Goal: Task Accomplishment & Management: Manage account settings

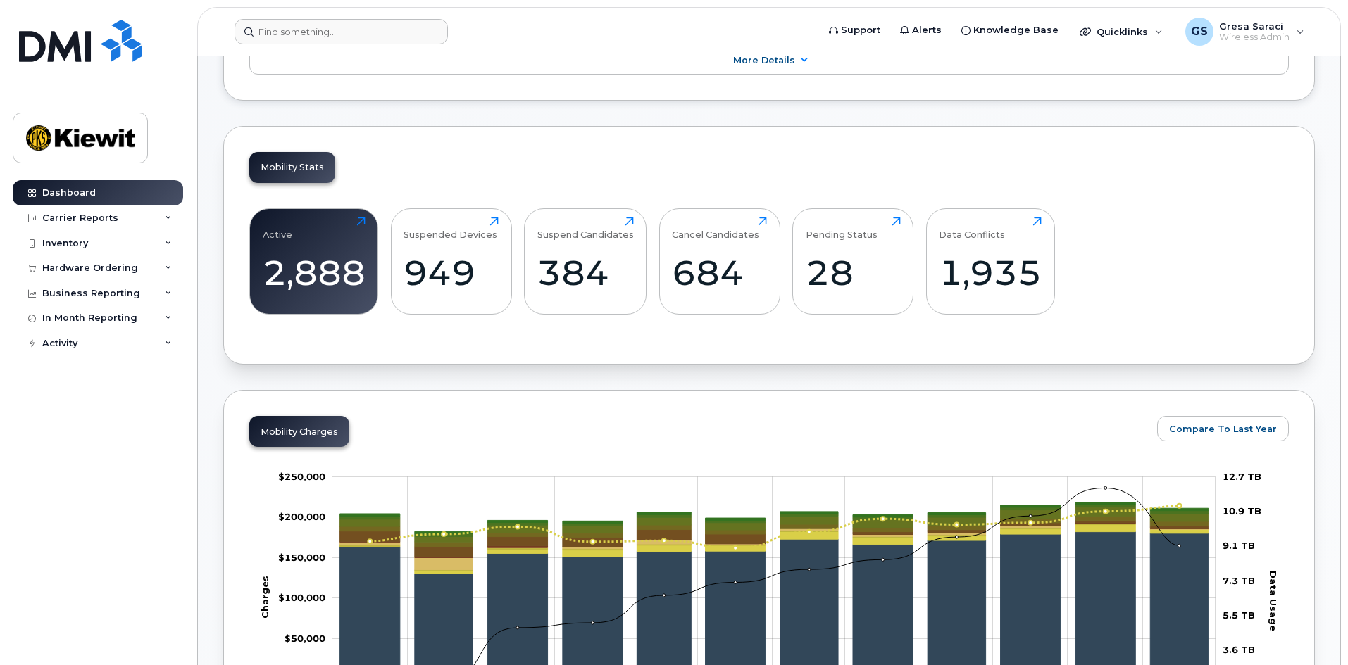
scroll to position [352, 0]
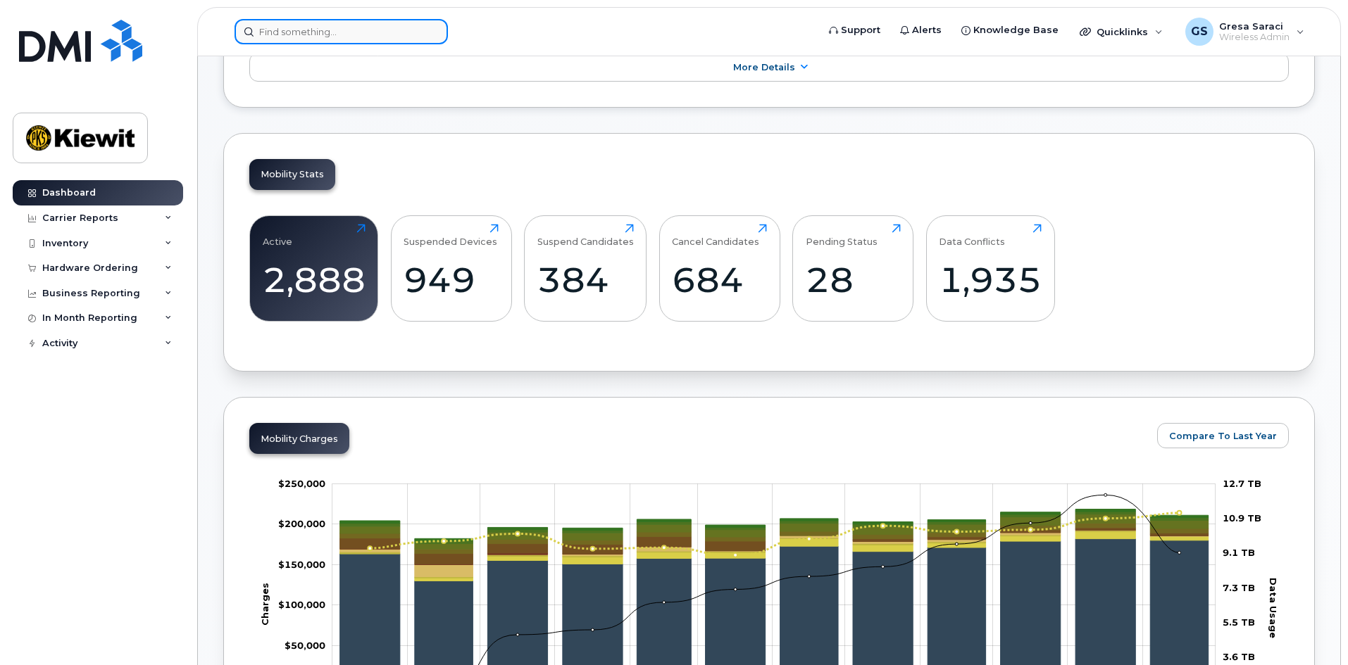
click at [337, 37] on input at bounding box center [341, 31] width 213 height 25
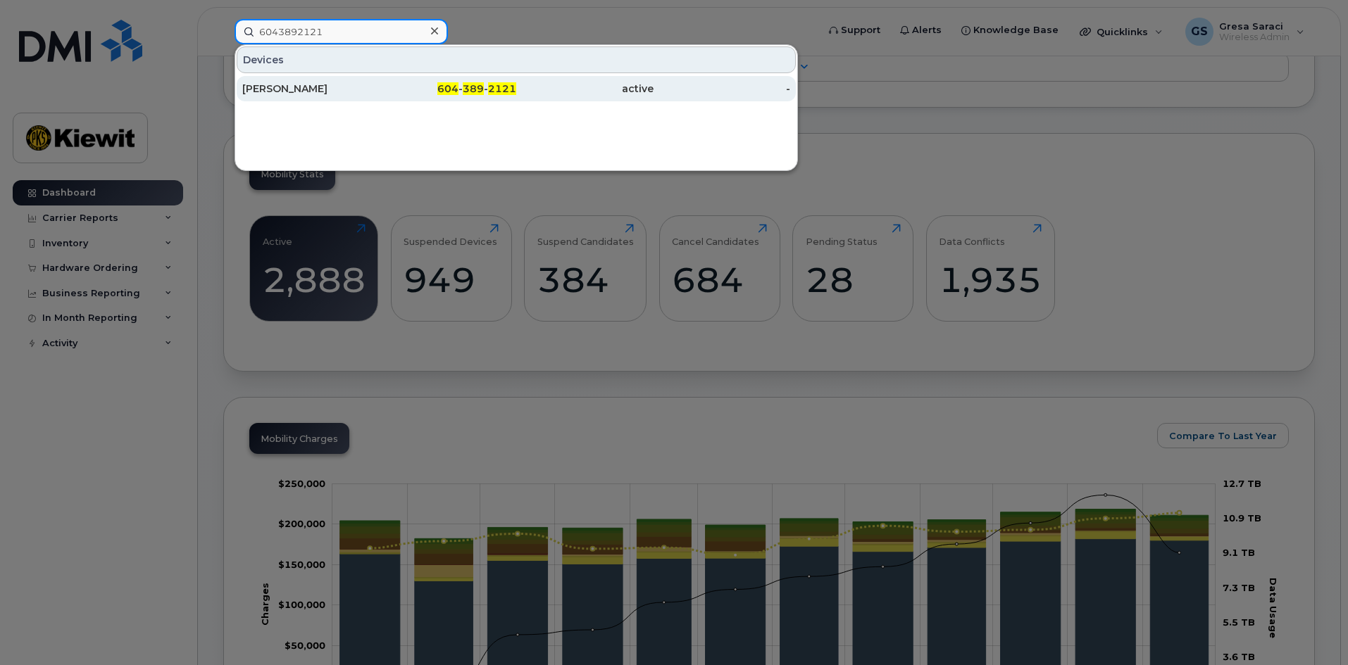
type input "6043892121"
click at [342, 94] on div "Nicholas Macleod" at bounding box center [310, 89] width 137 height 14
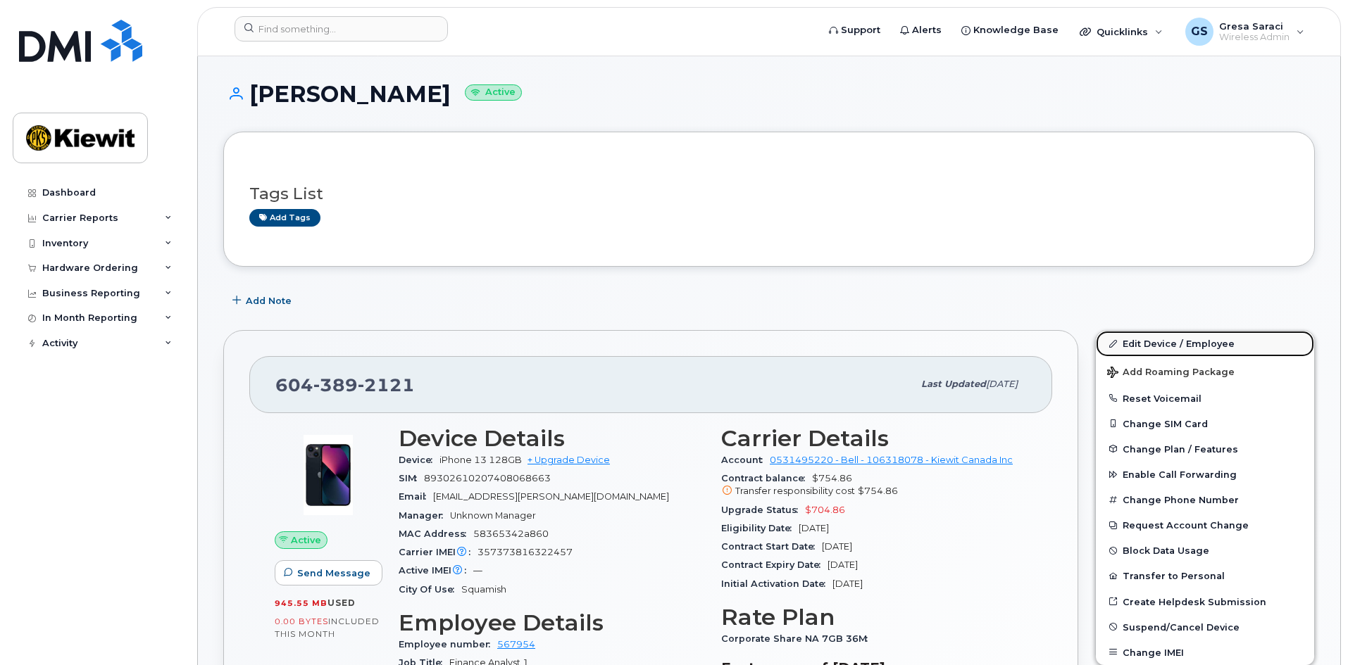
click at [1170, 337] on link "Edit Device / Employee" at bounding box center [1205, 343] width 218 height 25
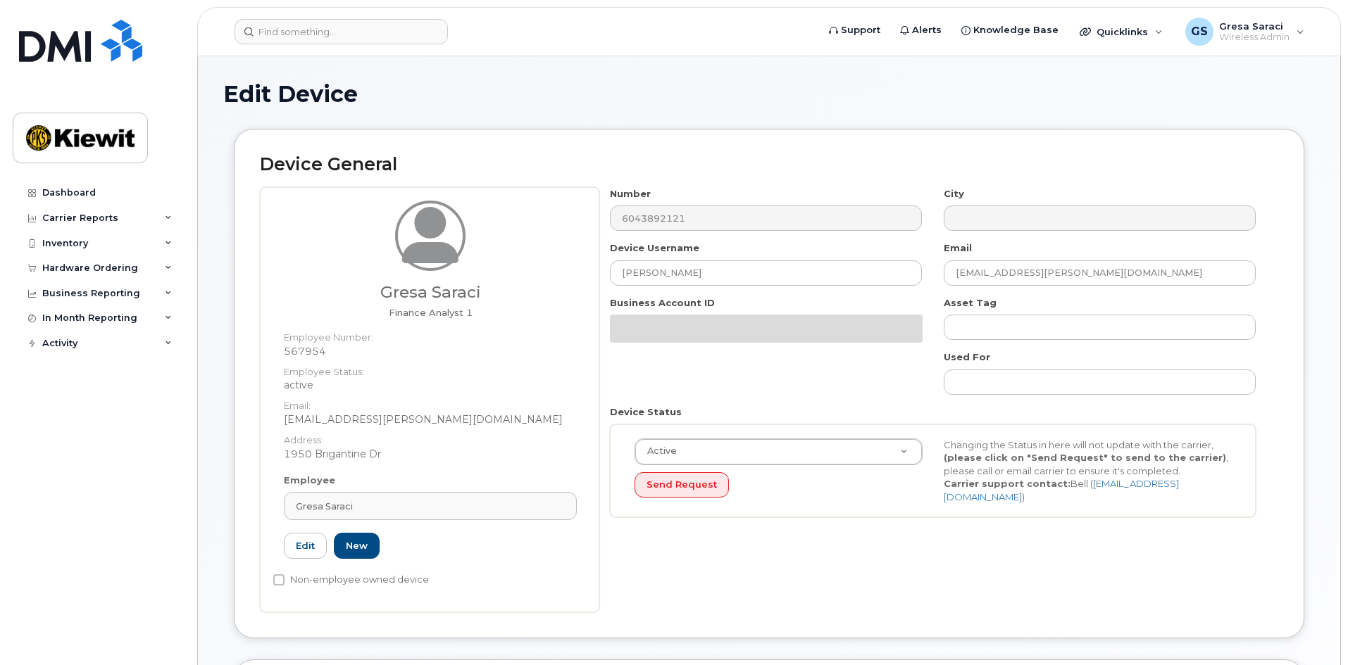
select select "14059"
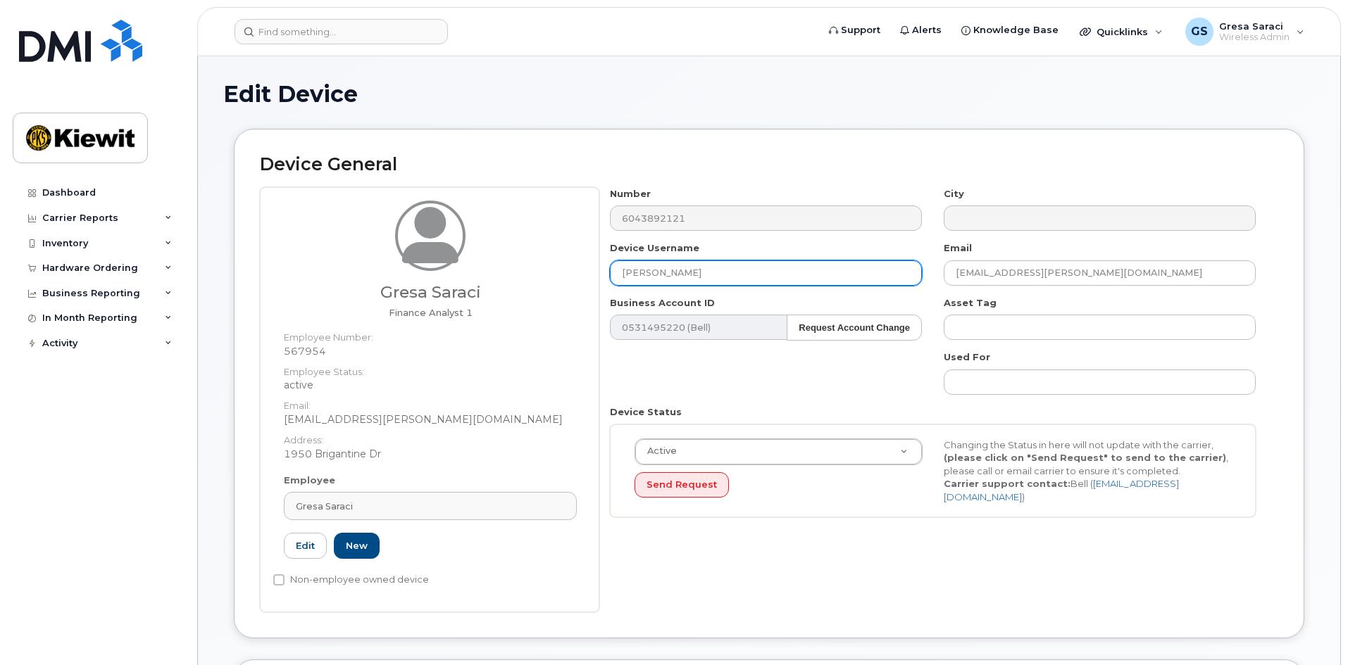
drag, startPoint x: 729, startPoint y: 278, endPoint x: 546, endPoint y: 276, distance: 182.4
click at [546, 276] on div "Gresa Saraci Finance Analyst 1 Employee Number: 567954 Employee Status: active …" at bounding box center [769, 399] width 1018 height 425
type input "Gresa Saraci"
drag, startPoint x: 761, startPoint y: 351, endPoint x: 749, endPoint y: 358, distance: 13.3
click at [761, 350] on div "Number 6043892121 City Device Username Gresa Saraci Email GRESA.SARACI@KIEWIT.C…" at bounding box center [933, 358] width 668 height 342
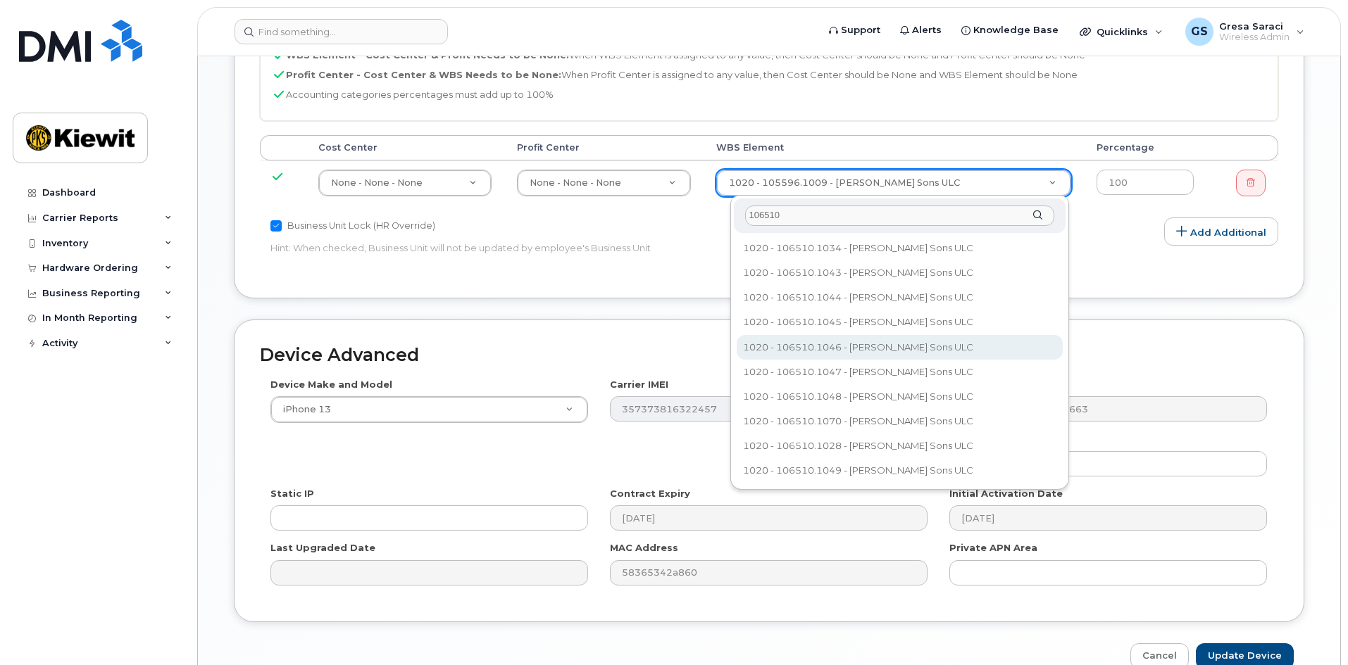
scroll to position [704, 0]
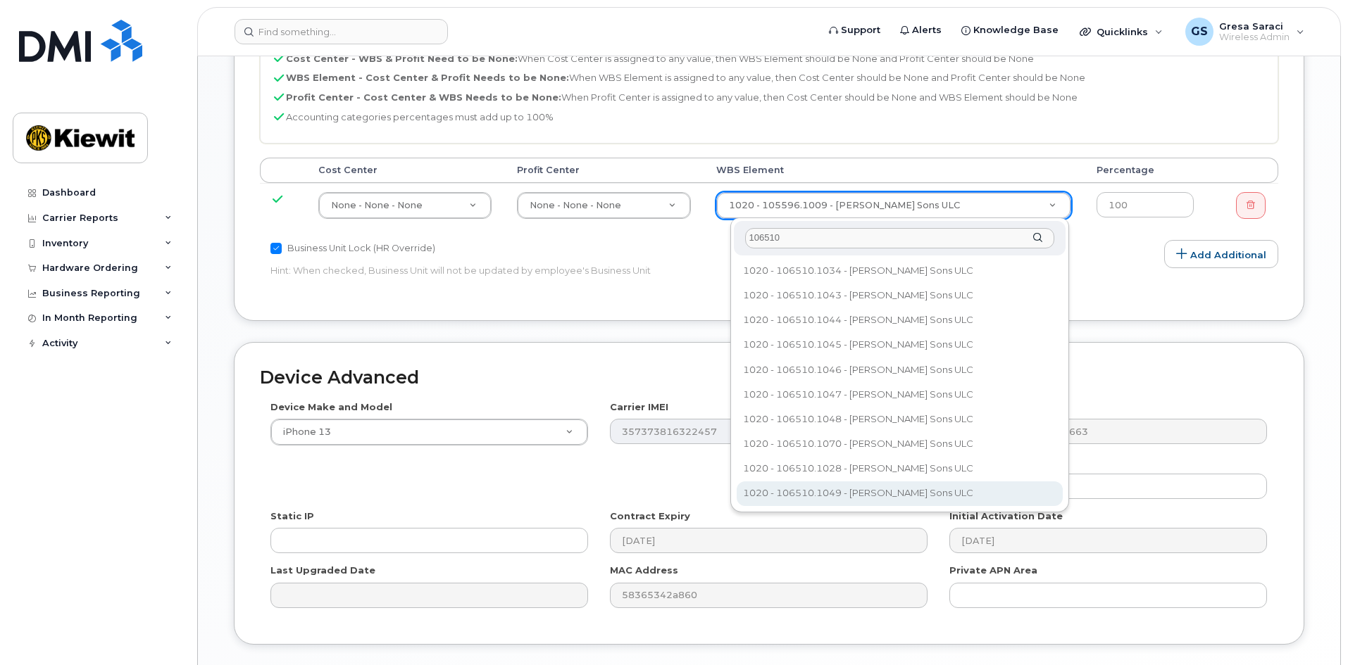
type input "106510"
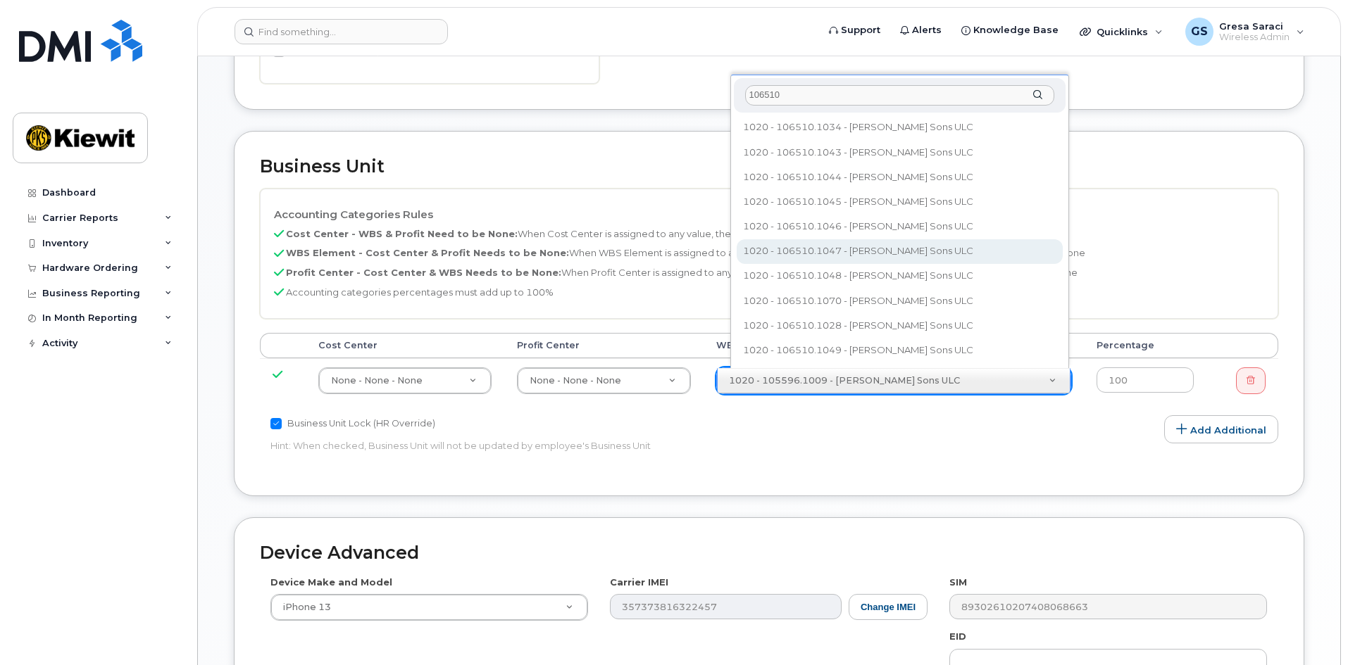
scroll to position [520, 0]
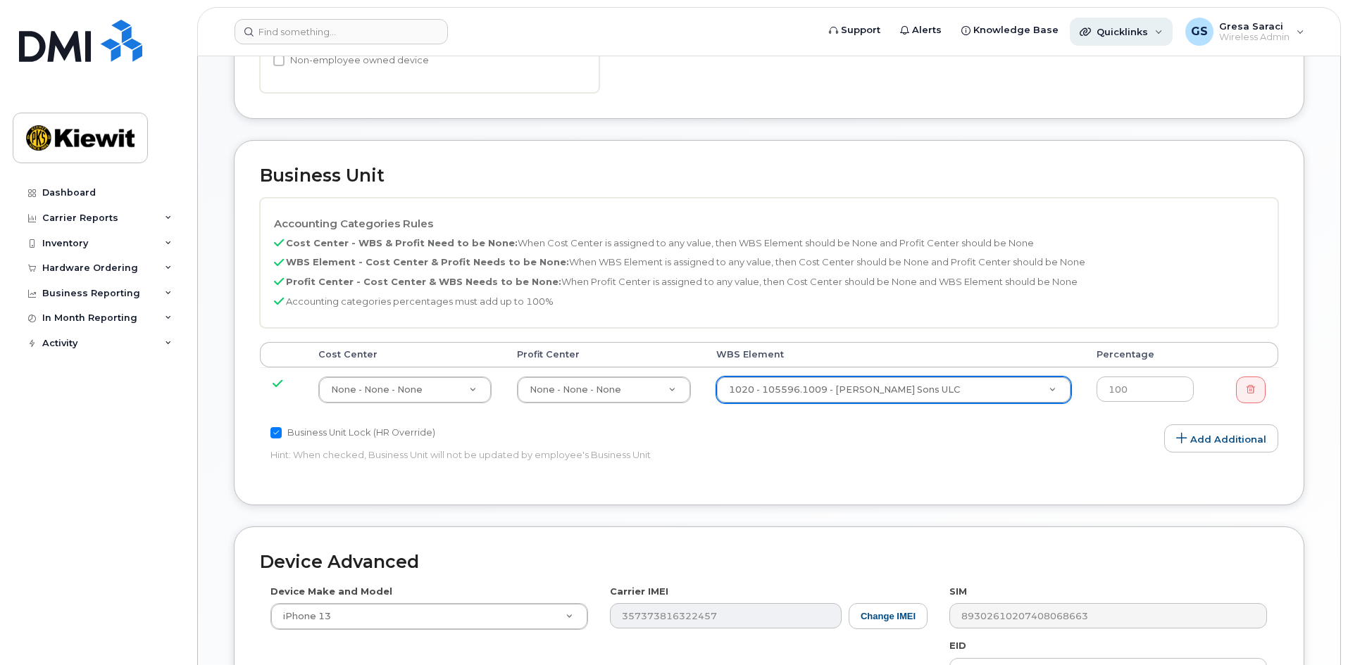
click at [1139, 26] on span "Quicklinks" at bounding box center [1121, 31] width 51 height 11
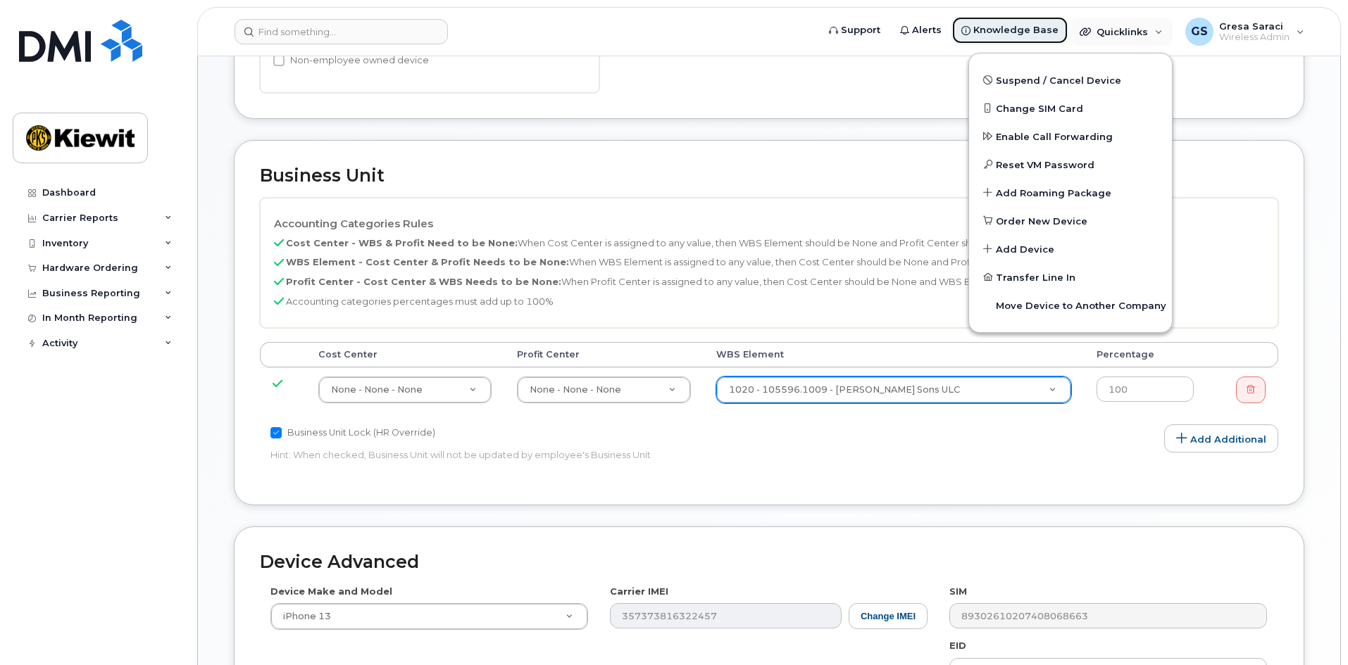
click at [1006, 27] on span "Knowledge Base" at bounding box center [1015, 30] width 85 height 14
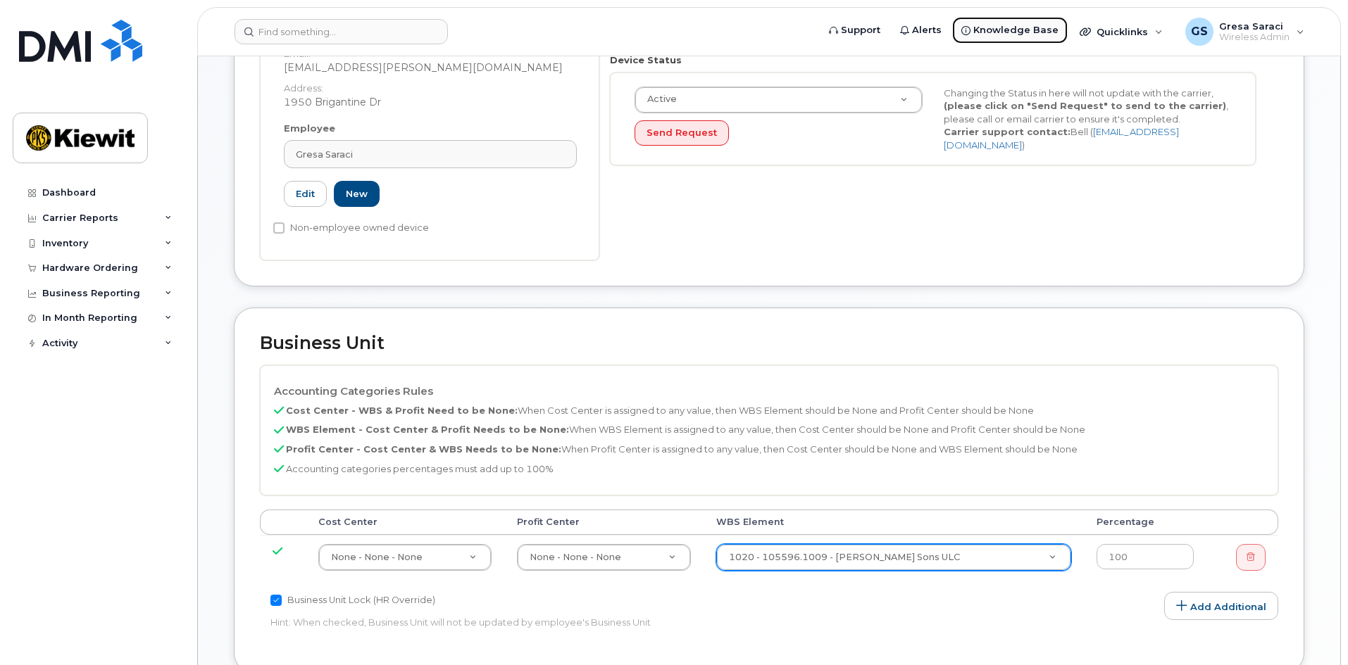
scroll to position [423, 0]
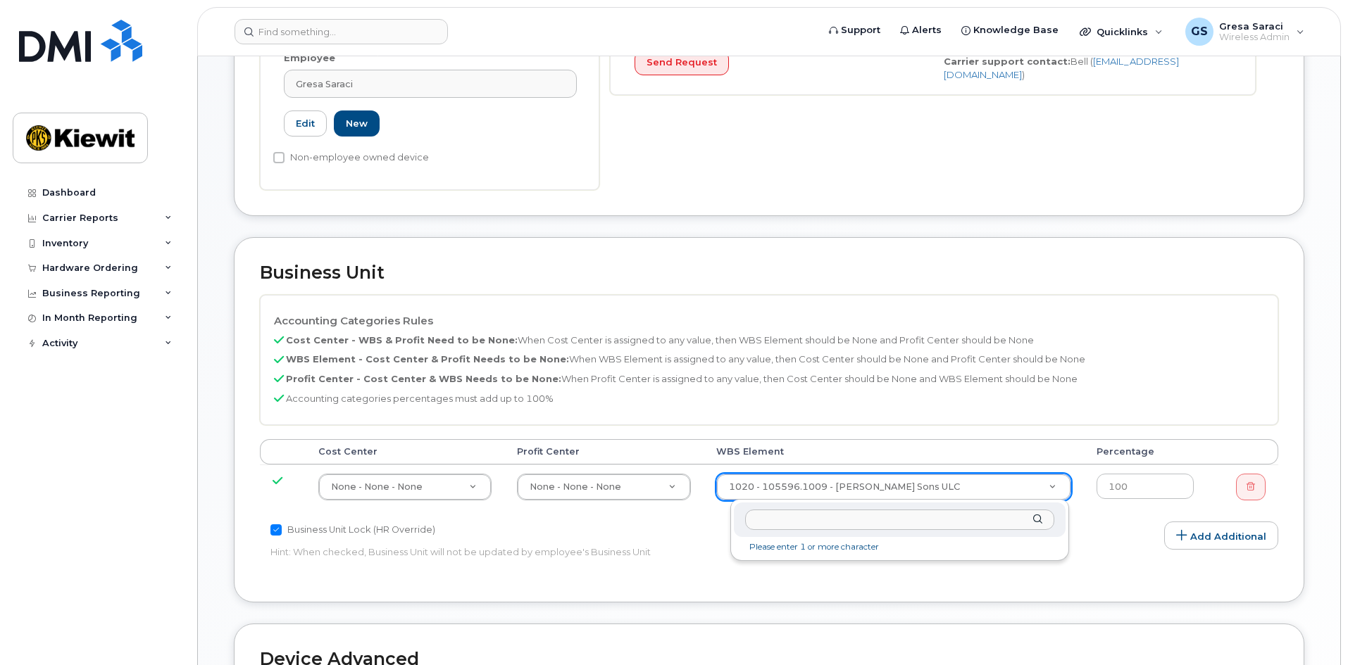
click at [787, 515] on input "text" at bounding box center [899, 520] width 309 height 20
type input "106510"
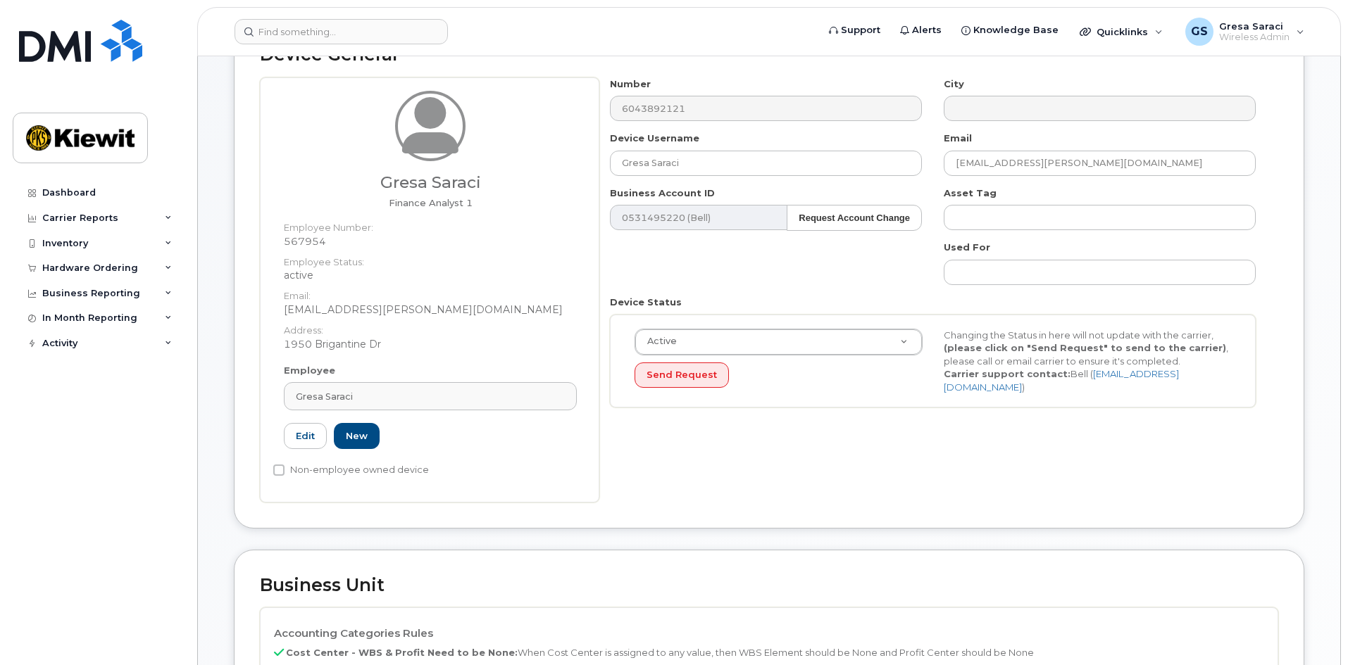
scroll to position [0, 0]
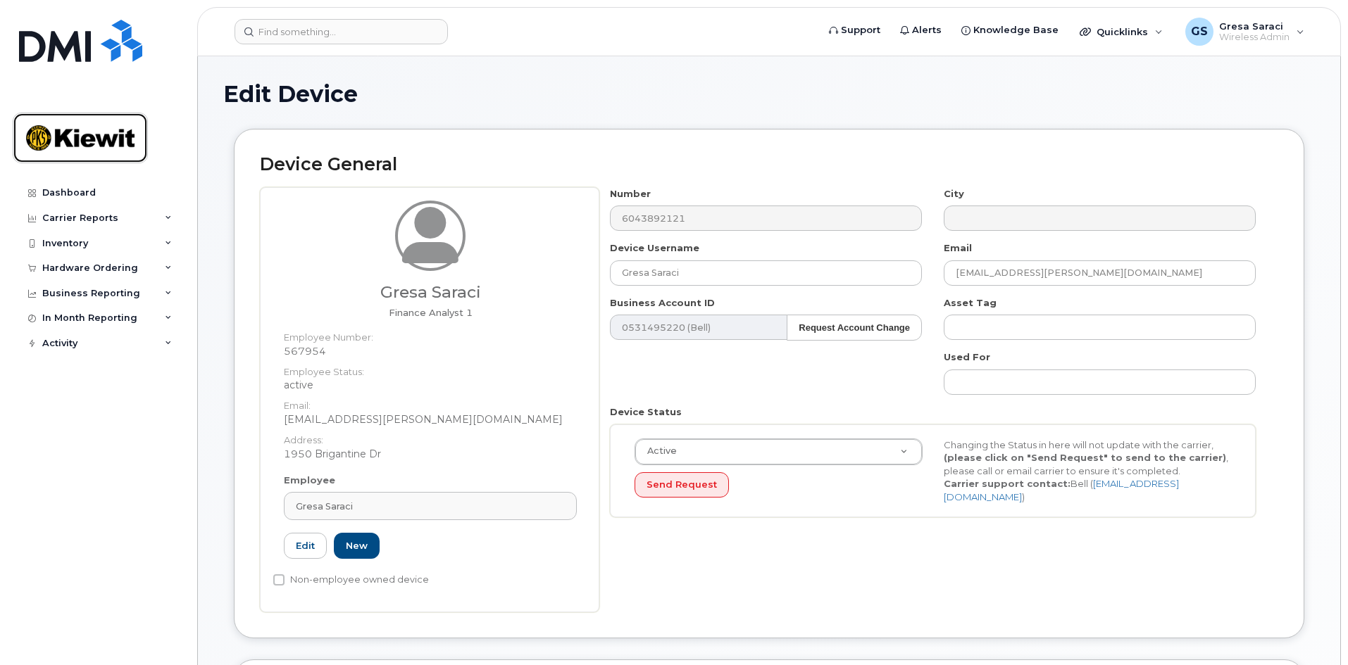
click at [84, 142] on img at bounding box center [80, 138] width 108 height 41
click at [75, 186] on link "Dashboard" at bounding box center [98, 192] width 170 height 25
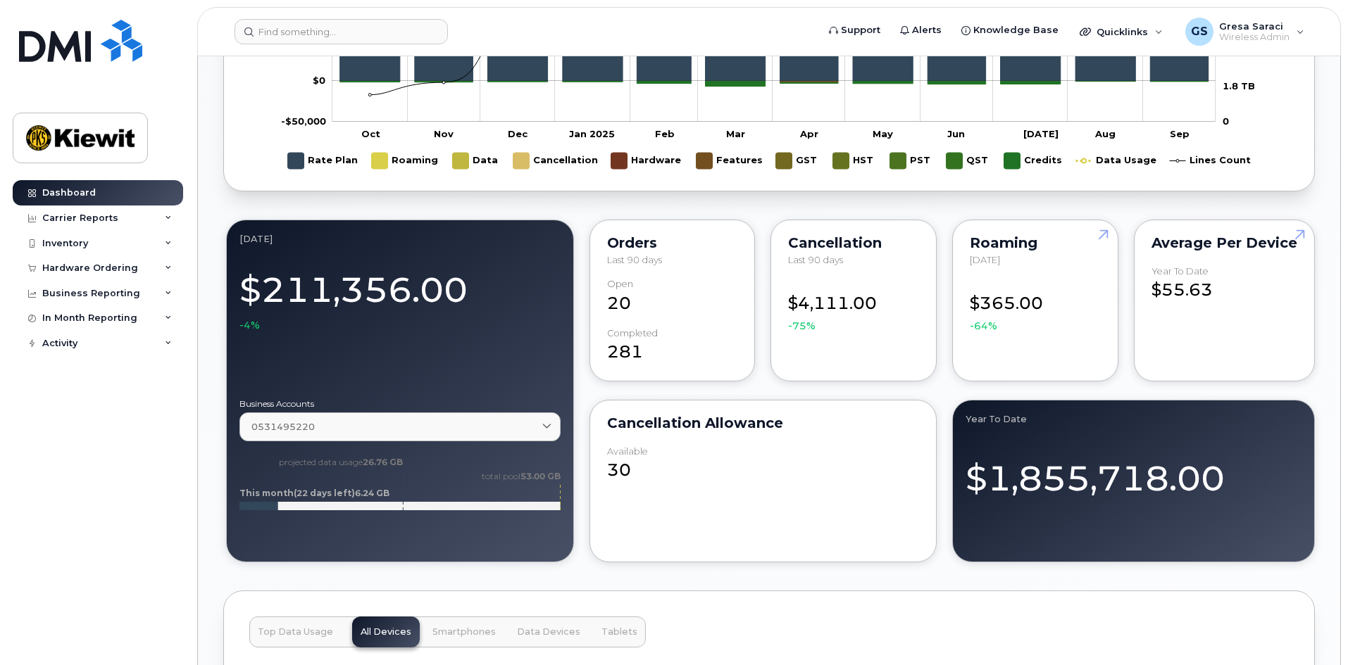
scroll to position [986, 0]
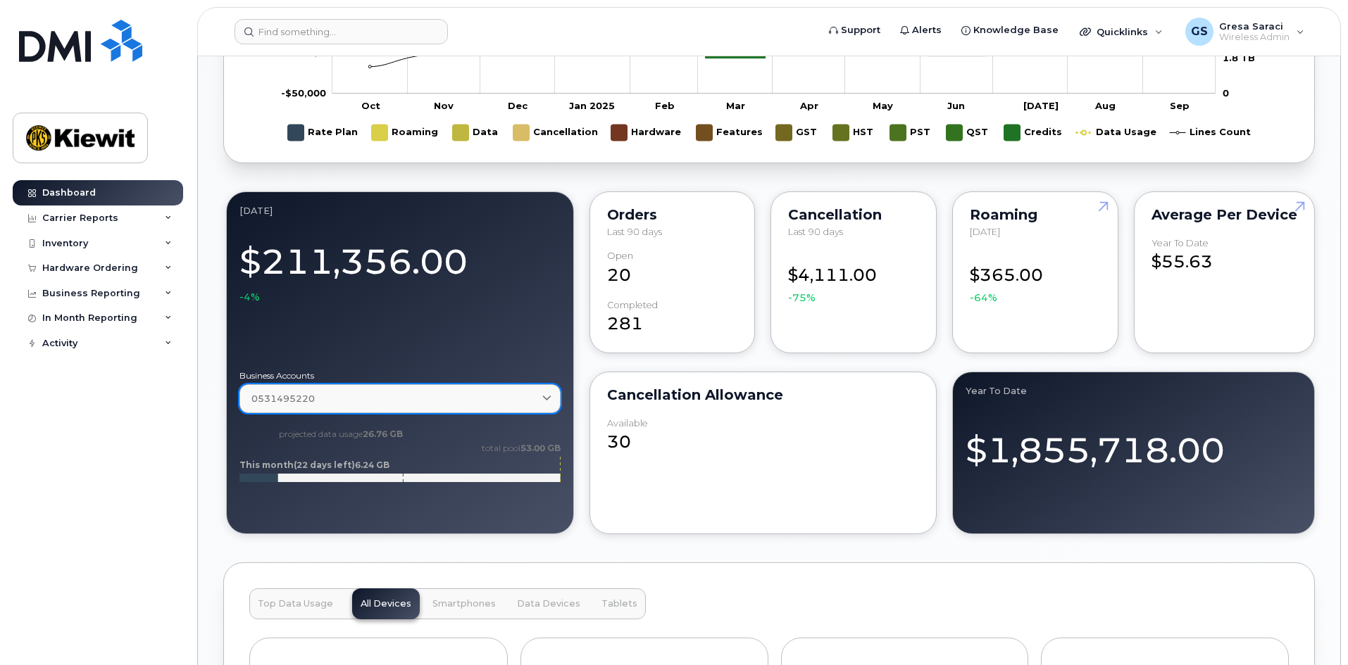
click at [341, 406] on div "0531495220" at bounding box center [399, 398] width 297 height 13
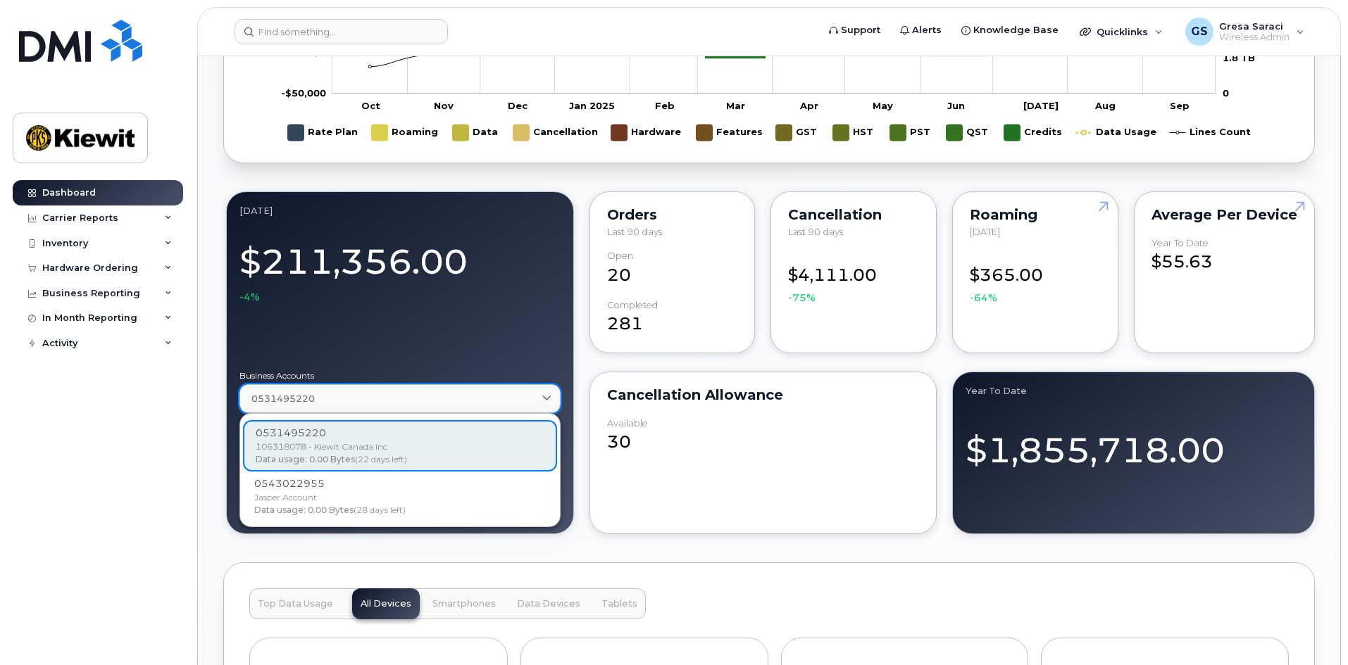
click at [372, 406] on div "0531495220" at bounding box center [399, 398] width 297 height 13
click at [816, 451] on div "30" at bounding box center [763, 436] width 313 height 37
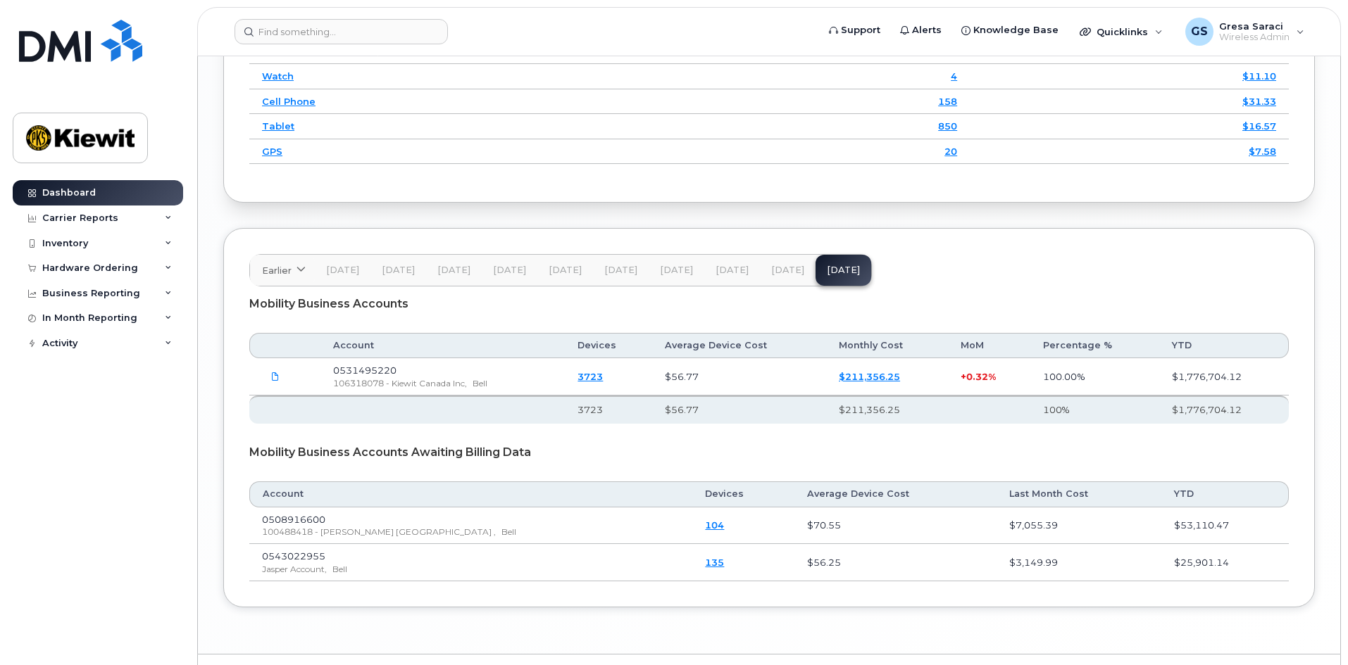
scroll to position [2126, 0]
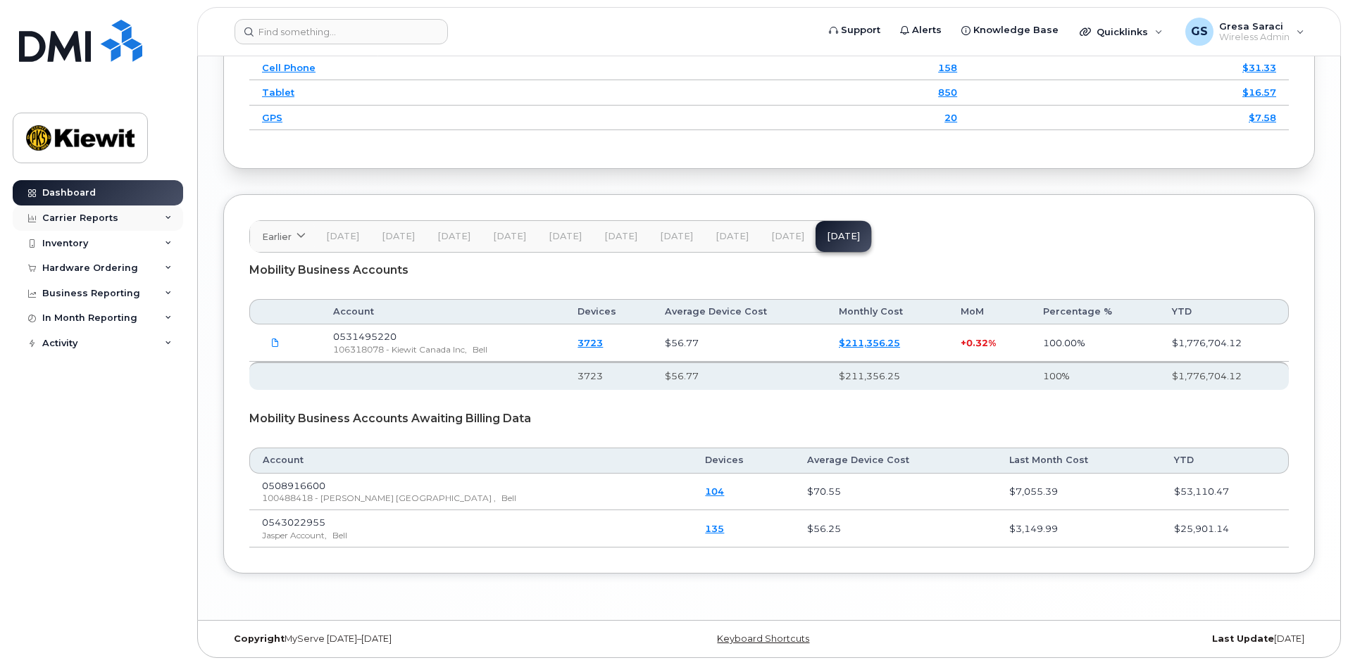
click at [94, 222] on div "Carrier Reports" at bounding box center [80, 218] width 76 height 11
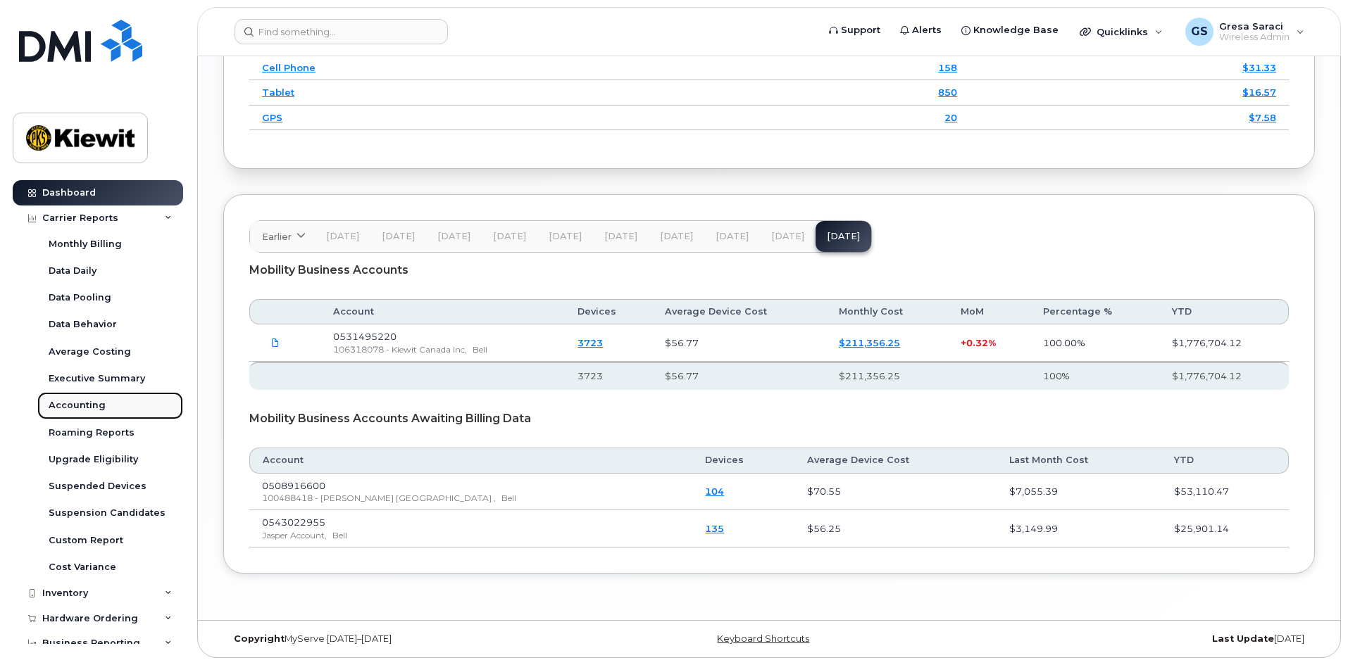
click at [99, 406] on div "Accounting" at bounding box center [77, 405] width 57 height 13
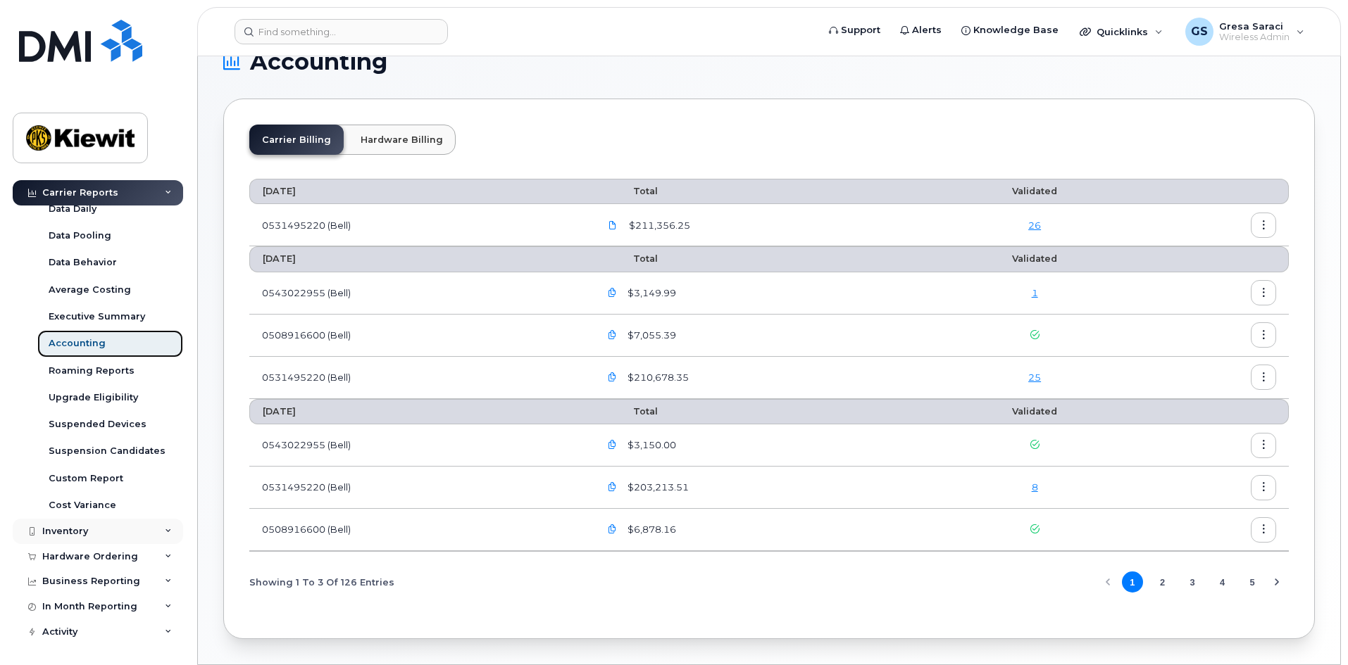
scroll to position [75, 0]
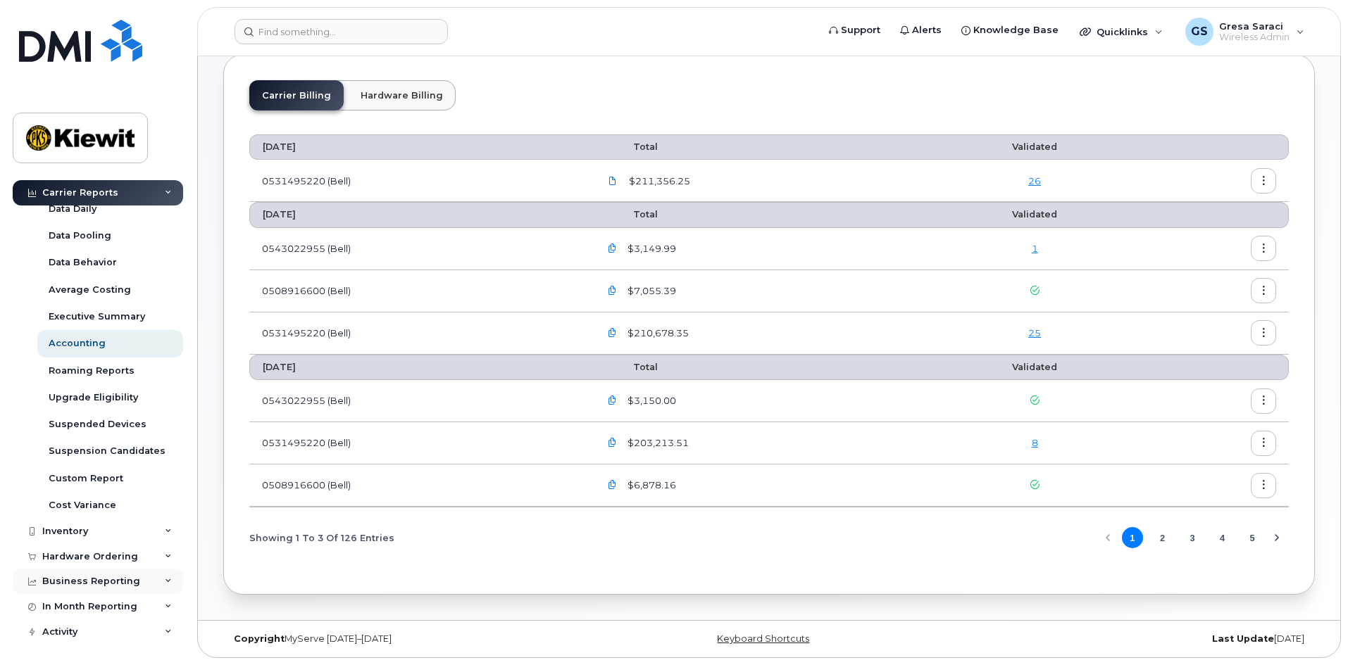
click at [110, 583] on div "Business Reporting" at bounding box center [91, 581] width 98 height 11
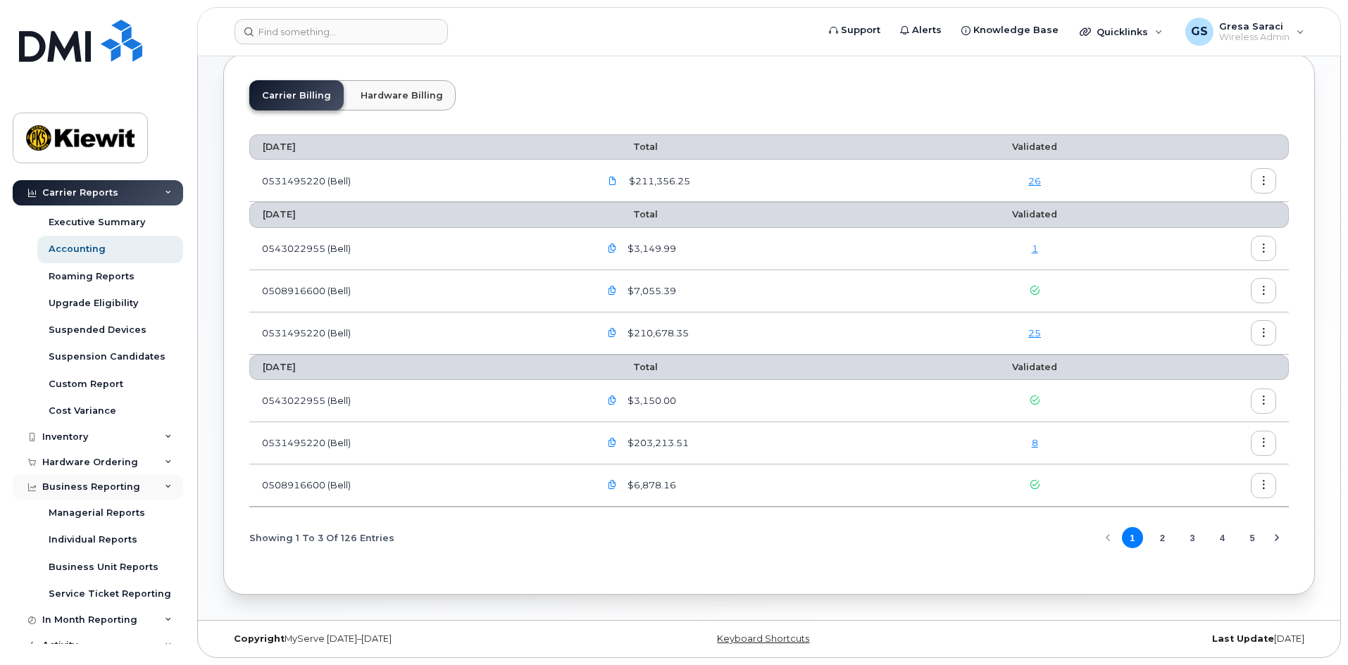
scroll to position [170, 0]
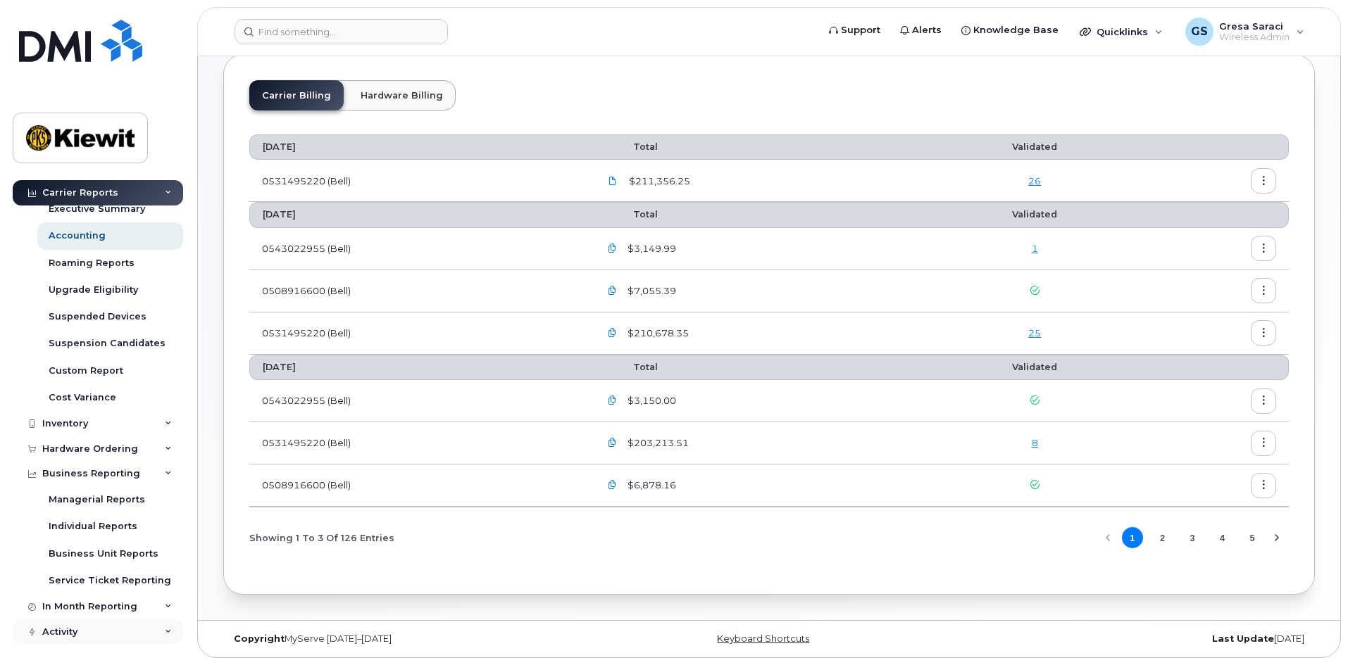
click at [105, 635] on div "Activity" at bounding box center [98, 632] width 170 height 25
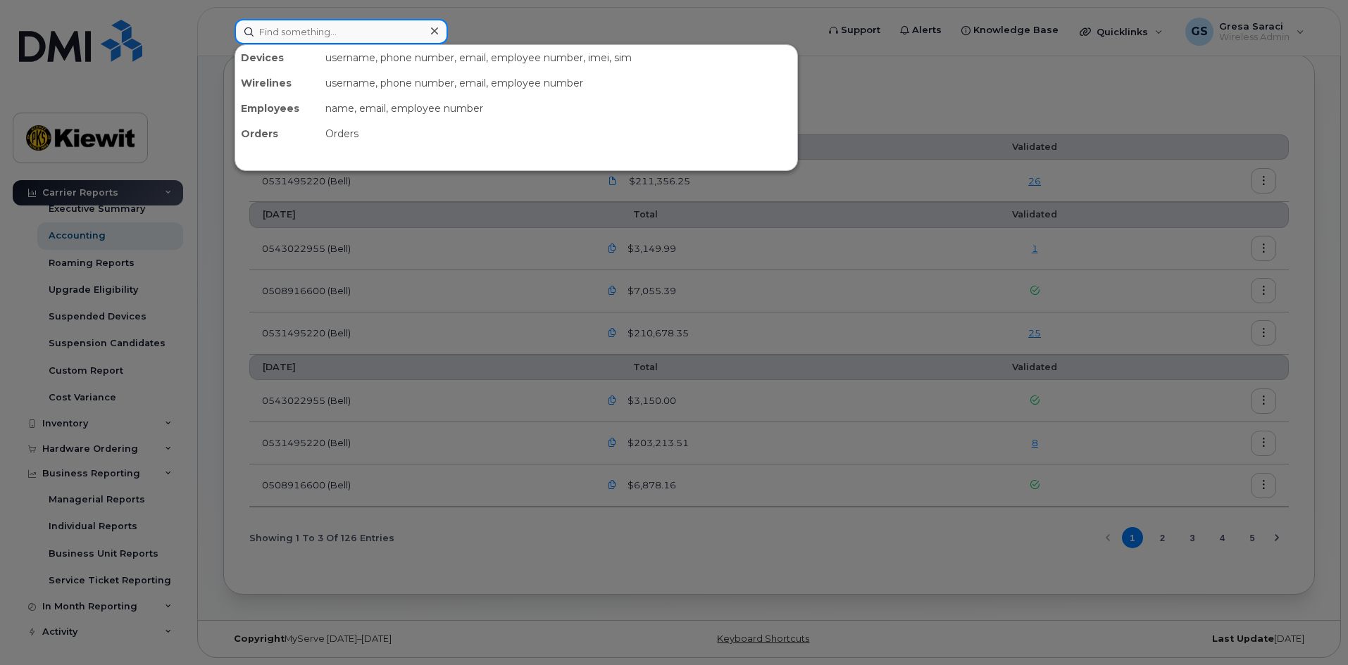
click at [311, 37] on input at bounding box center [341, 31] width 213 height 25
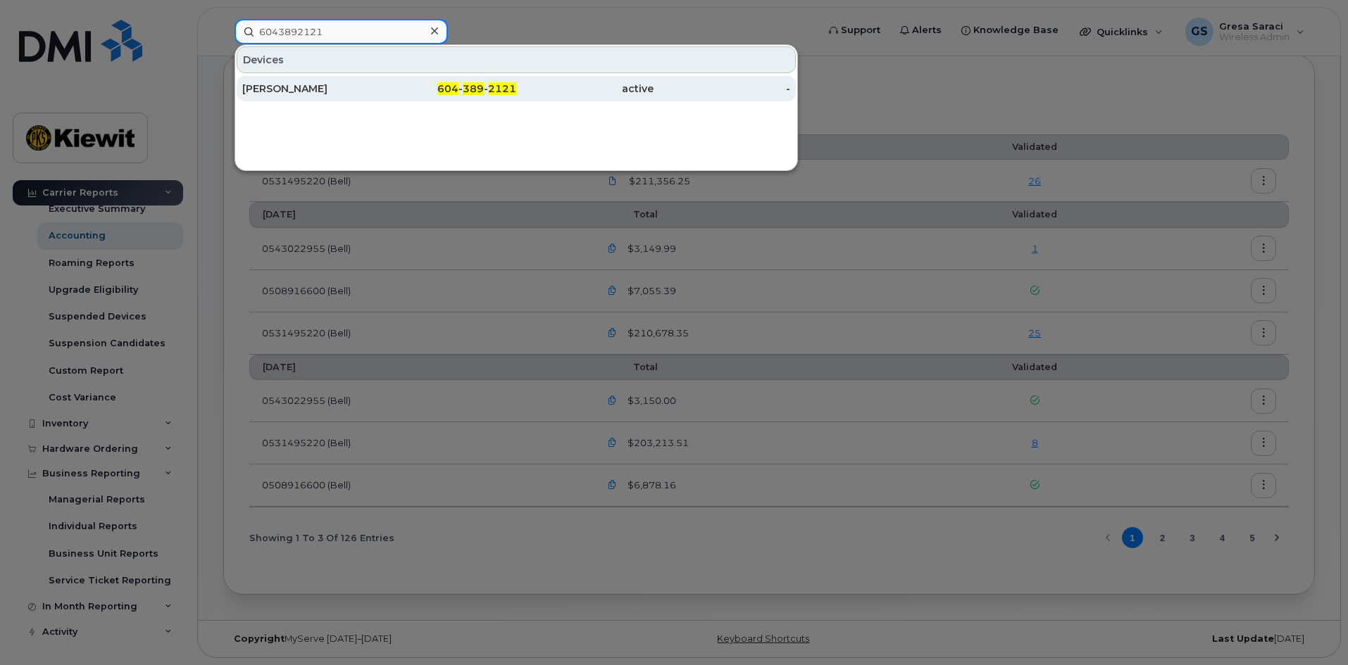
type input "6043892121"
click at [313, 87] on div "Nicholas Macleod" at bounding box center [310, 89] width 137 height 14
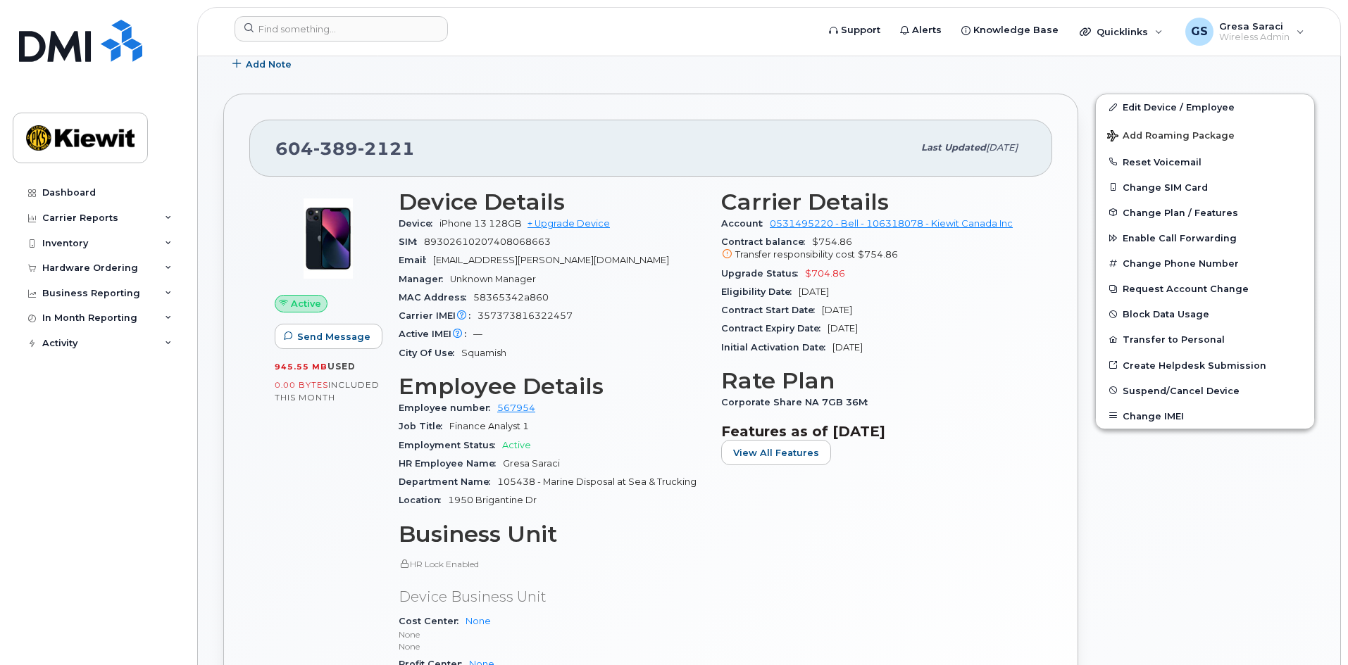
scroll to position [211, 0]
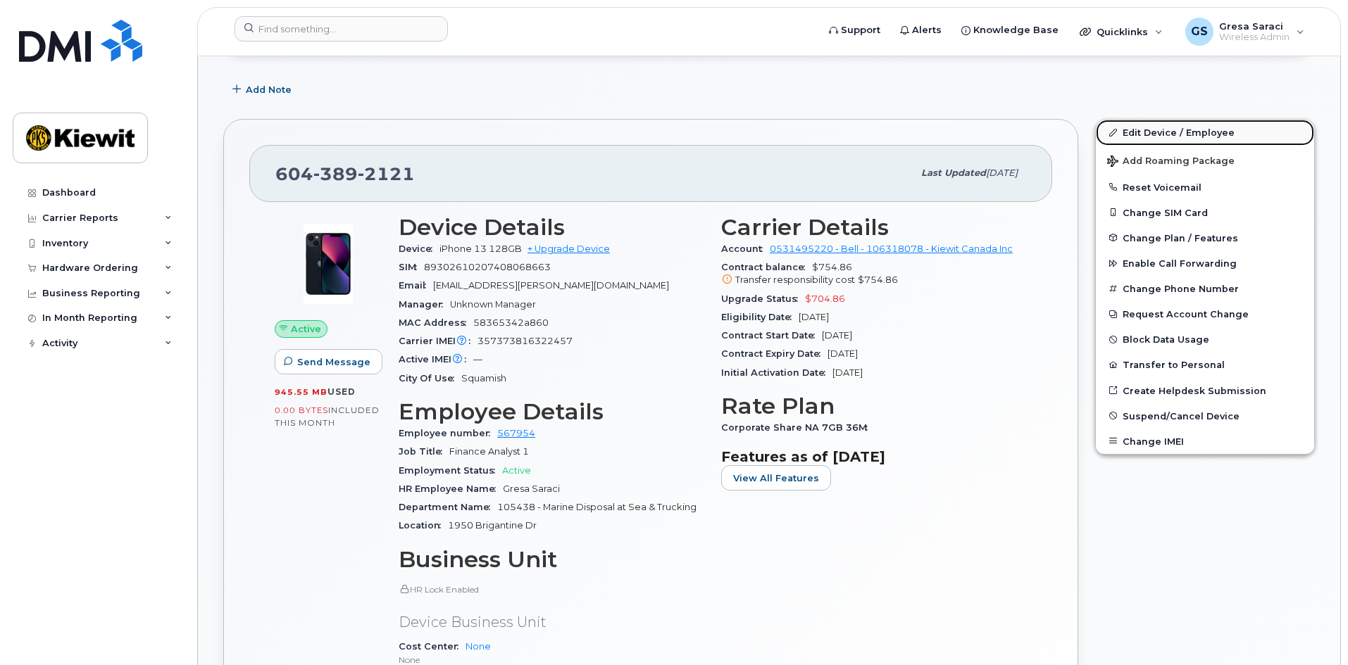
click at [1205, 132] on link "Edit Device / Employee" at bounding box center [1205, 132] width 218 height 25
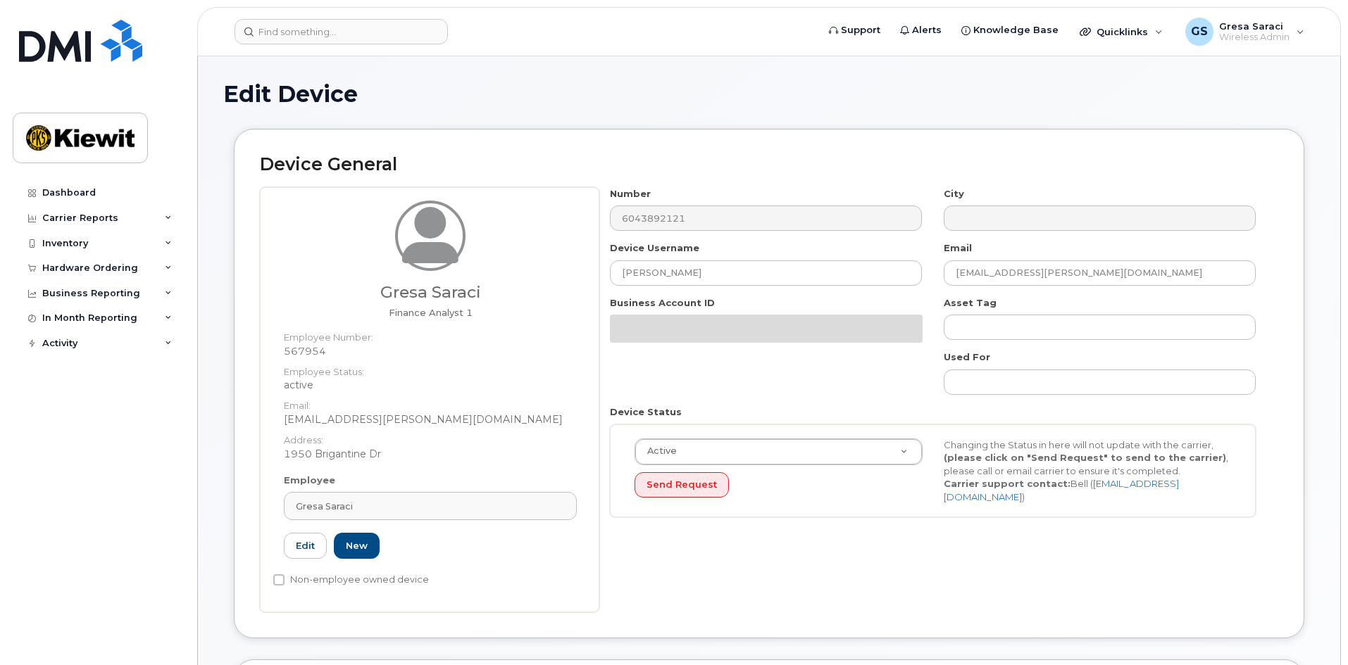
select select "14059"
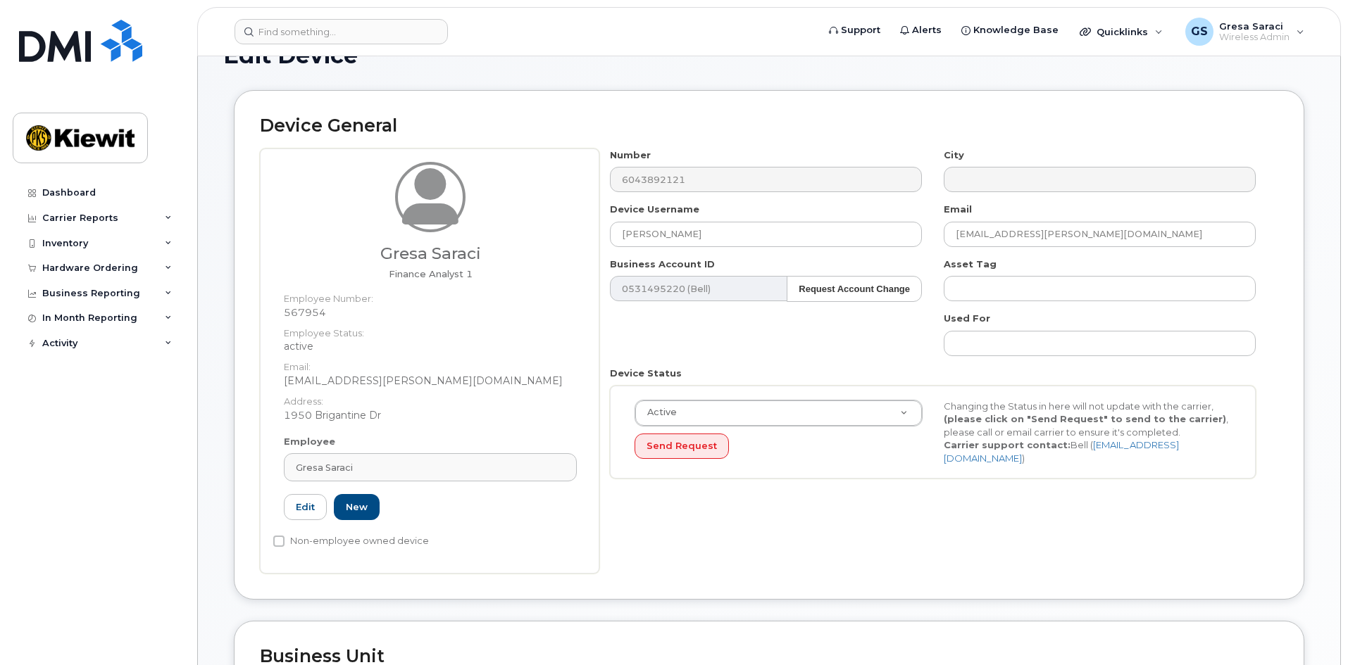
scroll to position [70, 0]
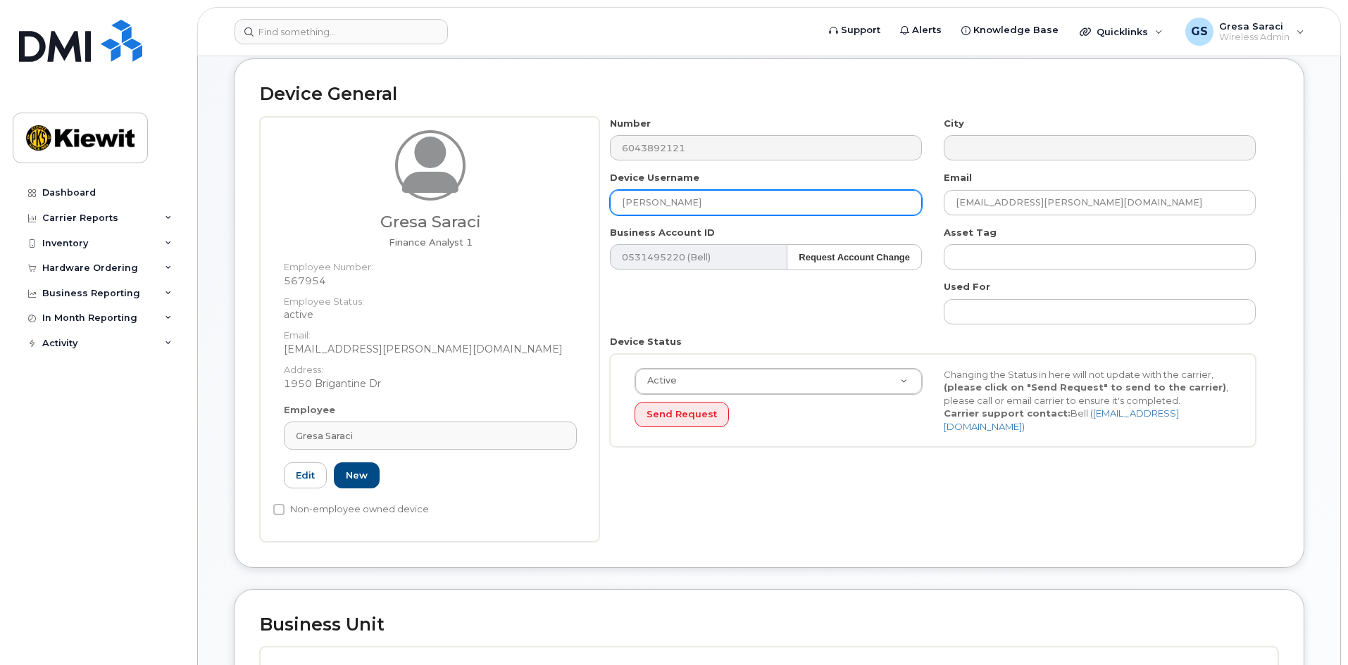
click at [715, 205] on input "[PERSON_NAME]" at bounding box center [766, 202] width 312 height 25
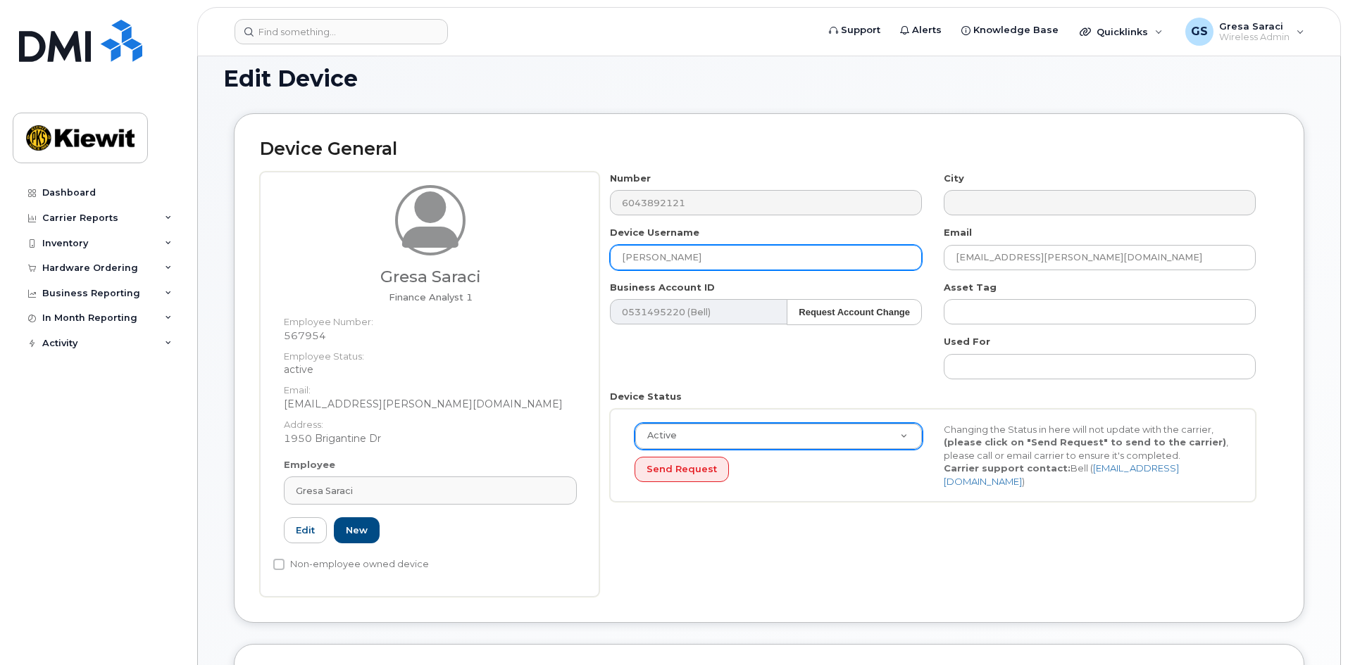
scroll to position [0, 0]
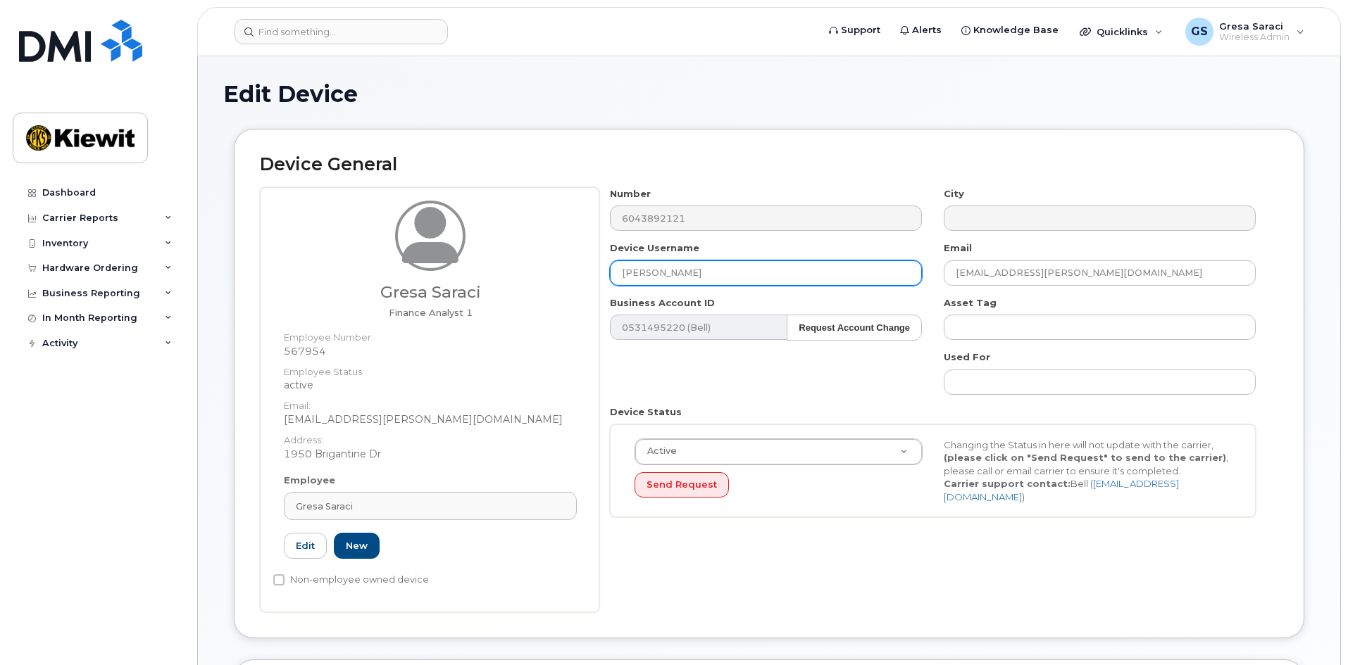
drag, startPoint x: 718, startPoint y: 270, endPoint x: 535, endPoint y: 268, distance: 182.4
click at [535, 268] on div "[PERSON_NAME] Finance Analyst 1 Employee Number: 567954 Employee Status: active…" at bounding box center [769, 399] width 1018 height 425
type input "Gresa Saraci"
type input "Saving..."
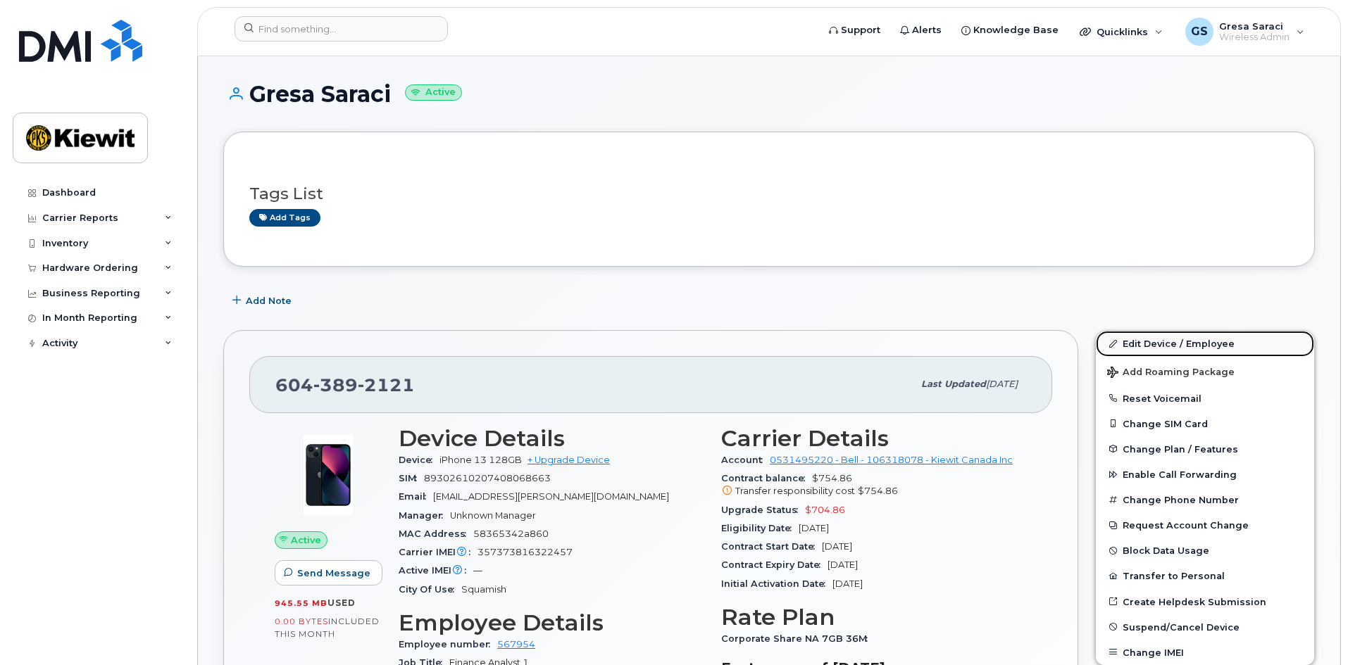
click at [1180, 338] on link "Edit Device / Employee" at bounding box center [1205, 343] width 218 height 25
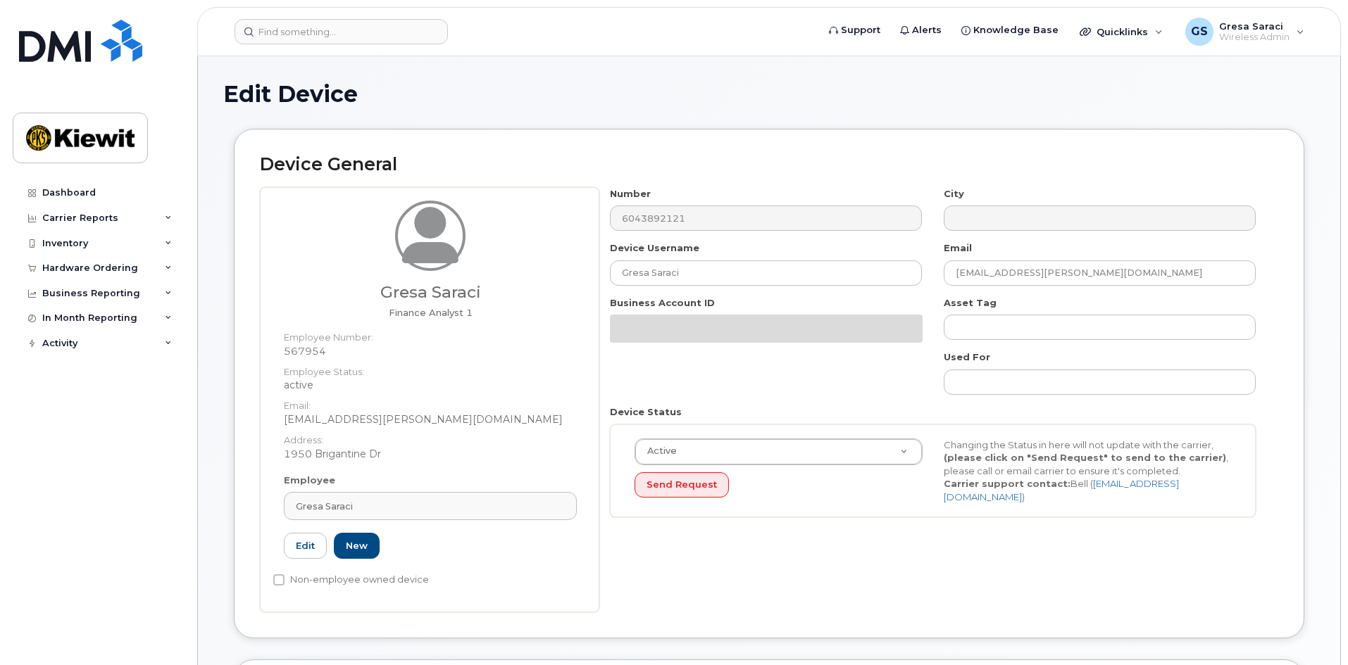
select select "14059"
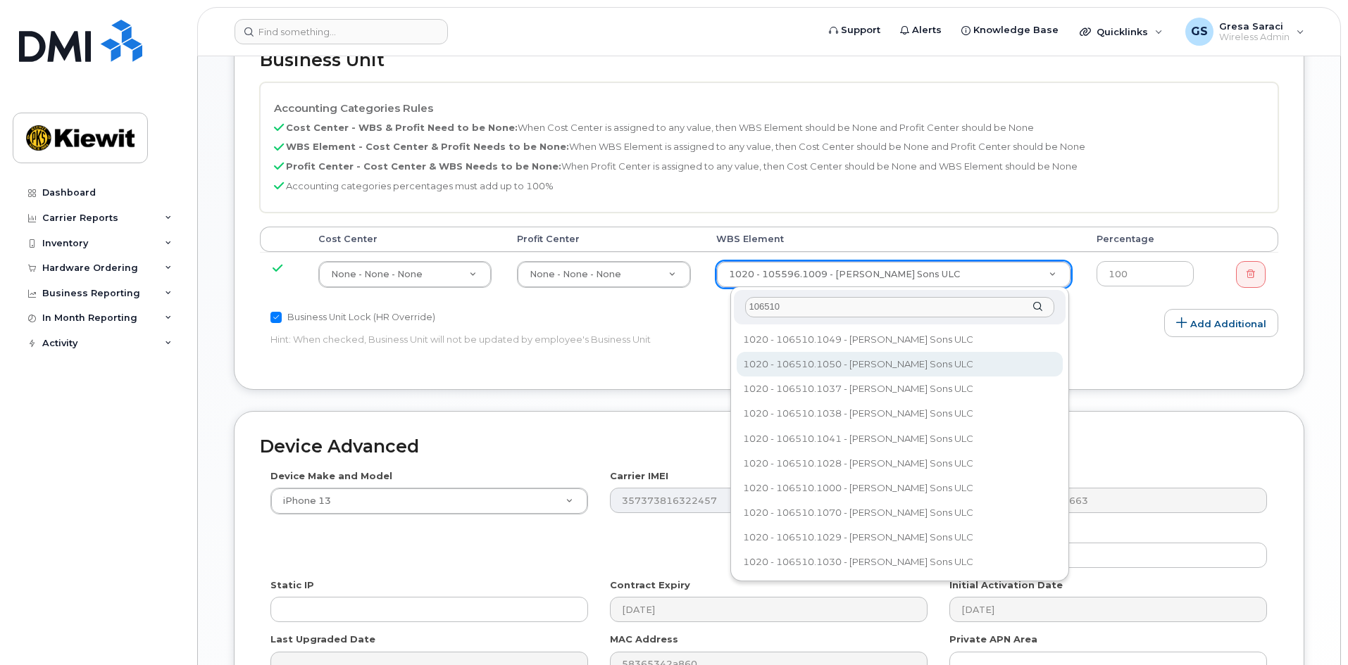
scroll to position [634, 0]
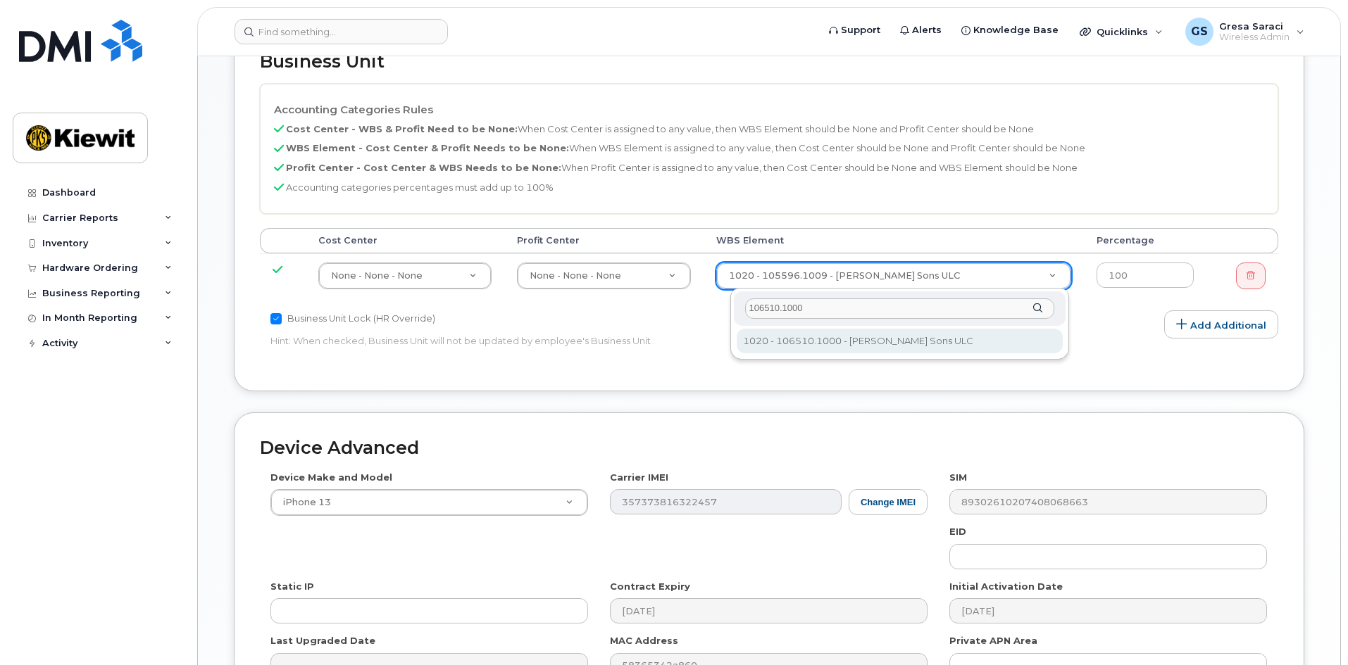
type input "106510.1000"
click at [1042, 308] on div "106510.1000" at bounding box center [900, 309] width 332 height 35
click at [1037, 308] on div "106510.1000" at bounding box center [900, 309] width 332 height 35
drag, startPoint x: 929, startPoint y: 311, endPoint x: 747, endPoint y: 306, distance: 181.8
click at [747, 306] on input "106510.1000" at bounding box center [899, 309] width 309 height 20
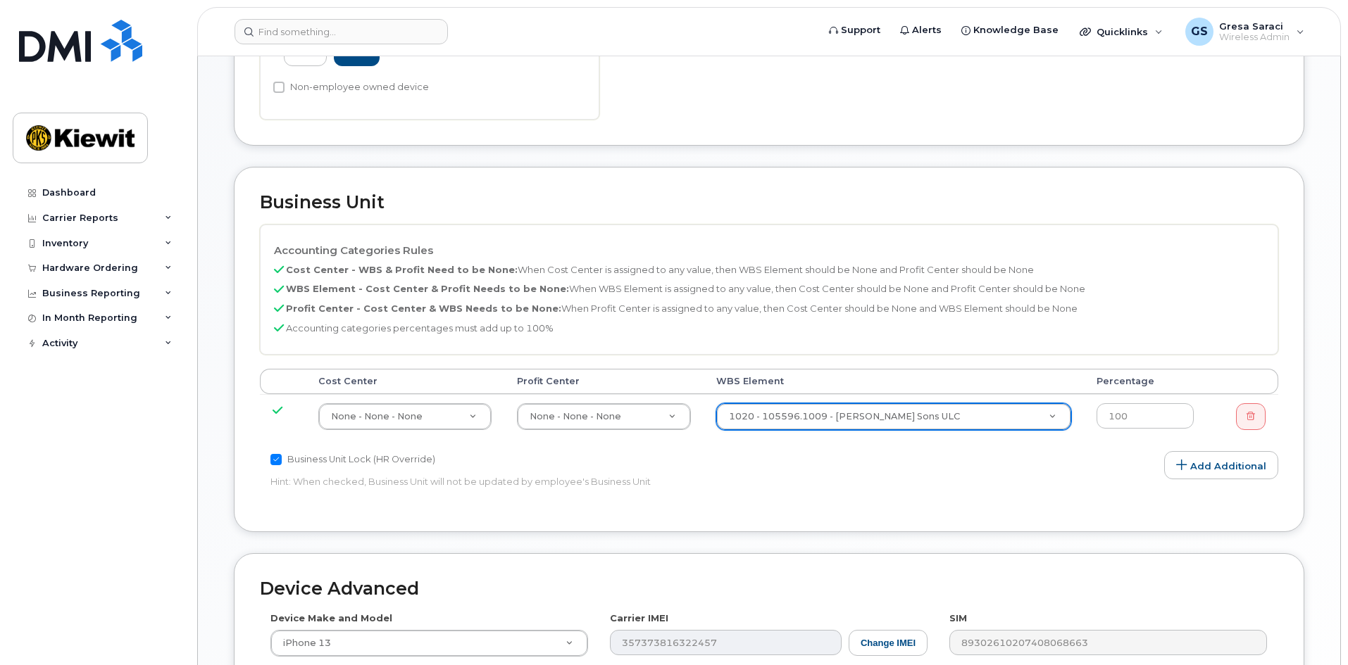
scroll to position [70, 0]
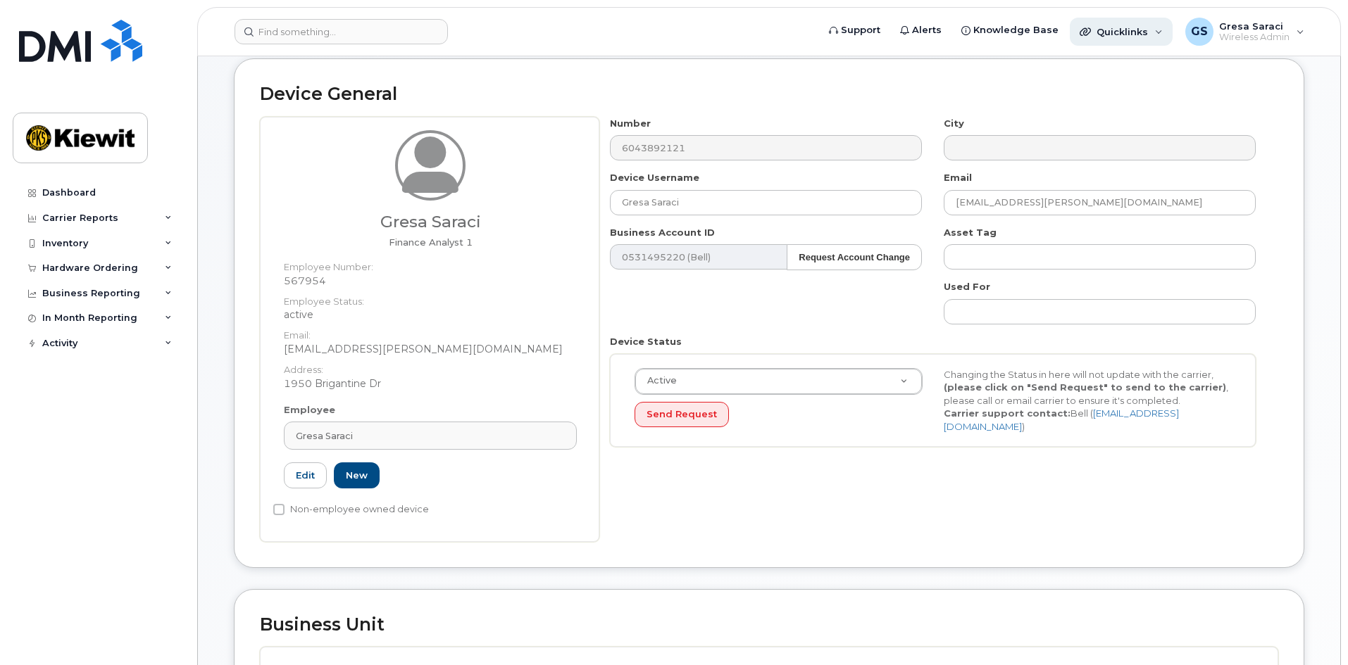
click at [1132, 25] on div "Quicklinks" at bounding box center [1121, 32] width 103 height 28
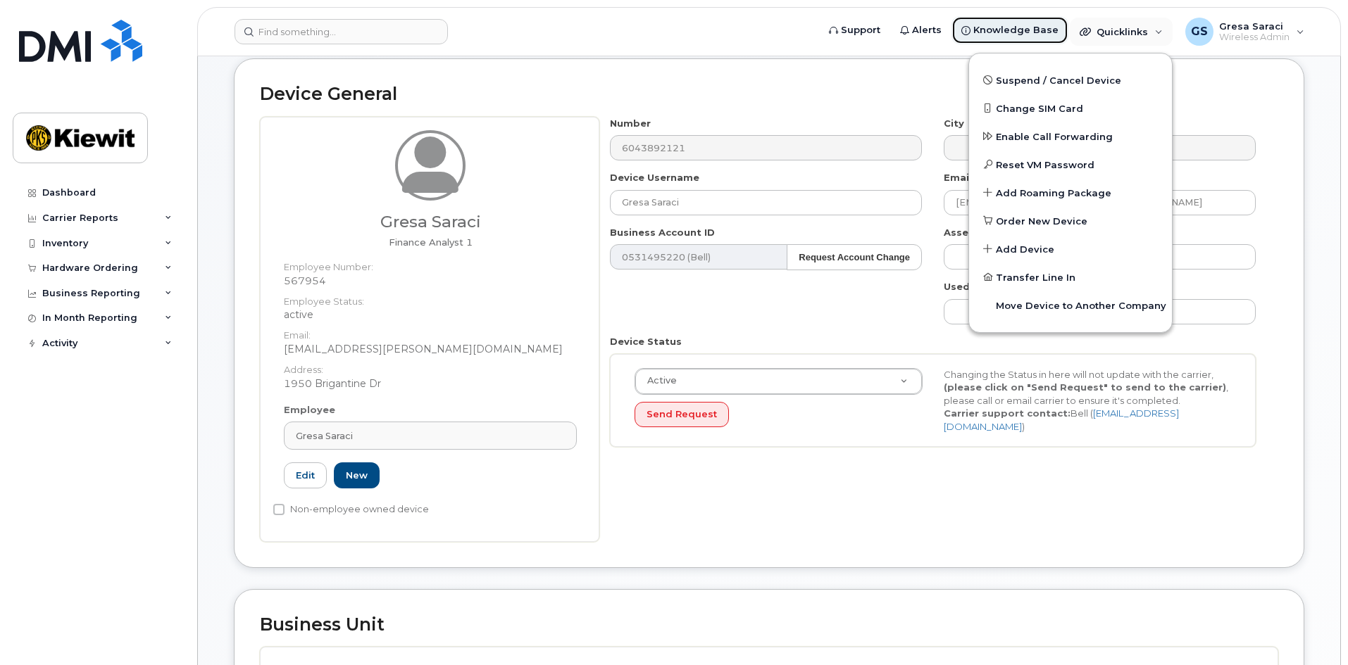
click at [1030, 27] on span "Knowledge Base" at bounding box center [1015, 30] width 85 height 14
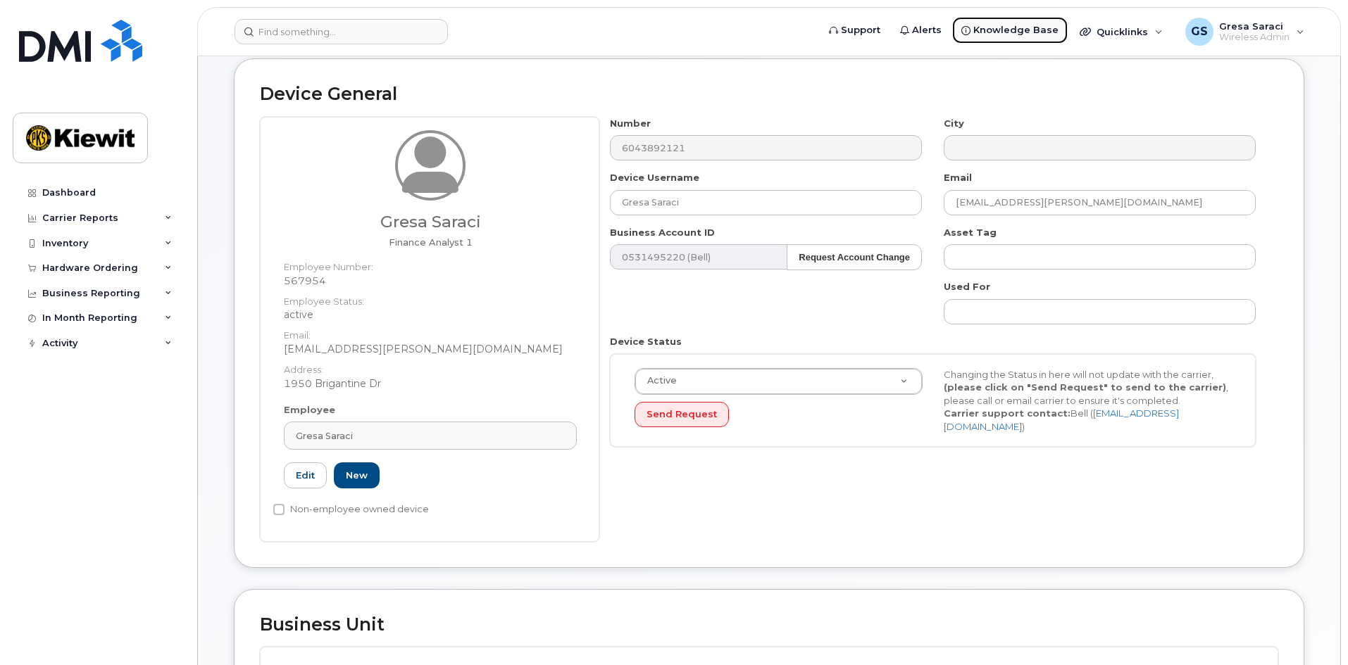
scroll to position [0, 0]
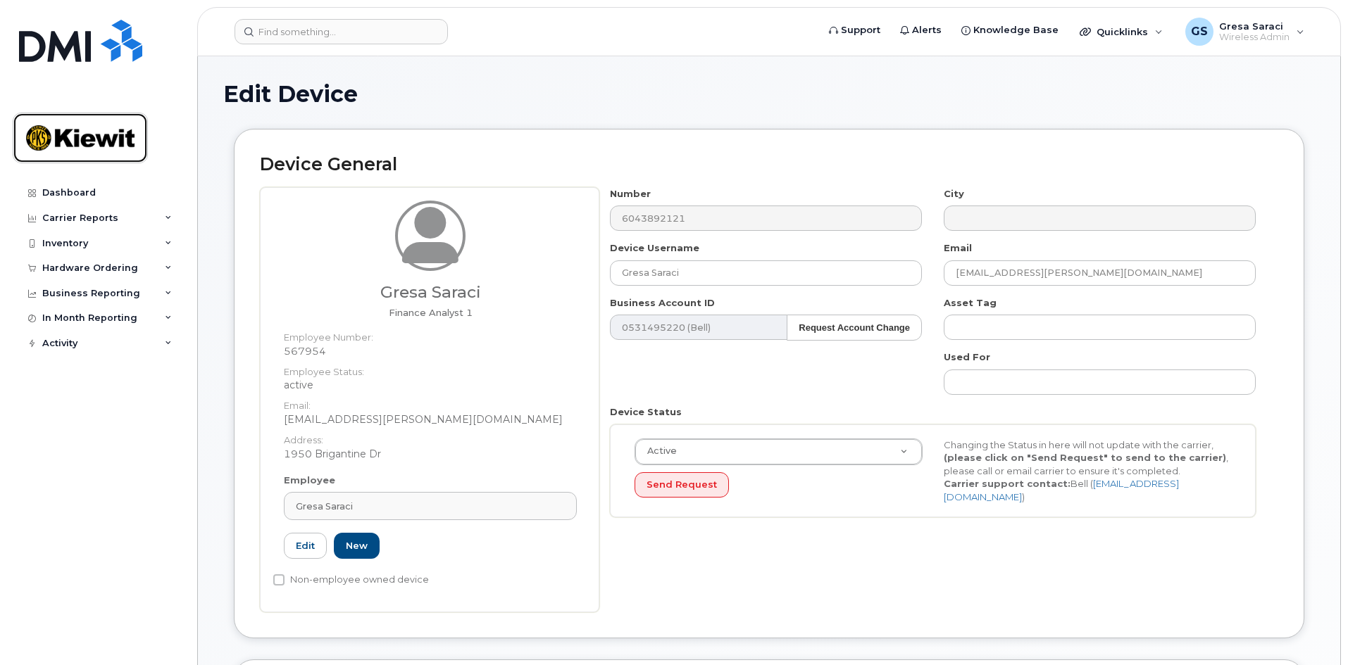
click at [71, 119] on img at bounding box center [80, 138] width 108 height 41
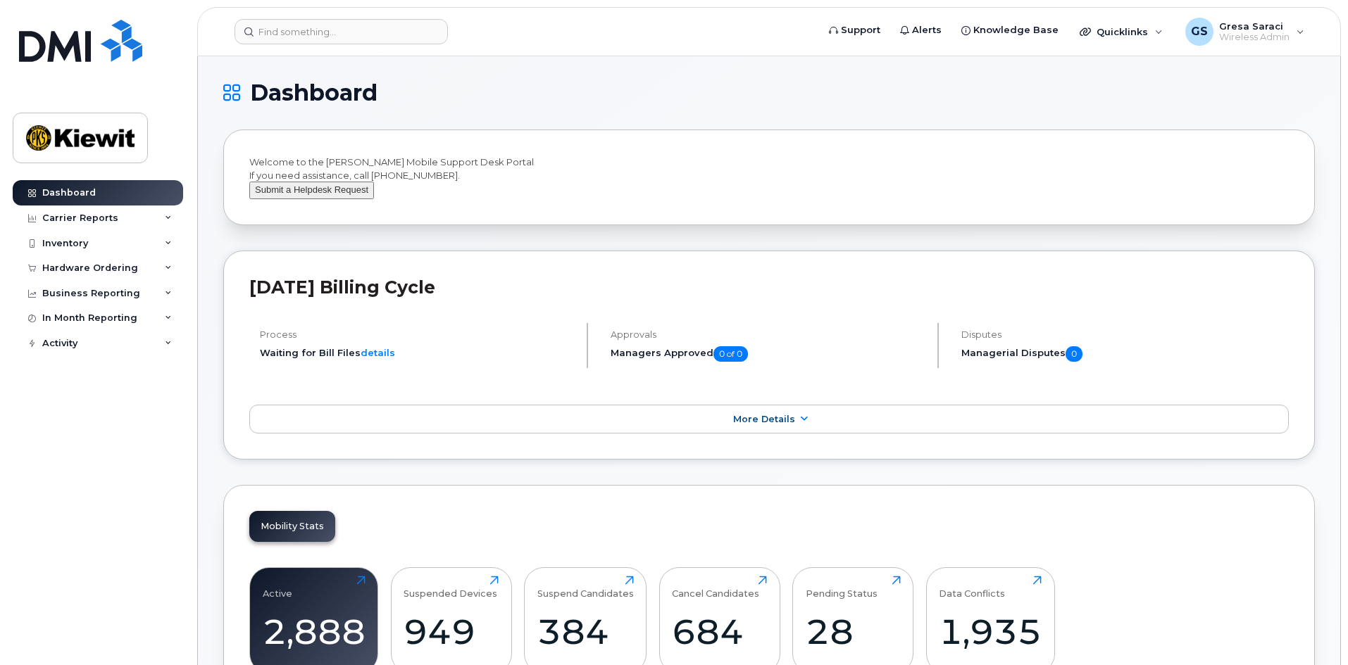
click at [305, 199] on button "Submit a Helpdesk Request" at bounding box center [311, 191] width 125 height 18
click at [787, 425] on span "More Details" at bounding box center [764, 419] width 62 height 11
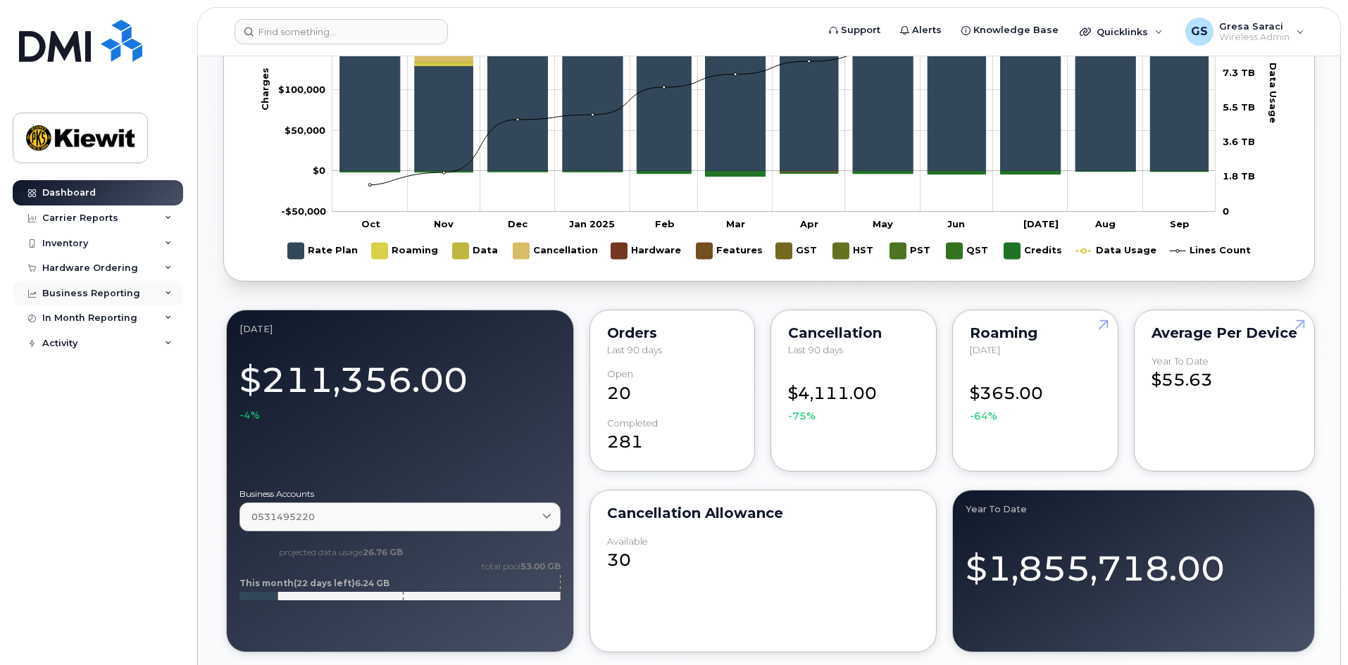
scroll to position [1056, 0]
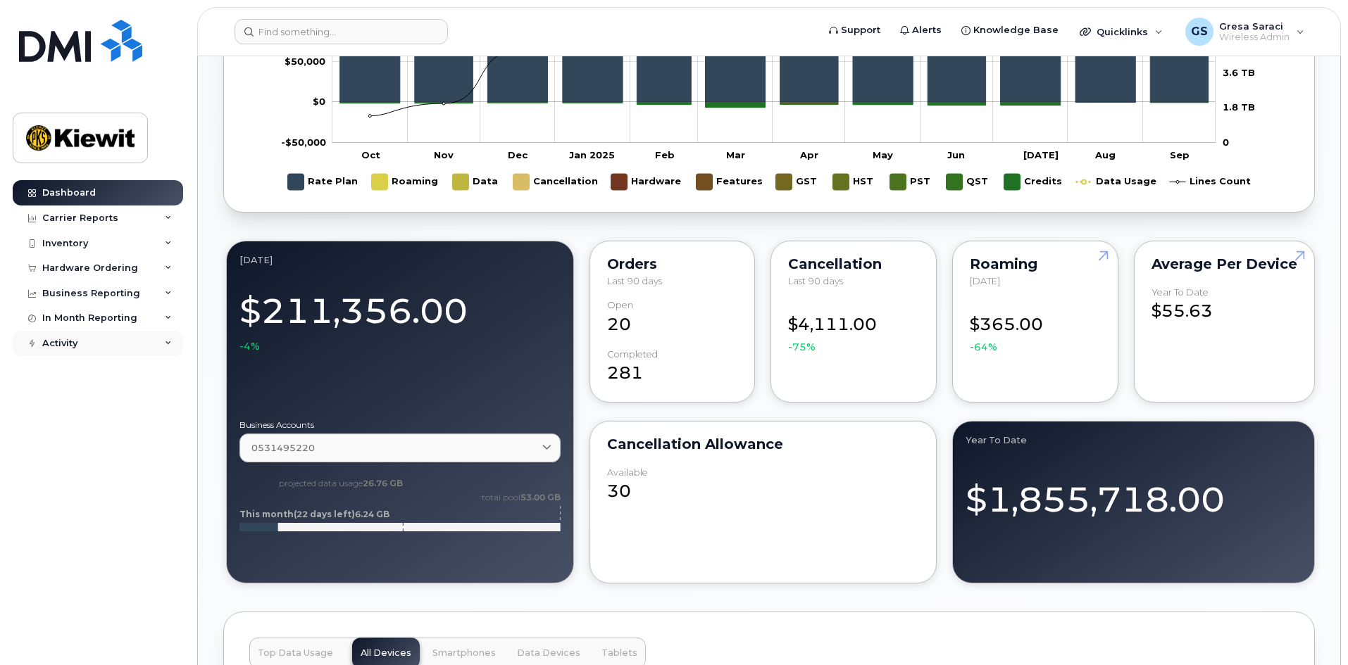
click at [154, 344] on div "Activity" at bounding box center [98, 343] width 170 height 25
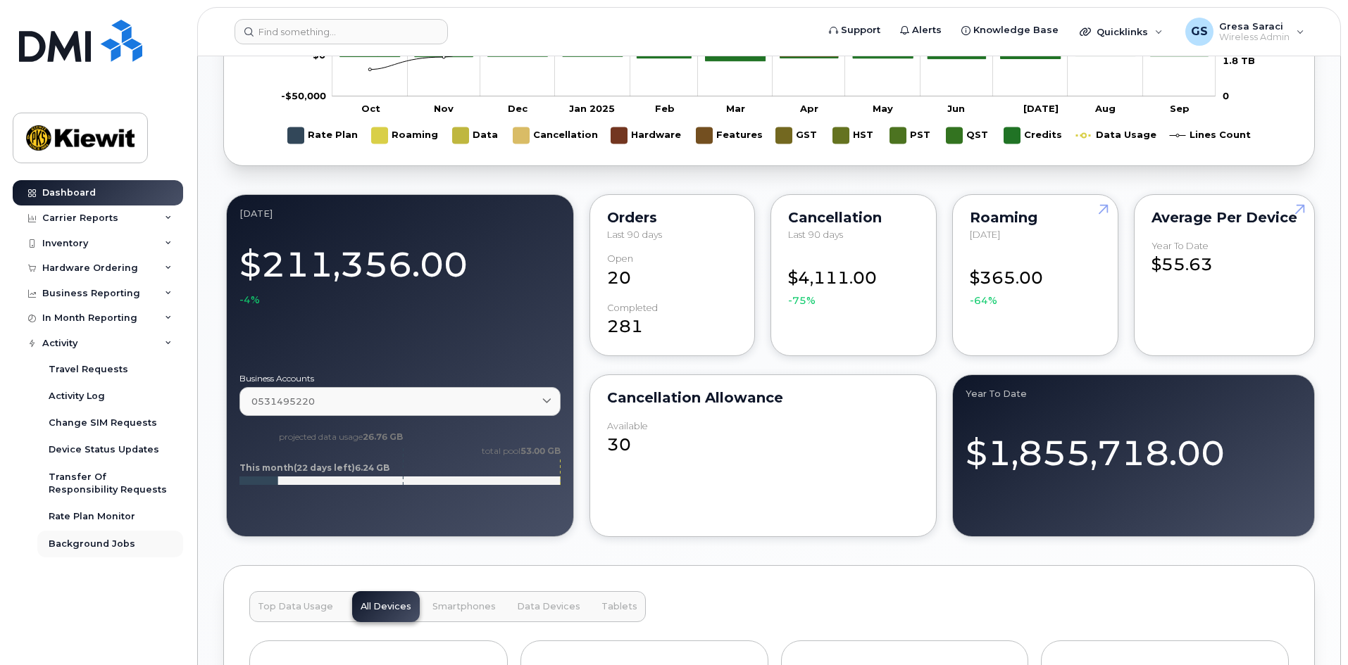
scroll to position [1127, 0]
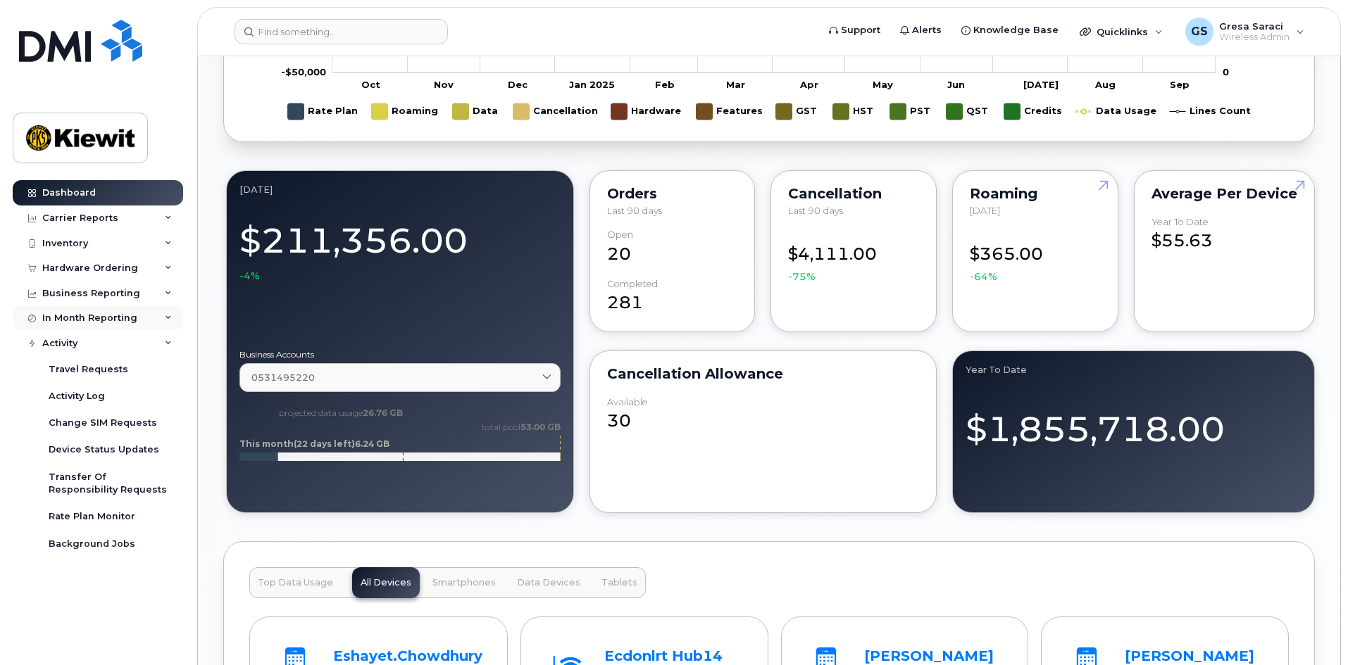
click at [116, 325] on div "In Month Reporting" at bounding box center [98, 318] width 170 height 25
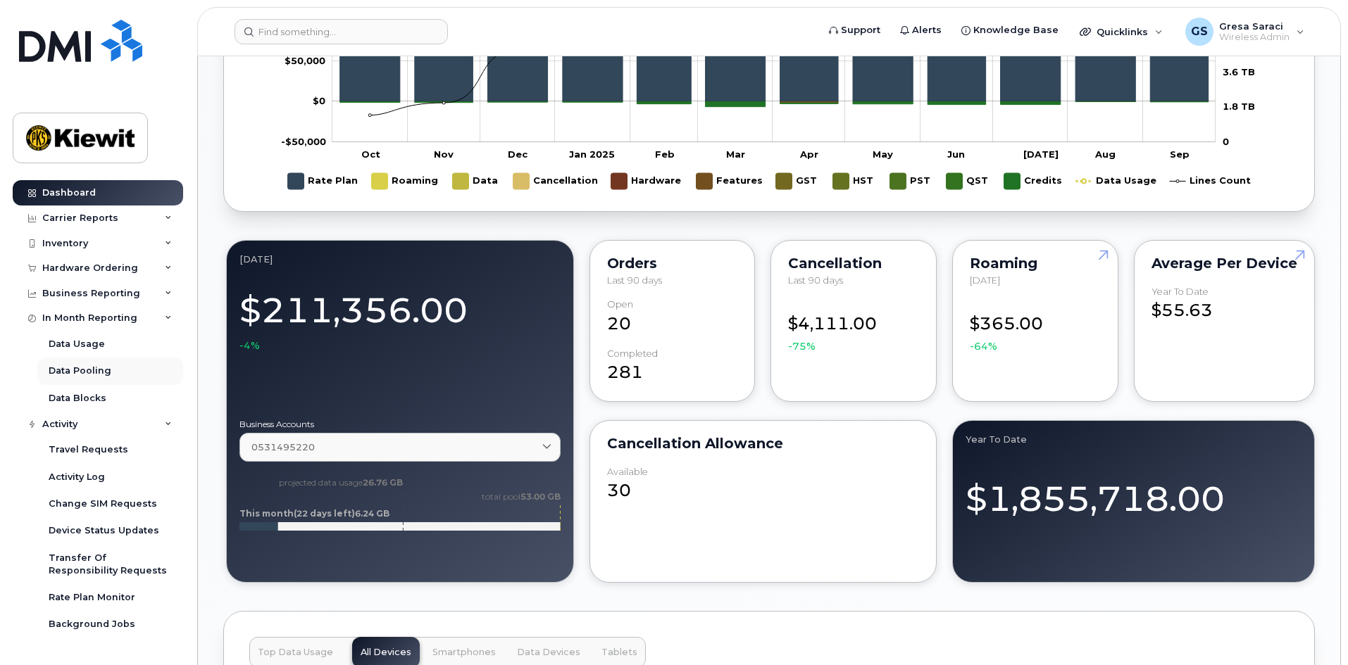
scroll to position [1056, 0]
click at [123, 296] on div "Business Reporting" at bounding box center [91, 293] width 98 height 11
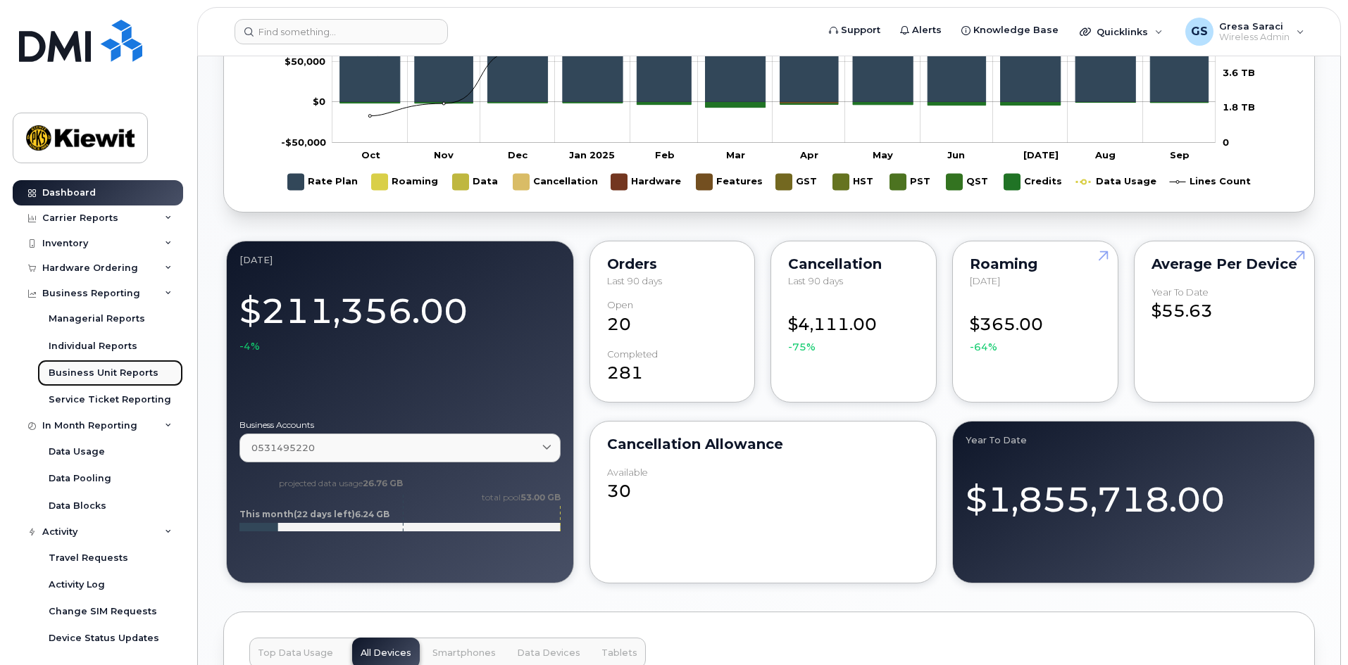
click at [119, 376] on div "Business Unit Reports" at bounding box center [104, 373] width 110 height 13
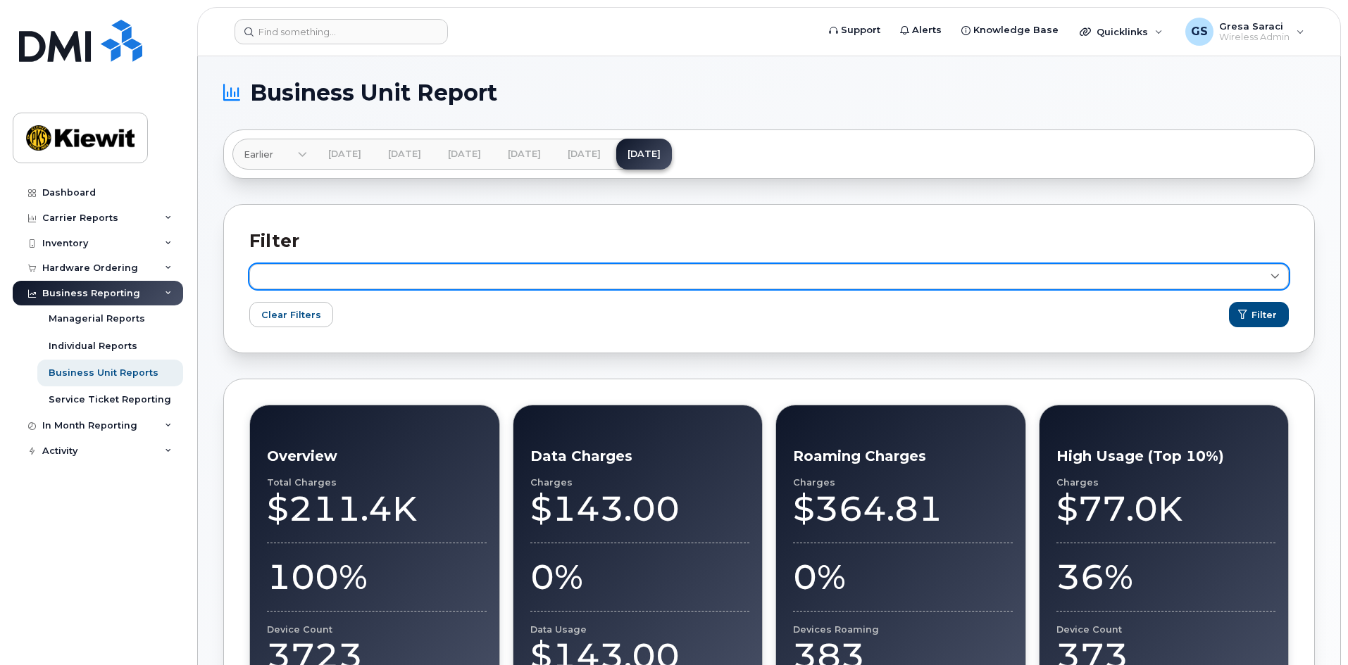
click at [322, 284] on link at bounding box center [768, 276] width 1039 height 25
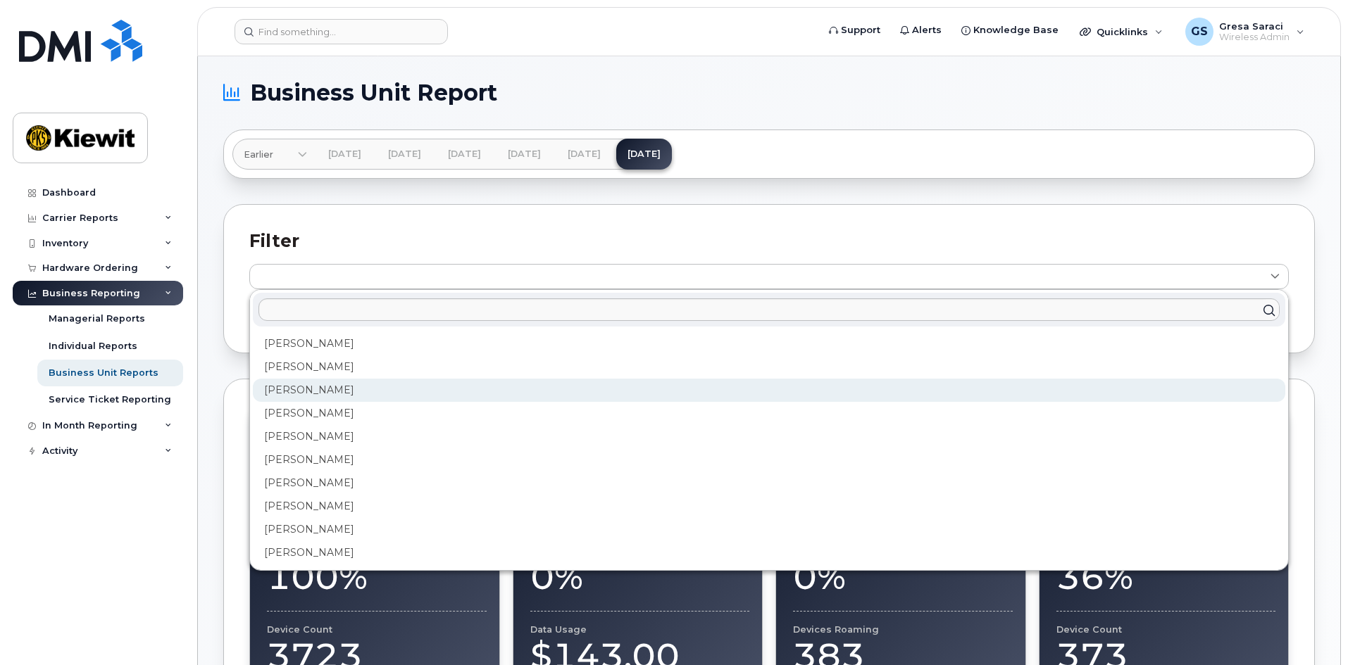
click at [338, 390] on div "Alexandre Vallee" at bounding box center [769, 390] width 1032 height 23
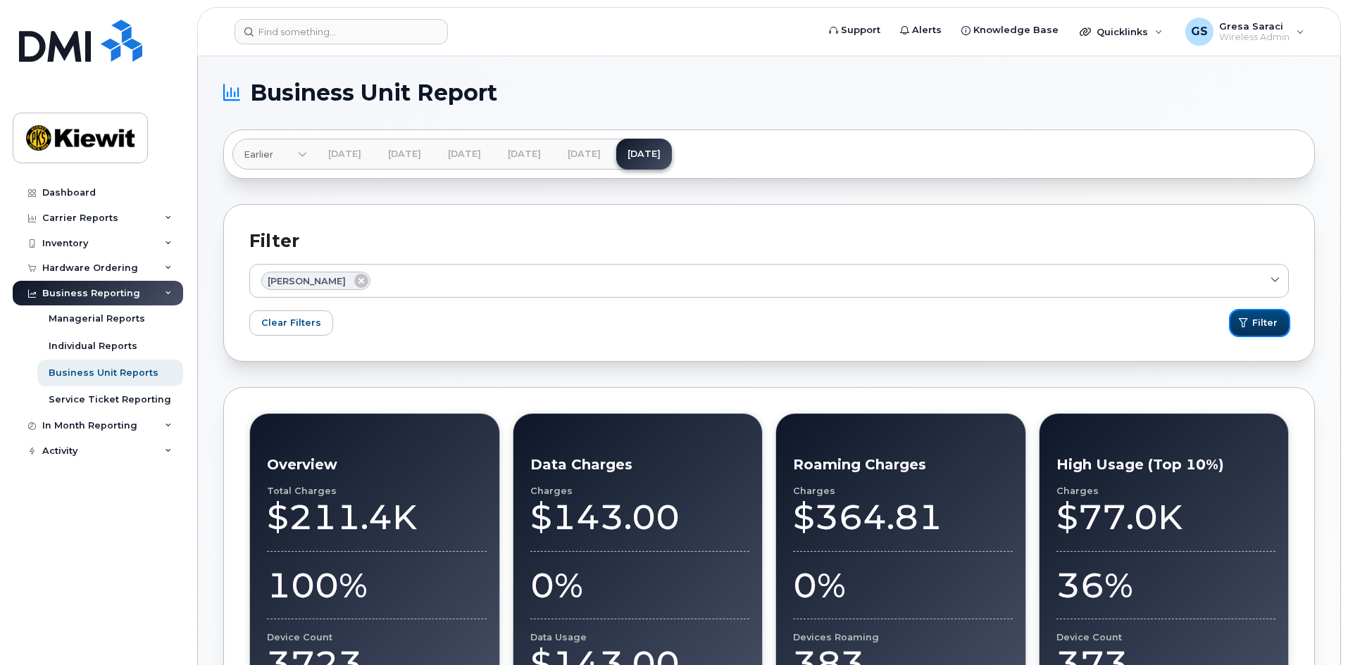
click at [1258, 322] on span "Filter" at bounding box center [1264, 322] width 25 height 13
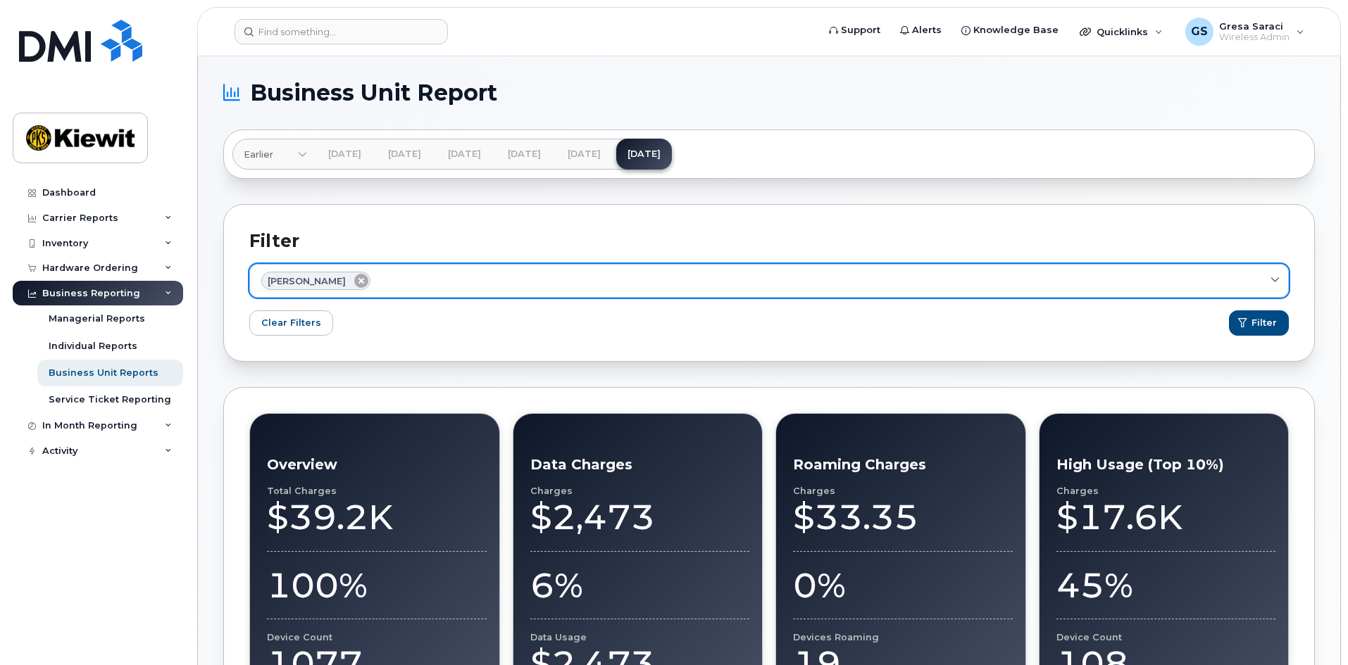
click at [360, 279] on icon at bounding box center [361, 281] width 14 height 14
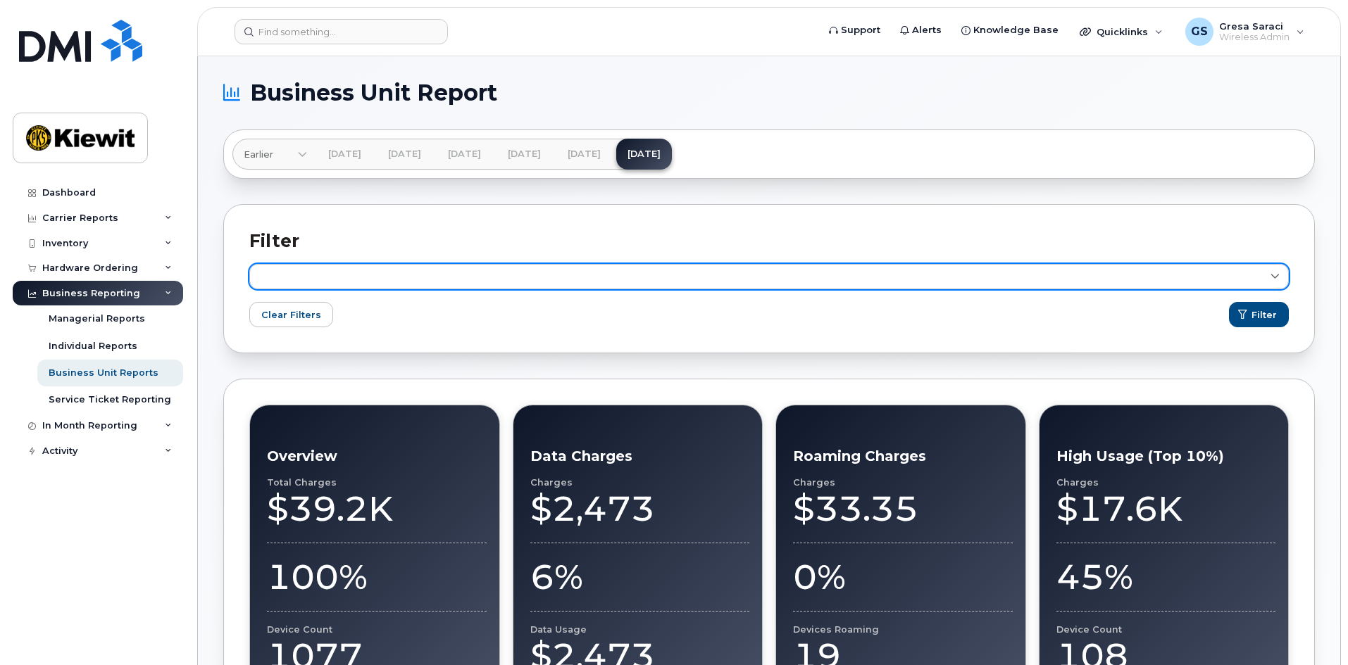
click at [355, 278] on link at bounding box center [768, 276] width 1039 height 25
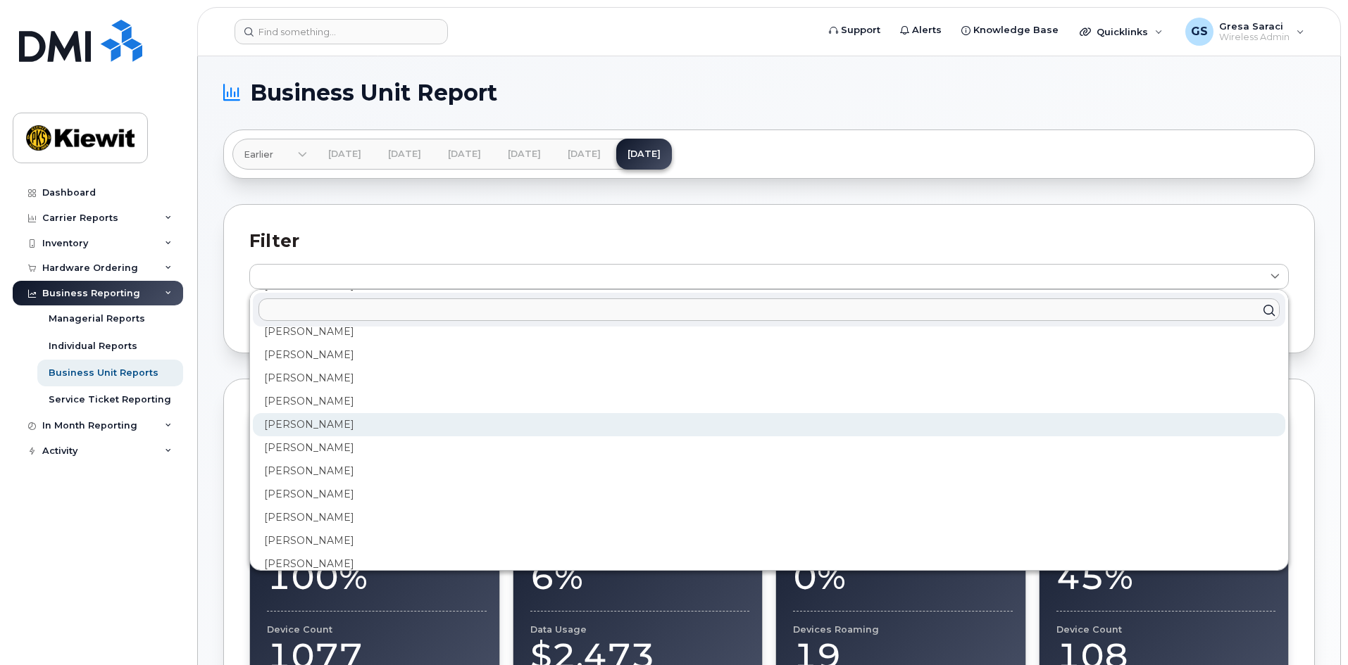
scroll to position [1127, 0]
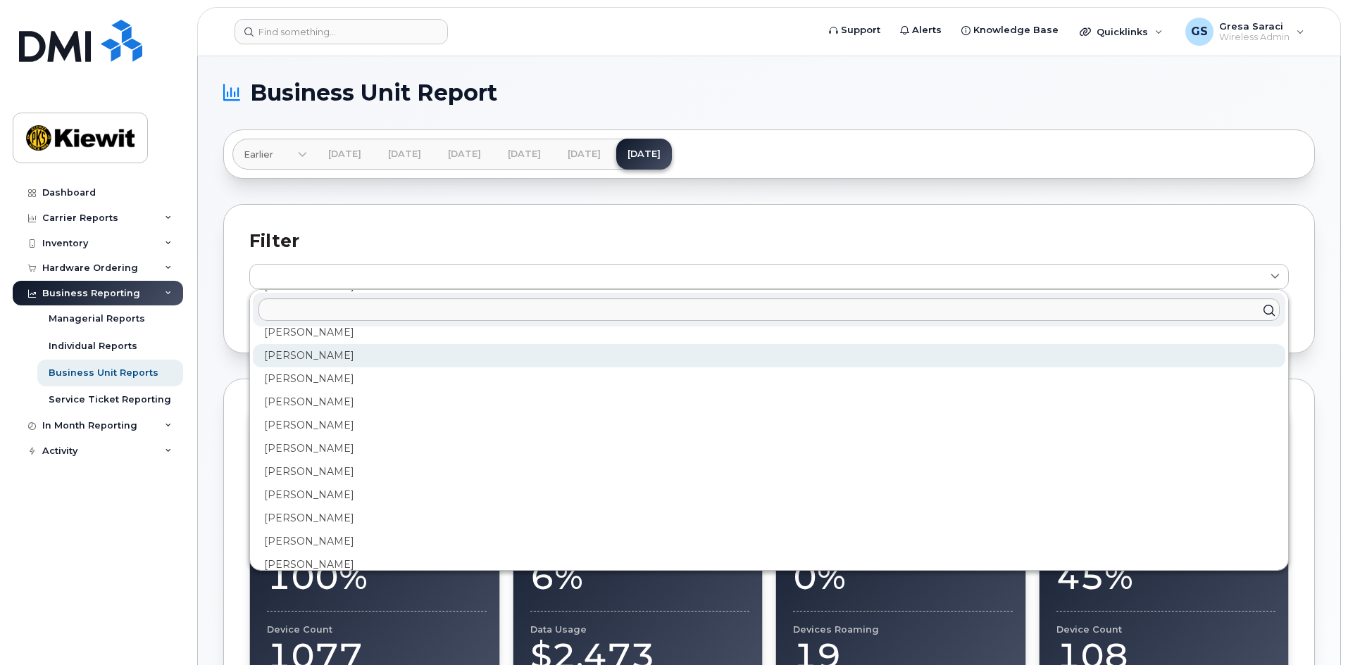
click at [312, 365] on div "Jessica Roy" at bounding box center [769, 355] width 1032 height 23
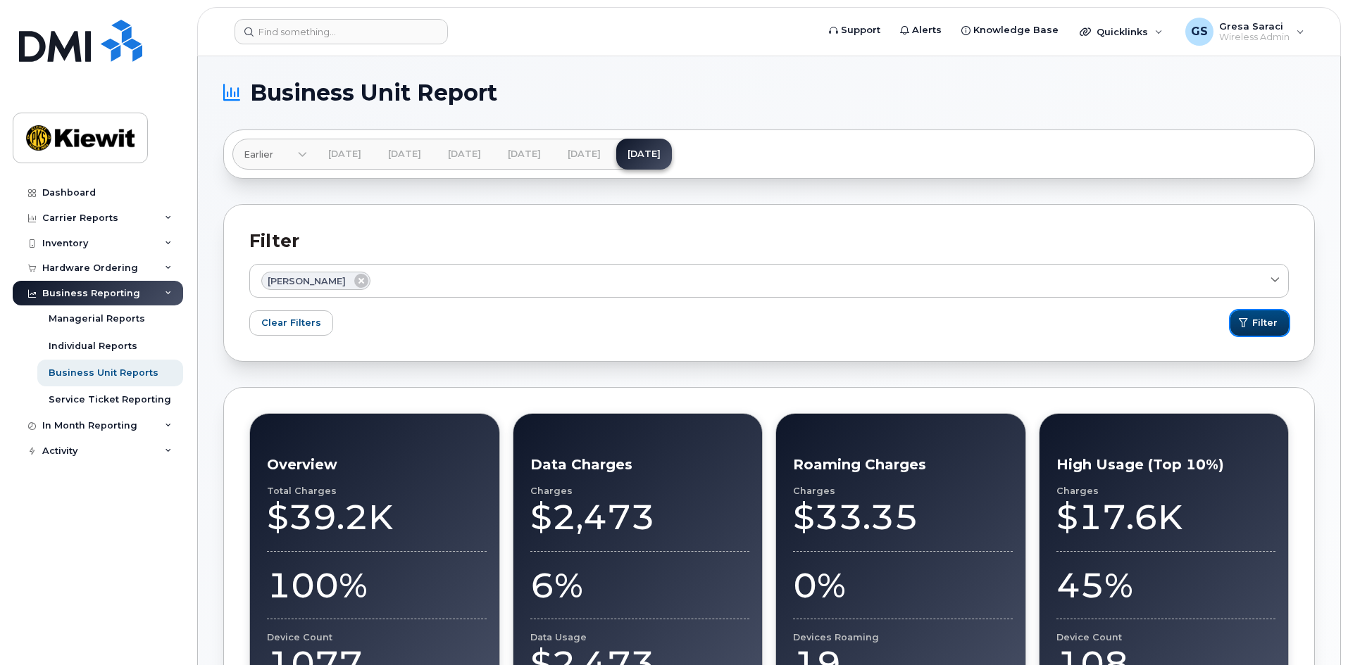
click at [1258, 325] on span "Filter" at bounding box center [1264, 322] width 25 height 13
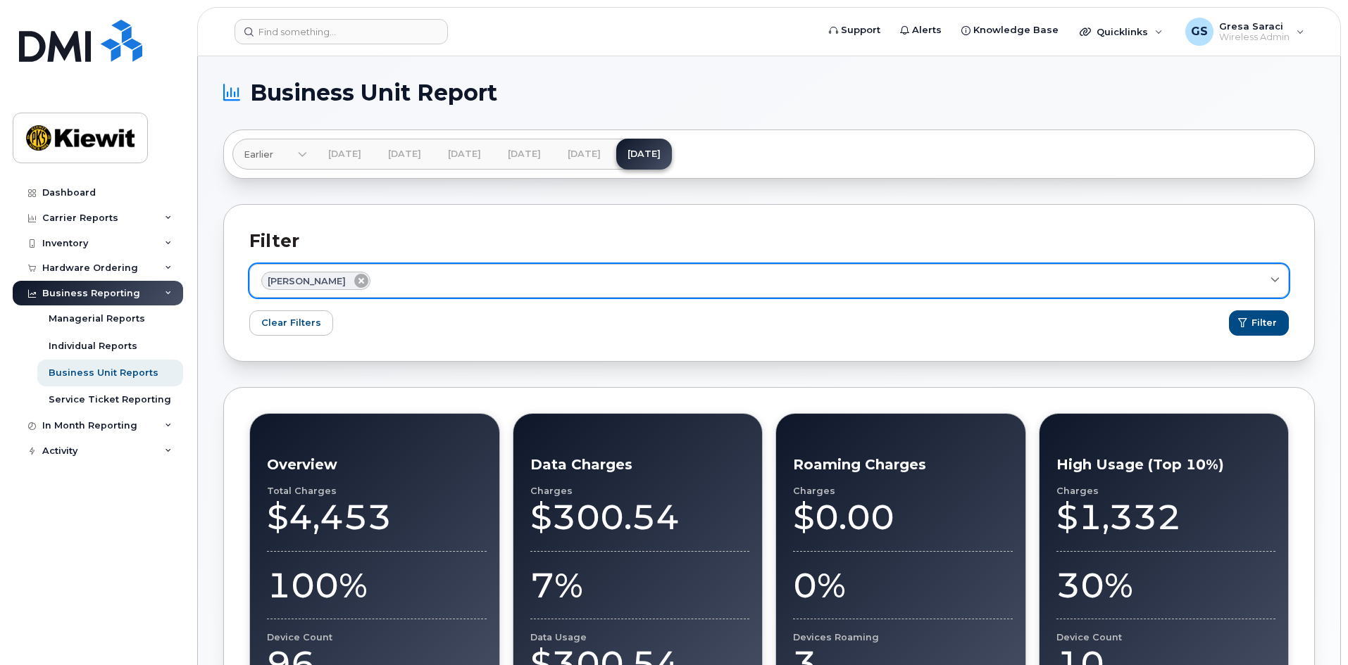
click at [354, 281] on icon at bounding box center [361, 281] width 14 height 14
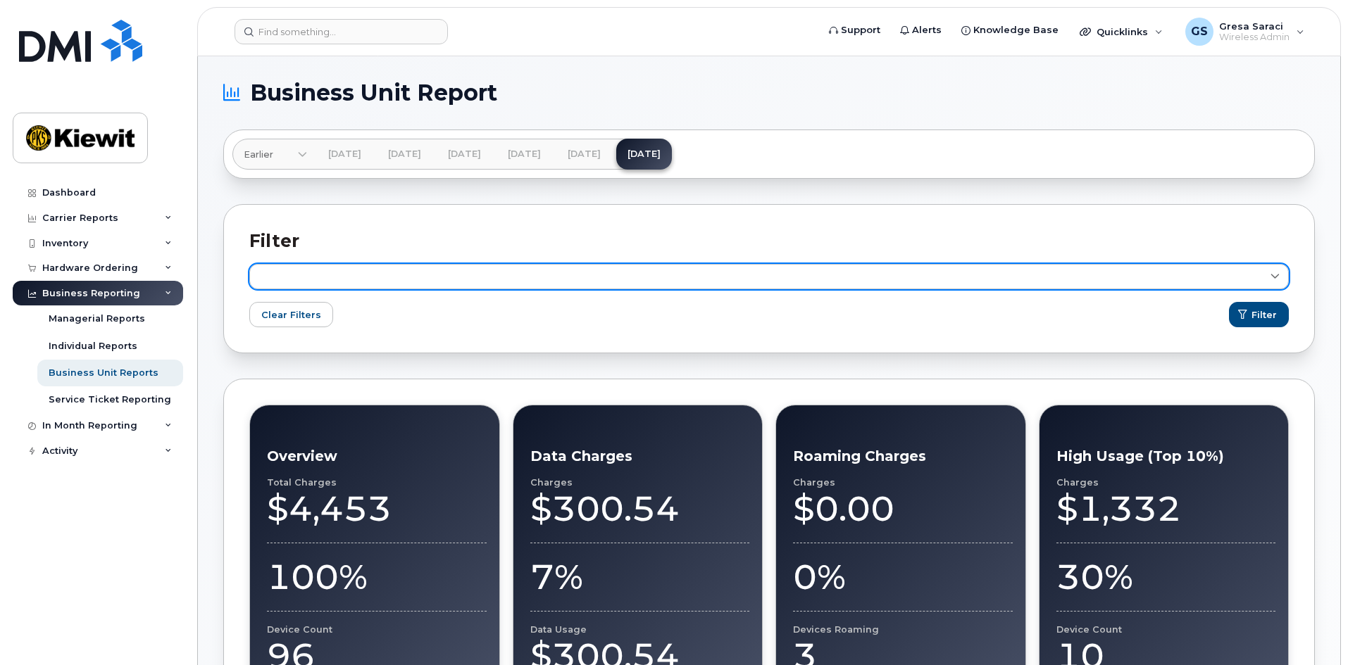
click at [346, 280] on link at bounding box center [768, 276] width 1039 height 25
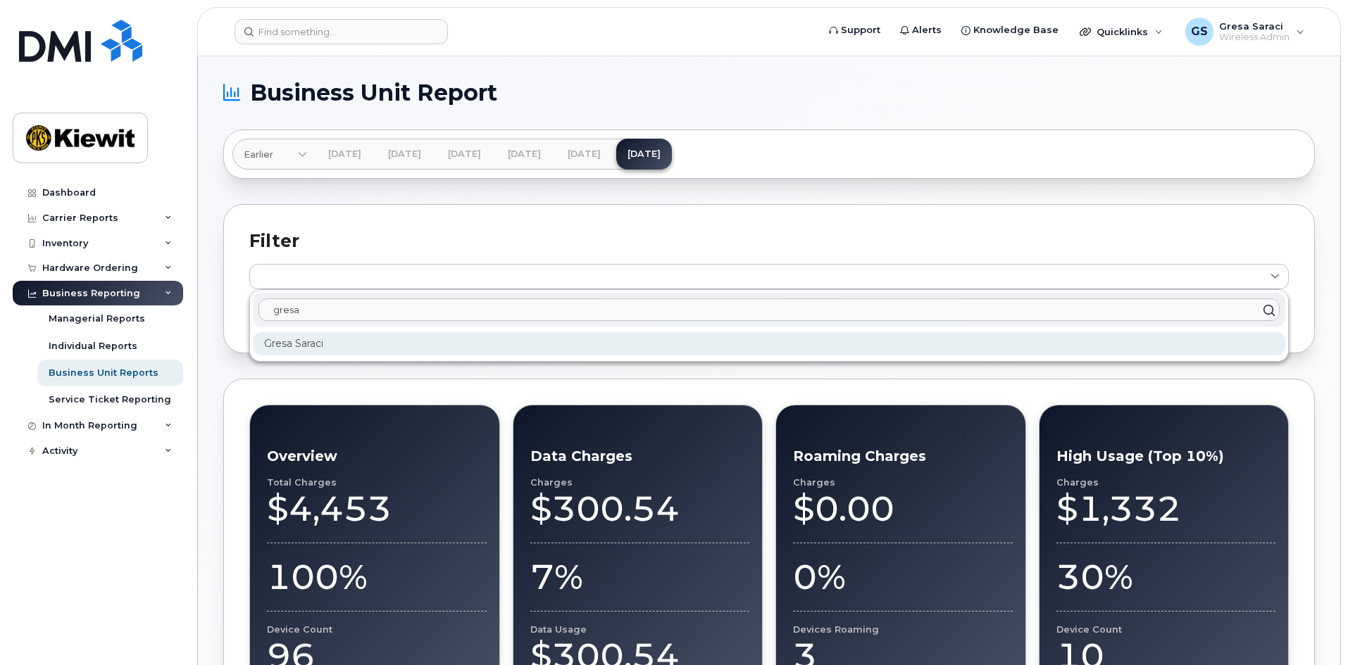
type input "gresa"
click at [330, 351] on div "Gresa Saraci" at bounding box center [769, 343] width 1032 height 23
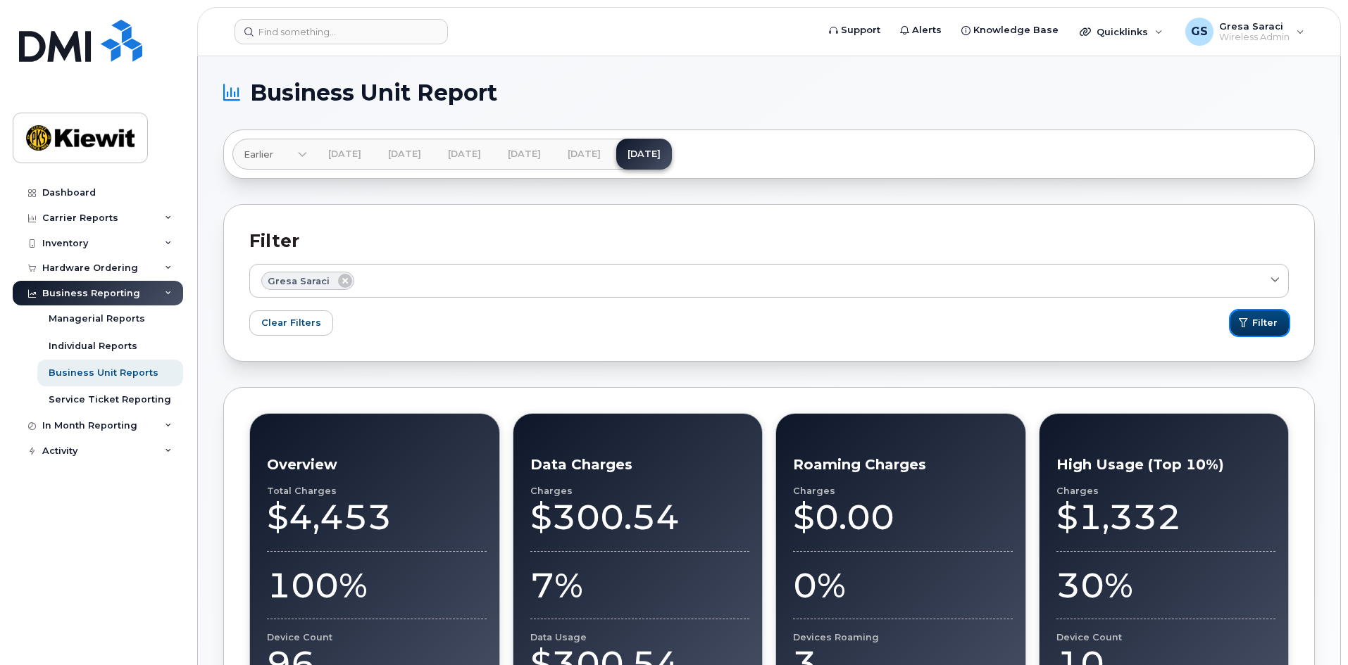
click at [1266, 314] on button "Filter" at bounding box center [1259, 323] width 58 height 25
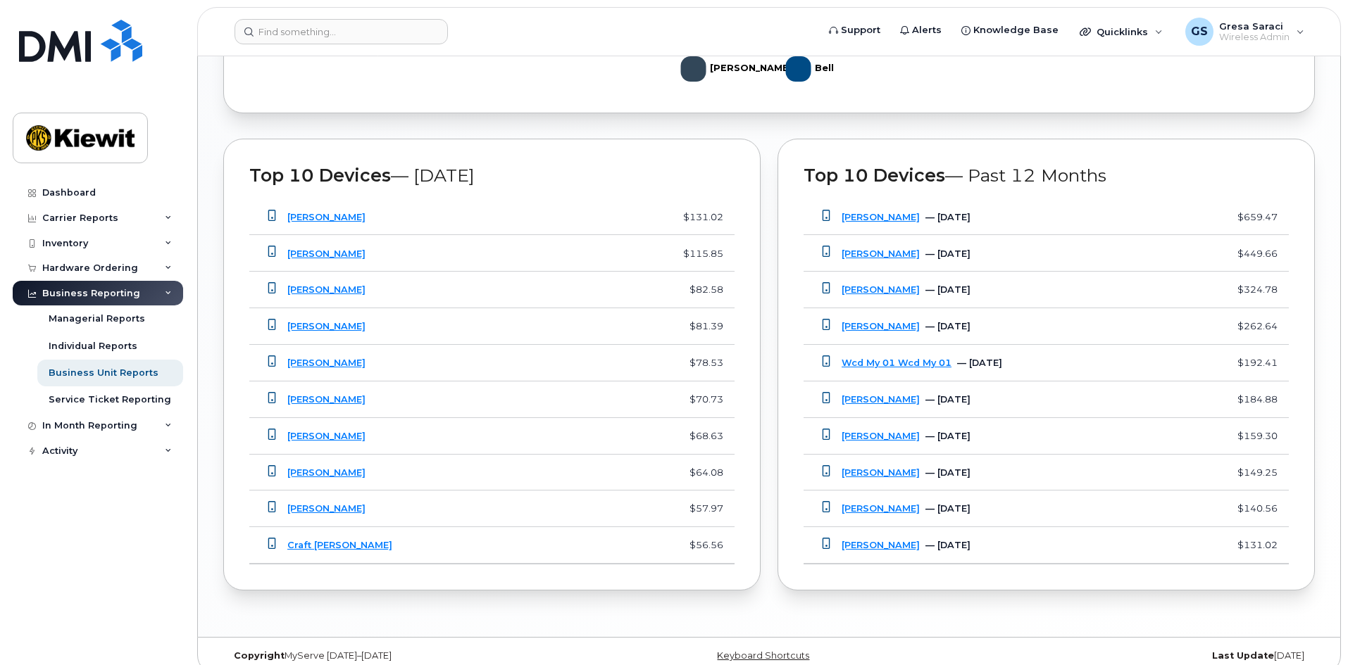
scroll to position [1073, 0]
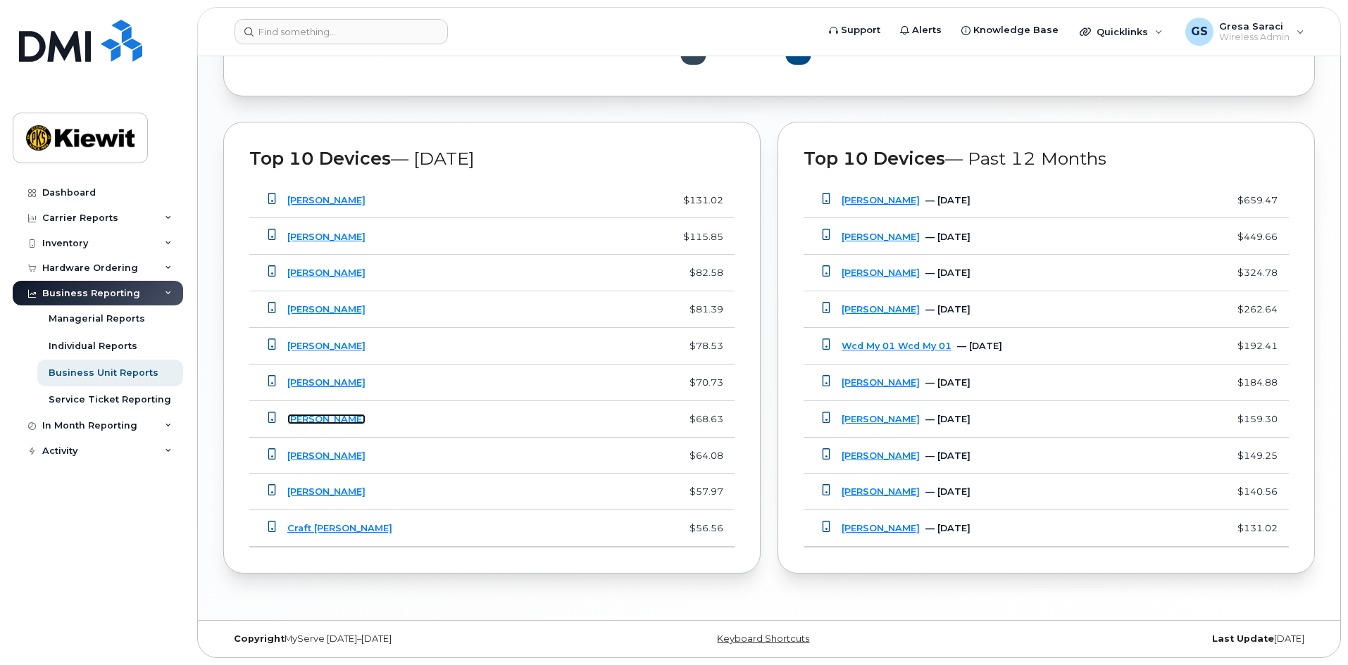
click at [341, 414] on link "Ramneek Kang" at bounding box center [326, 419] width 78 height 11
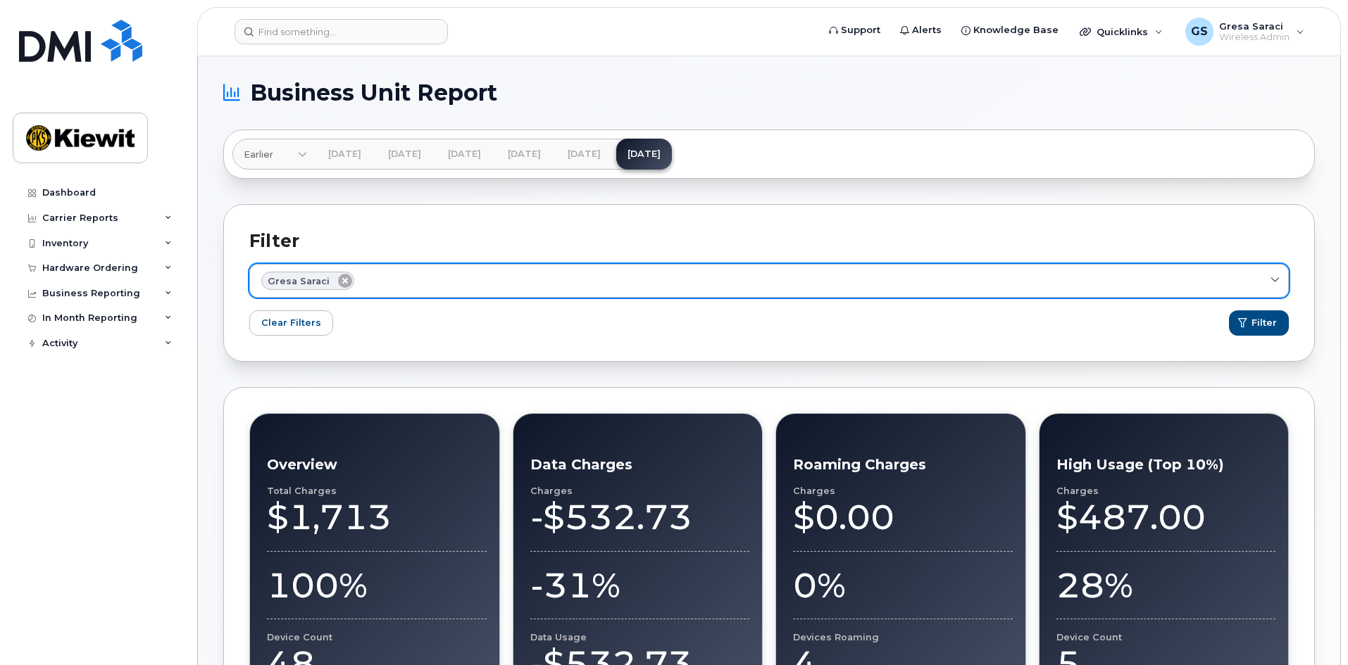
click at [339, 280] on icon at bounding box center [345, 281] width 14 height 14
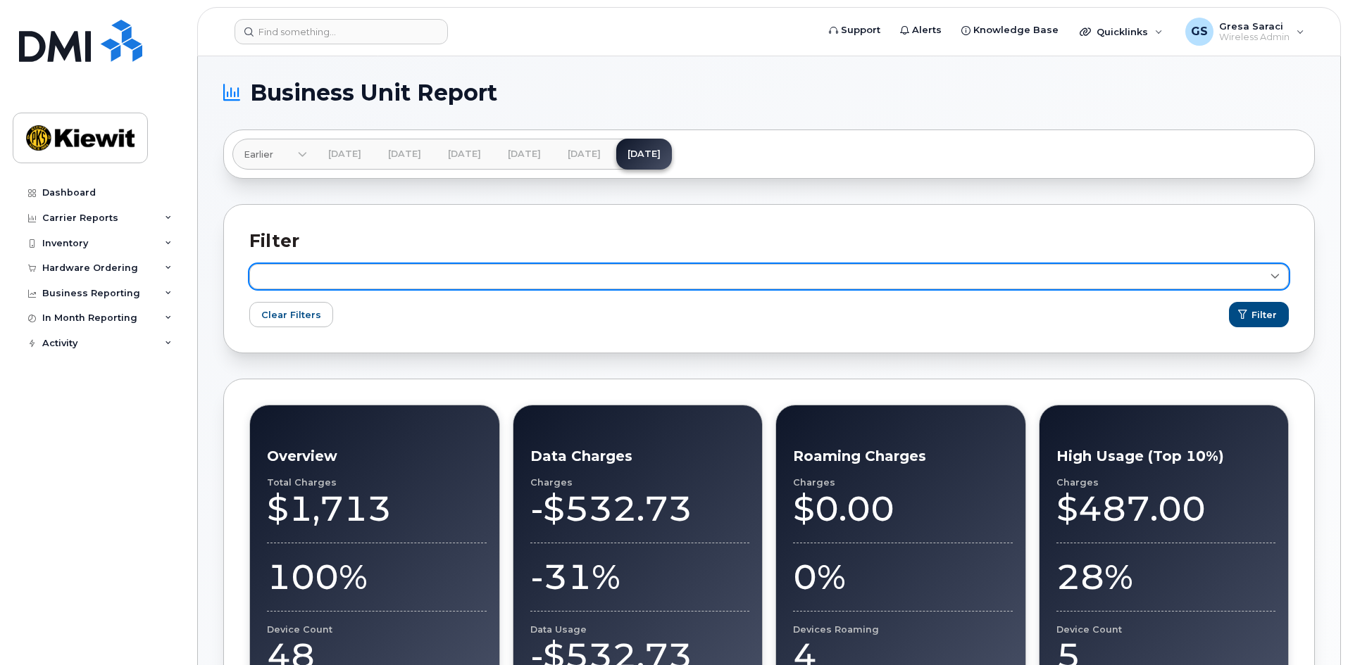
click at [323, 279] on link at bounding box center [768, 276] width 1039 height 25
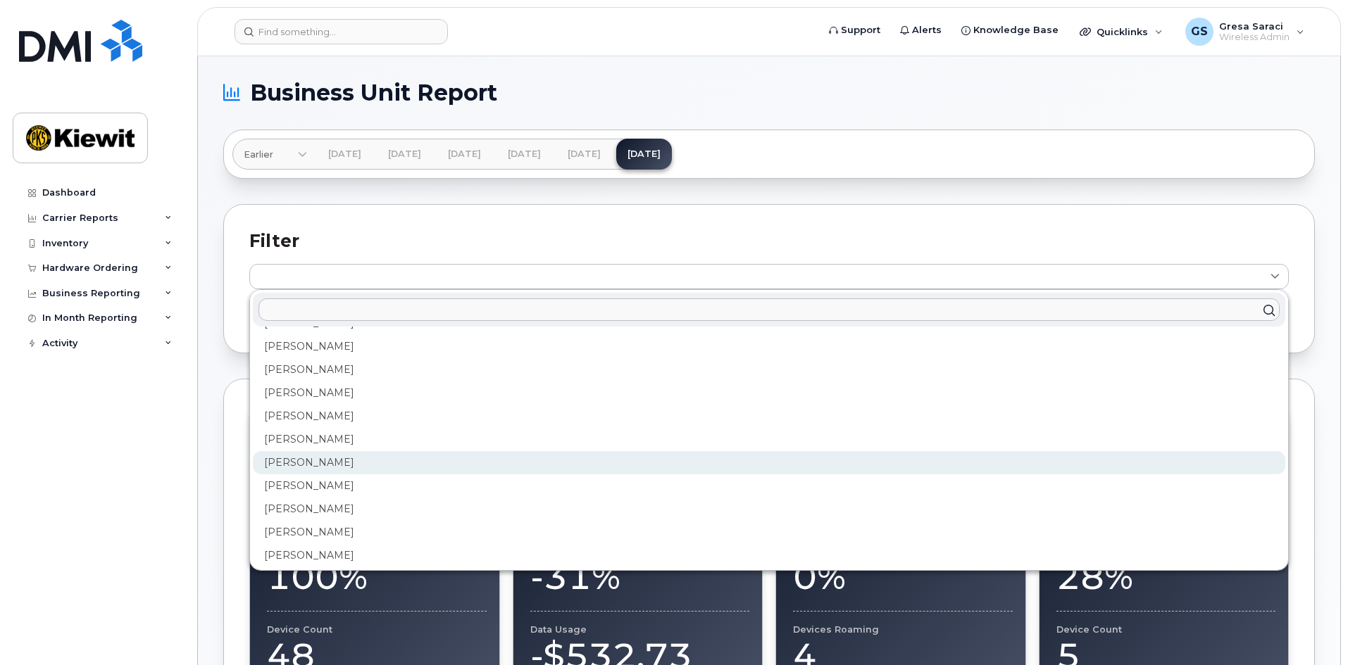
scroll to position [1948, 0]
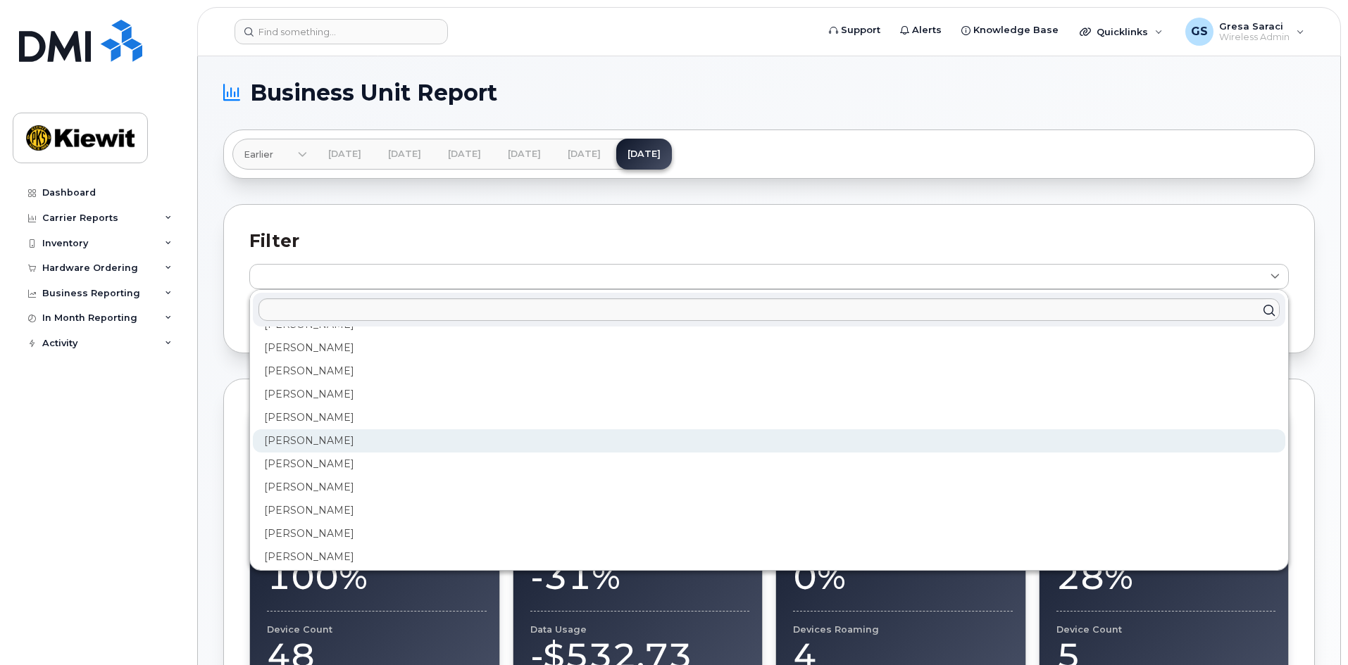
click at [308, 442] on div "Ryley Moffat" at bounding box center [769, 441] width 1032 height 23
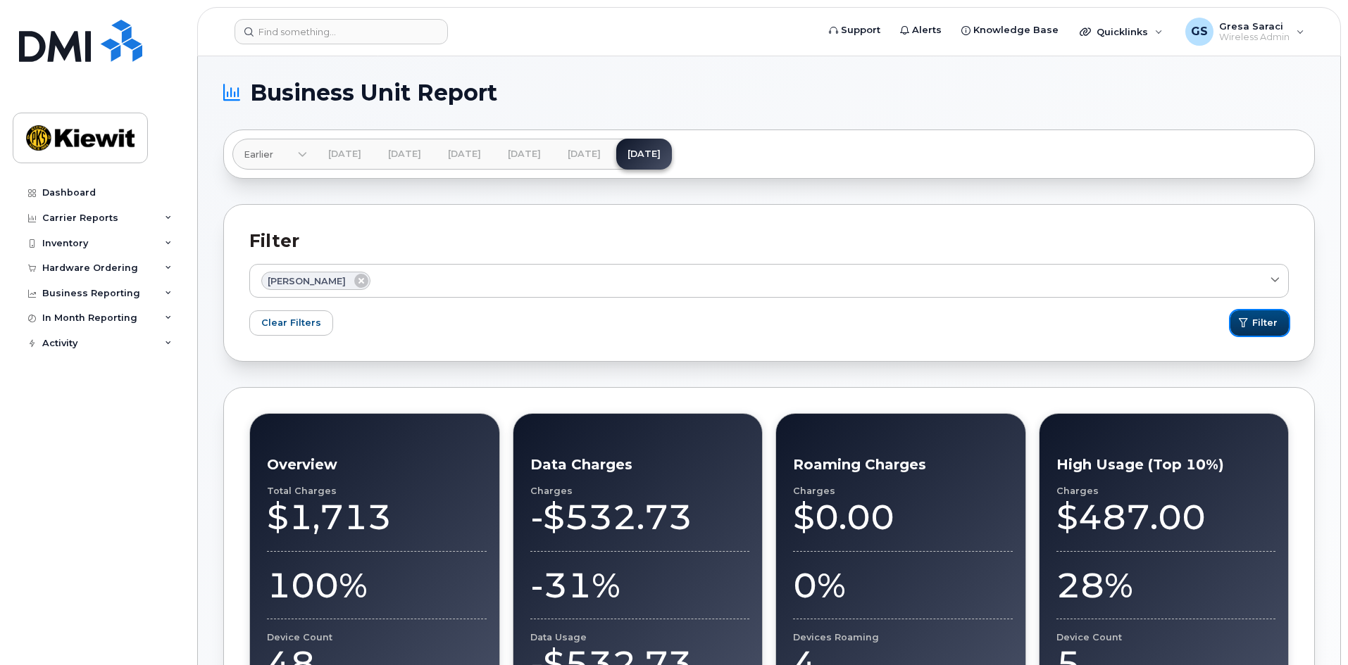
click at [1263, 318] on span "Filter" at bounding box center [1264, 322] width 25 height 13
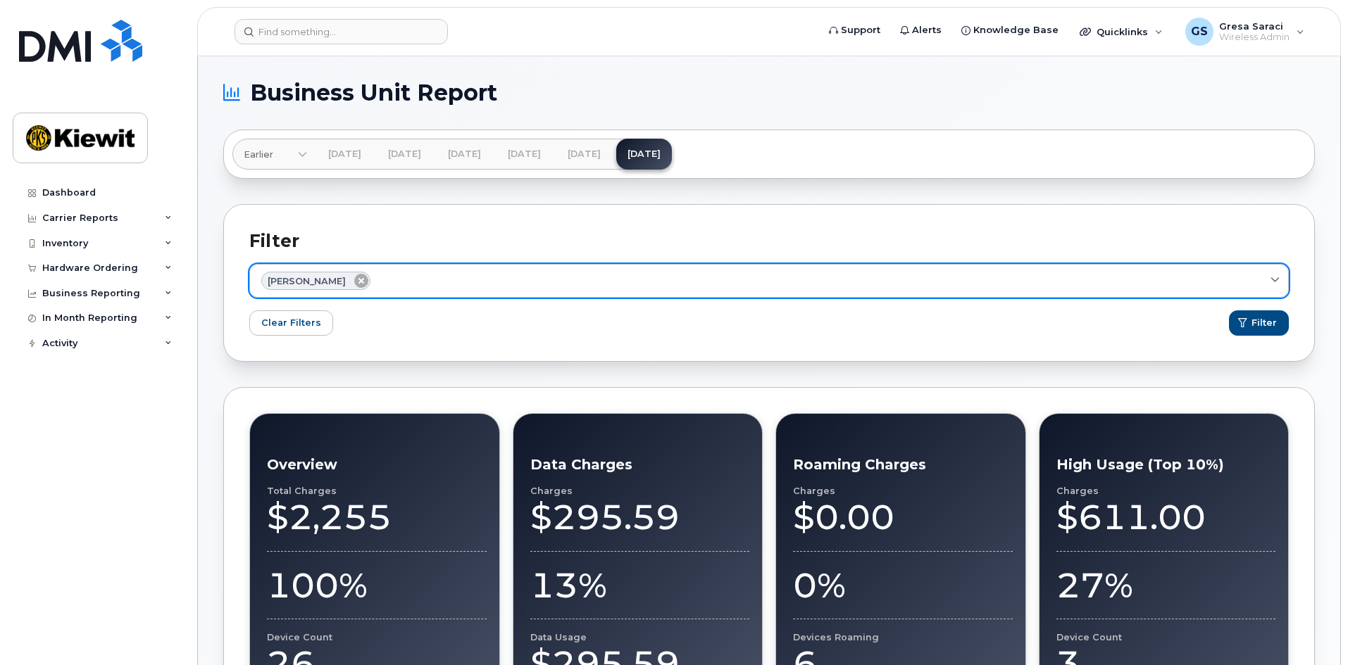
click at [354, 280] on icon at bounding box center [361, 281] width 14 height 14
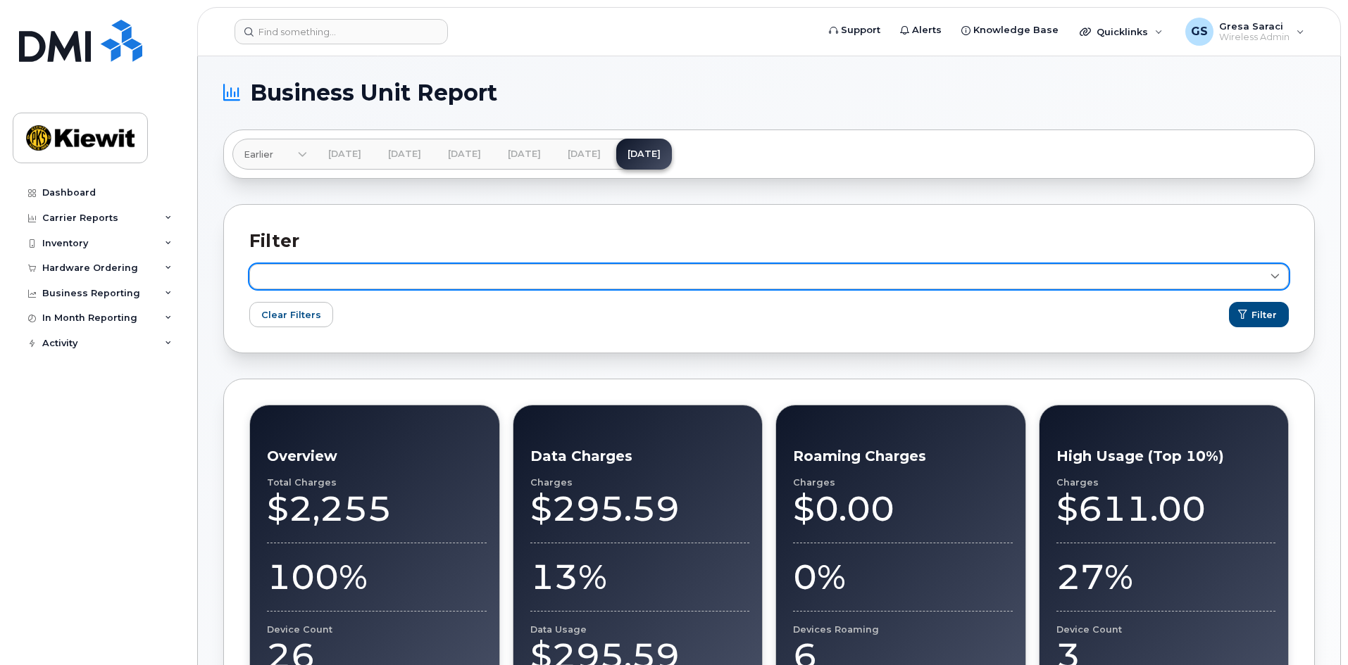
click at [328, 280] on link at bounding box center [768, 276] width 1039 height 25
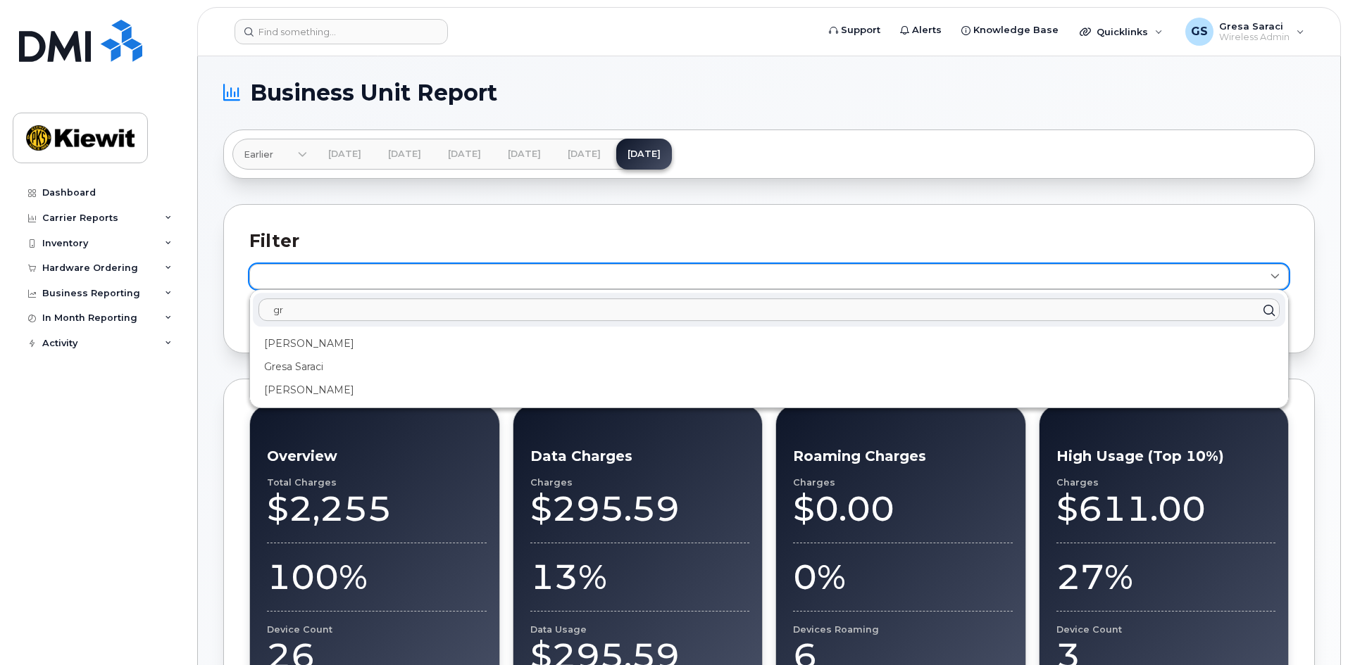
type input "g"
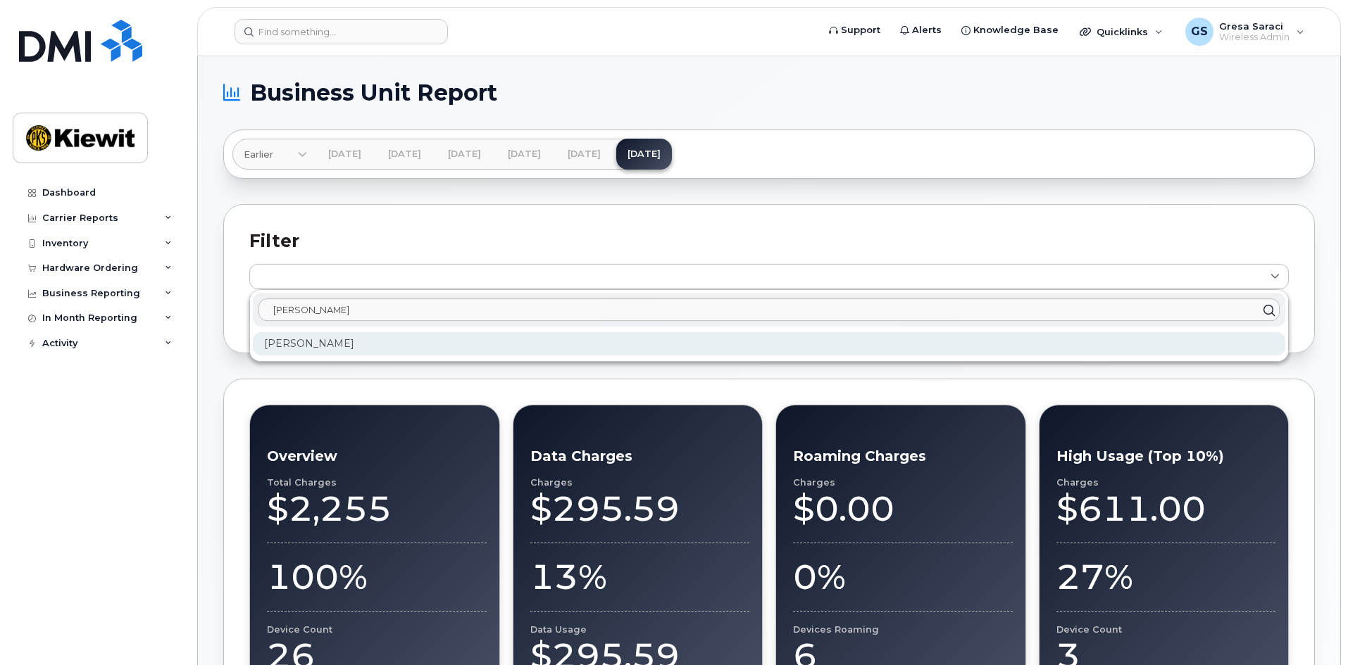
type input "simran"
click at [392, 340] on div "Simran Narwal" at bounding box center [769, 343] width 1032 height 23
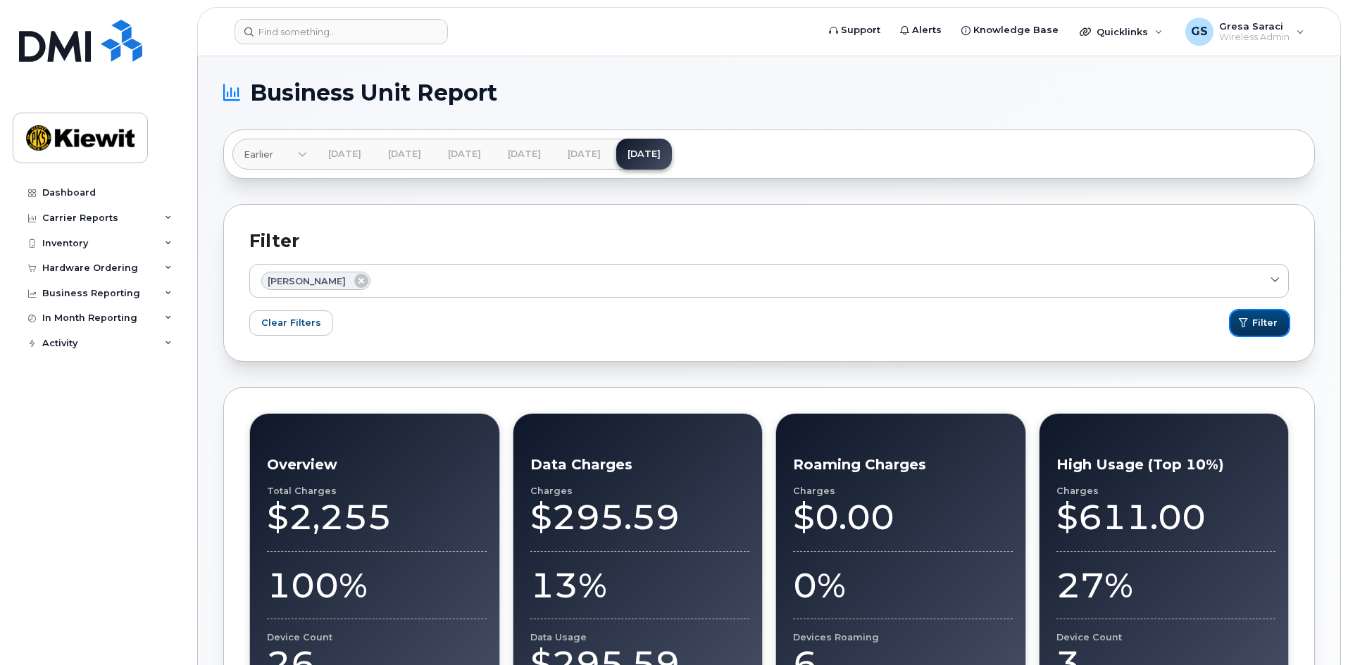
click at [1251, 335] on button "Filter" at bounding box center [1259, 323] width 58 height 25
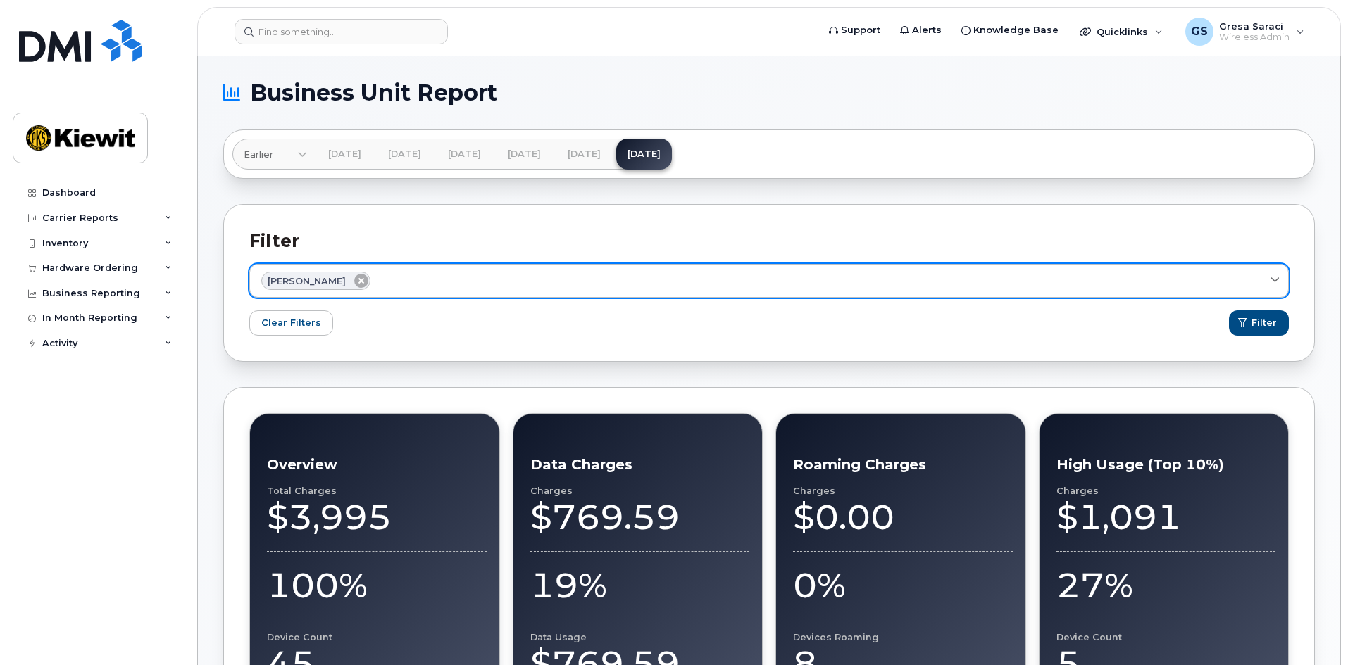
click at [356, 281] on icon at bounding box center [361, 281] width 14 height 14
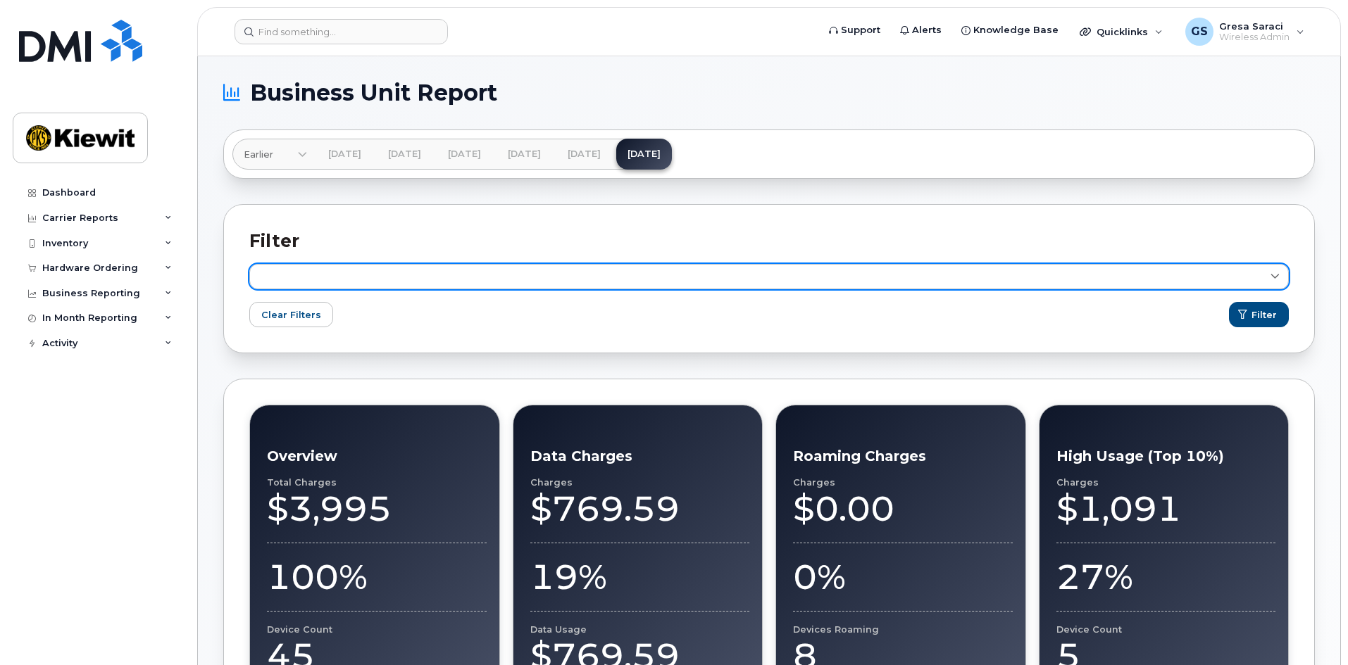
click at [318, 275] on link at bounding box center [768, 276] width 1039 height 25
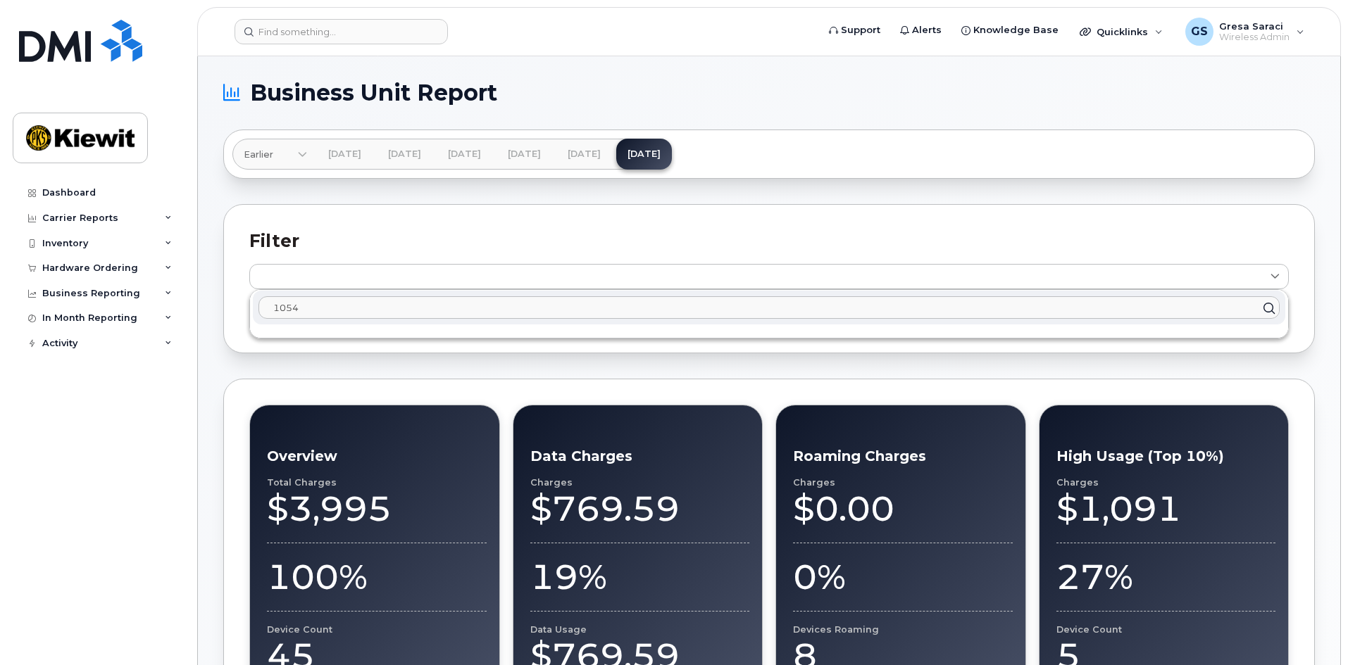
type input "1054"
click at [404, 231] on h2 "Filter" at bounding box center [768, 240] width 1039 height 21
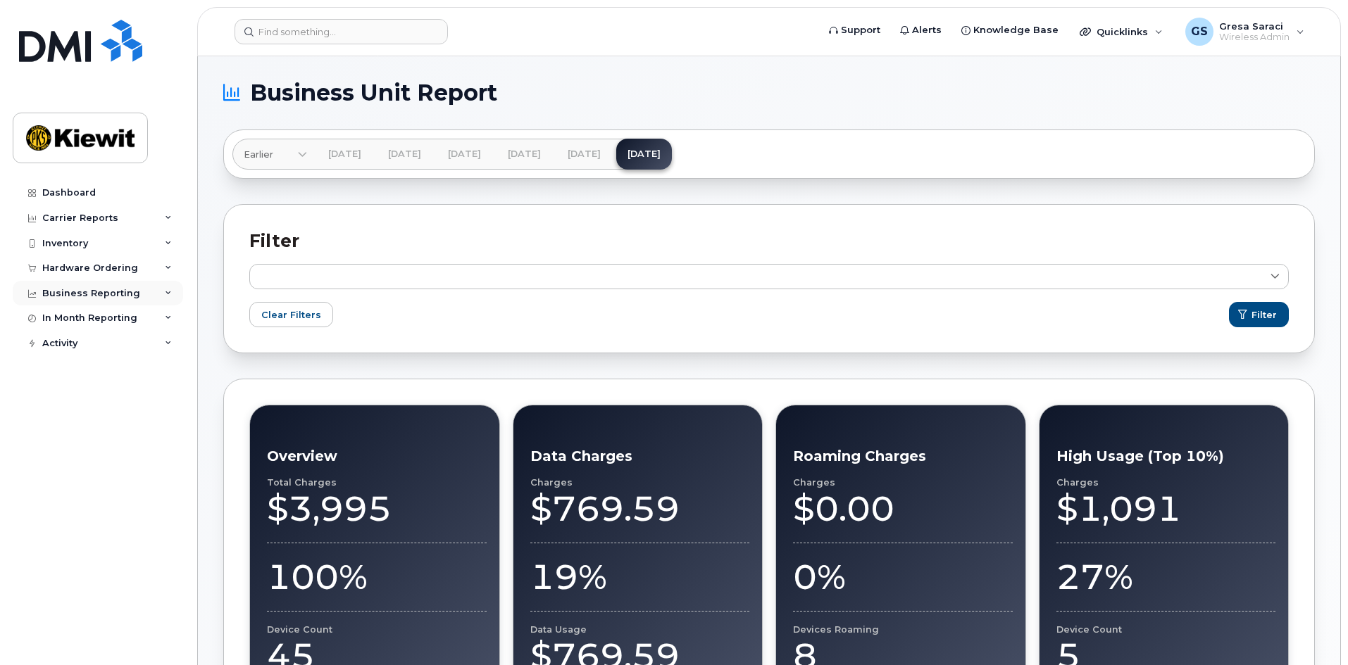
click at [143, 298] on div "Business Reporting" at bounding box center [98, 293] width 170 height 25
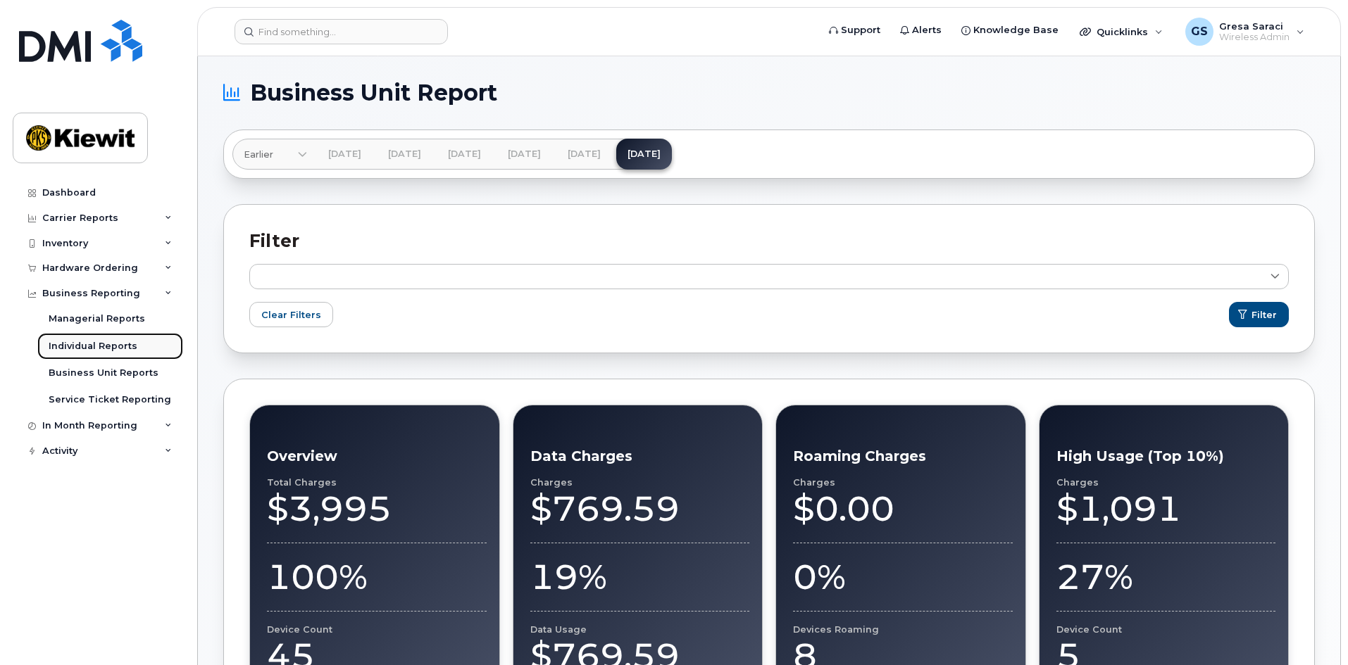
click at [102, 347] on div "Individual Reports" at bounding box center [93, 346] width 89 height 13
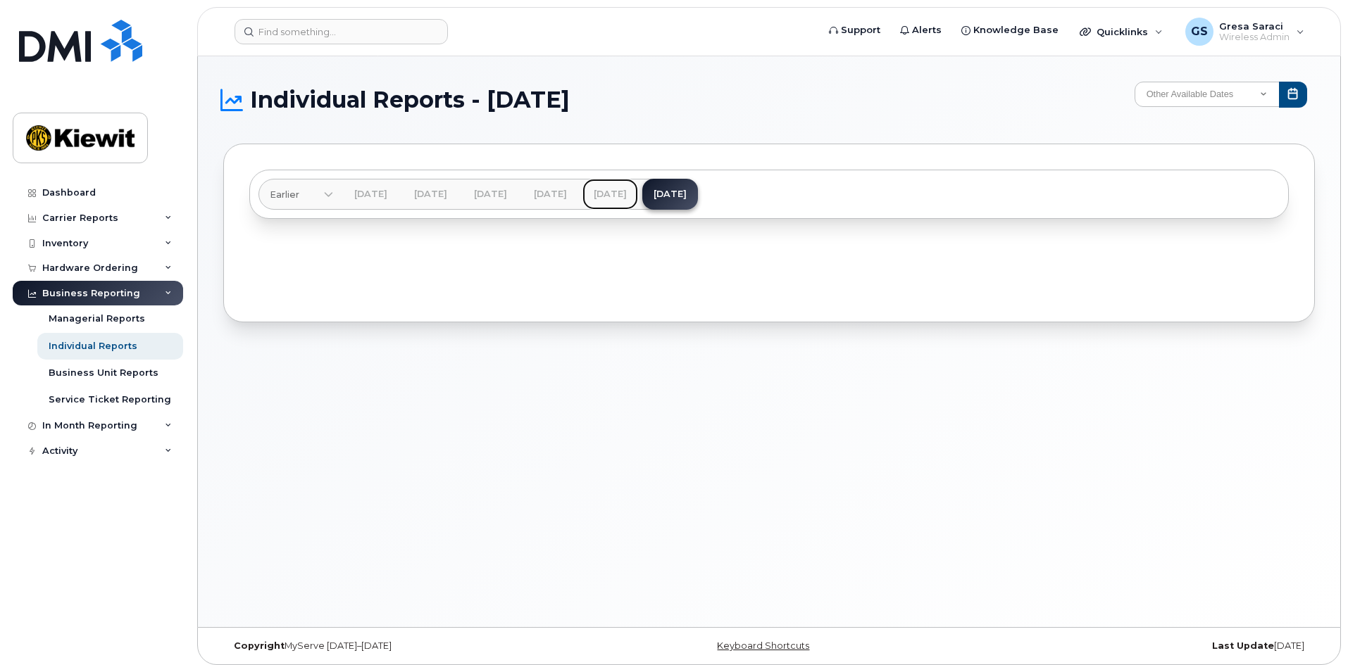
click at [638, 180] on link "Aug 2025" at bounding box center [610, 194] width 56 height 31
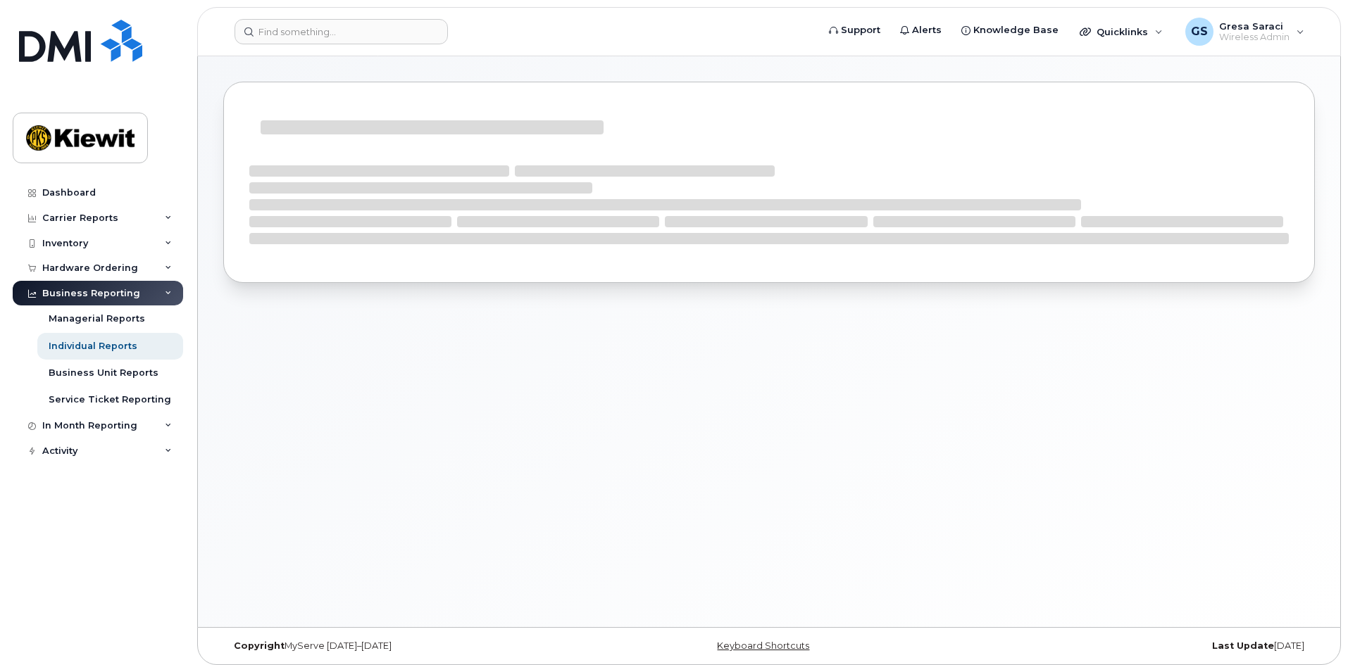
click at [668, 193] on div at bounding box center [768, 202] width 1039 height 85
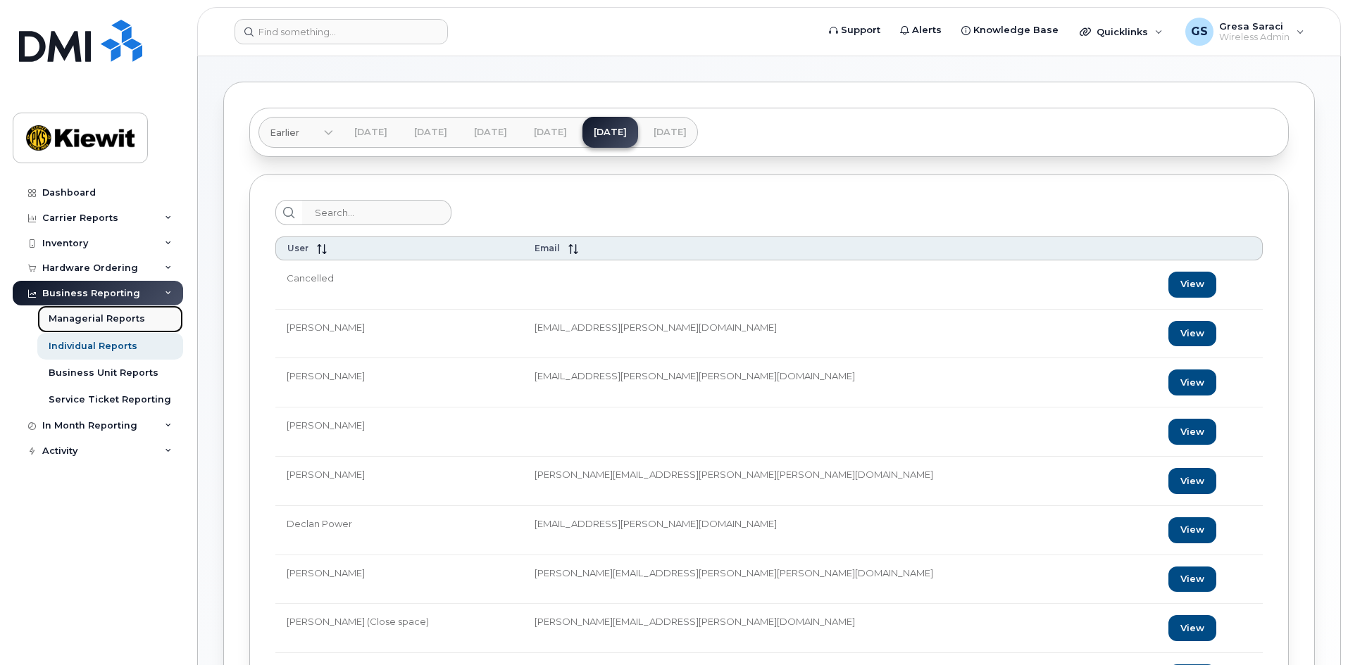
click at [123, 317] on div "Managerial Reports" at bounding box center [97, 319] width 96 height 13
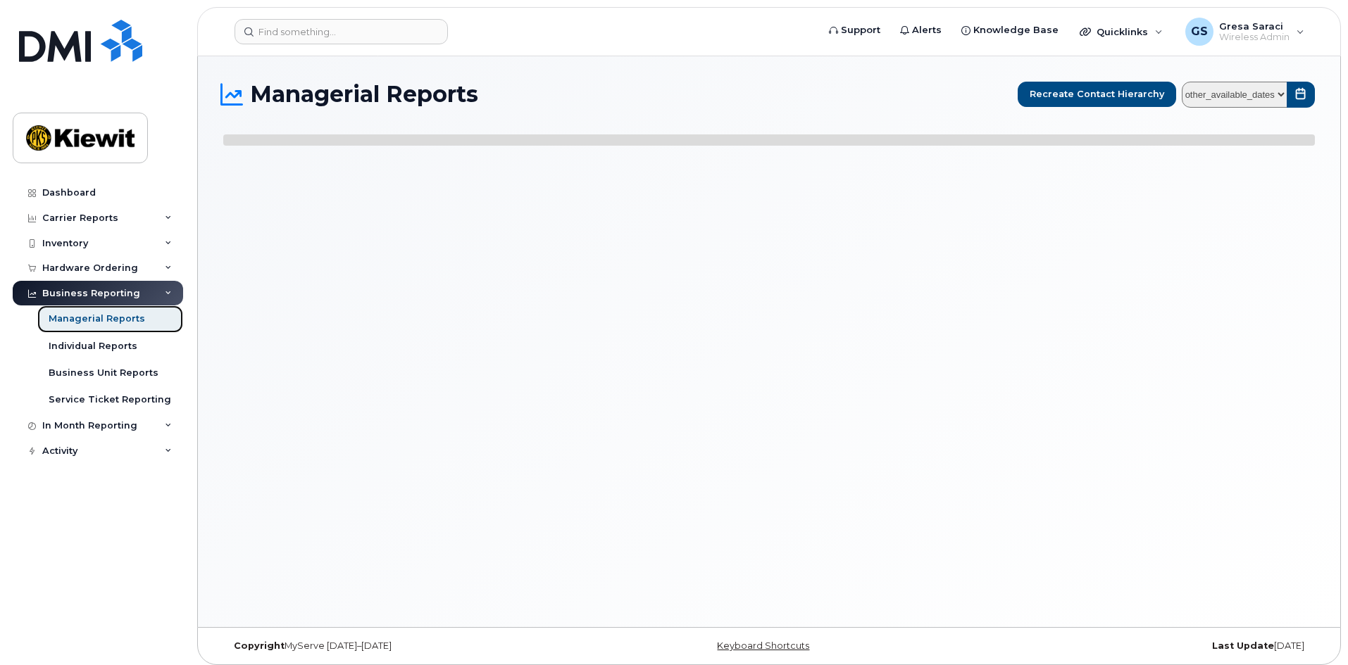
select select
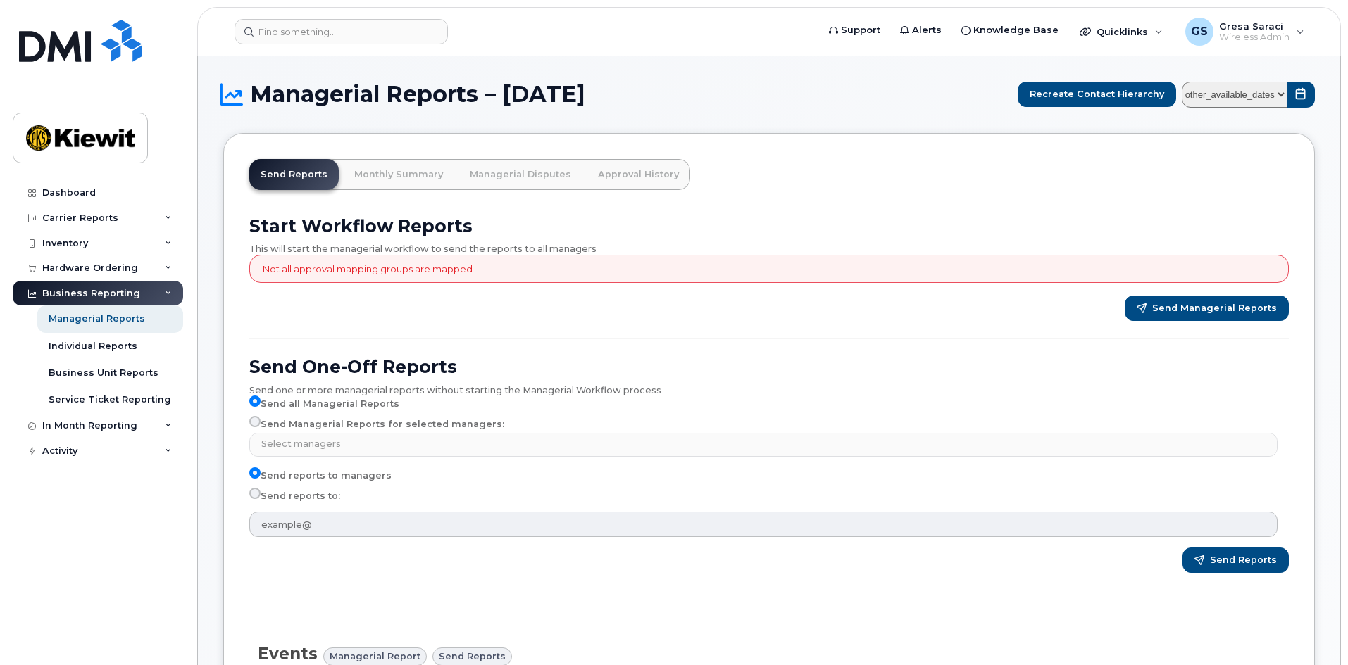
click at [1238, 89] on select "other_available_dates September August July June May April March February Janua…" at bounding box center [1235, 95] width 106 height 26
click at [124, 429] on div "In Month Reporting" at bounding box center [89, 425] width 95 height 11
click at [143, 542] on div "Activity" at bounding box center [98, 532] width 170 height 25
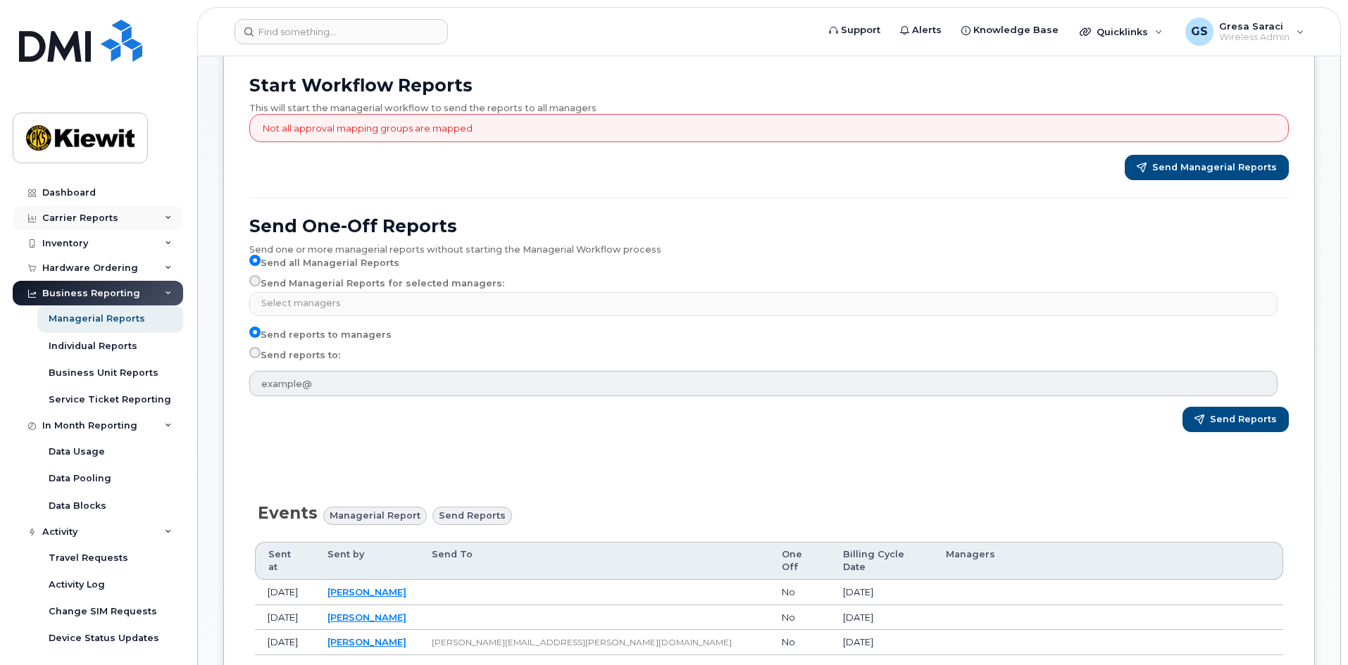
click at [101, 209] on div "Carrier Reports" at bounding box center [98, 218] width 170 height 25
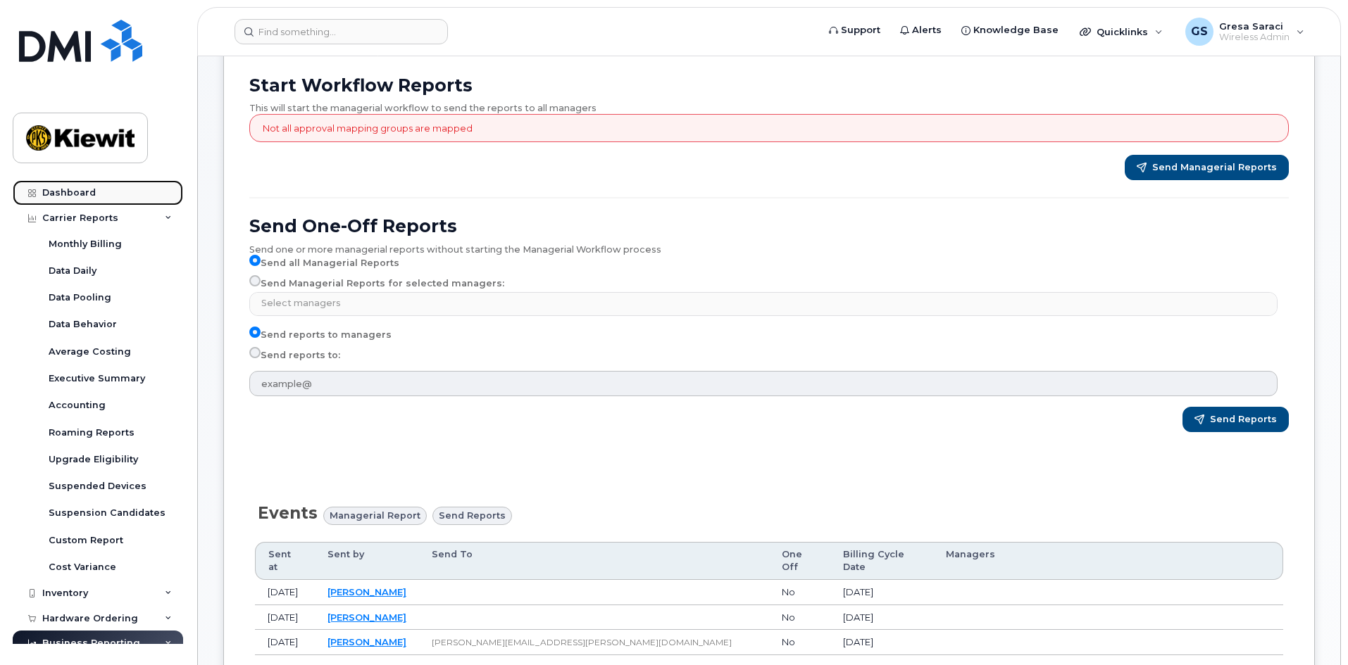
click at [75, 192] on div "Dashboard" at bounding box center [69, 192] width 54 height 11
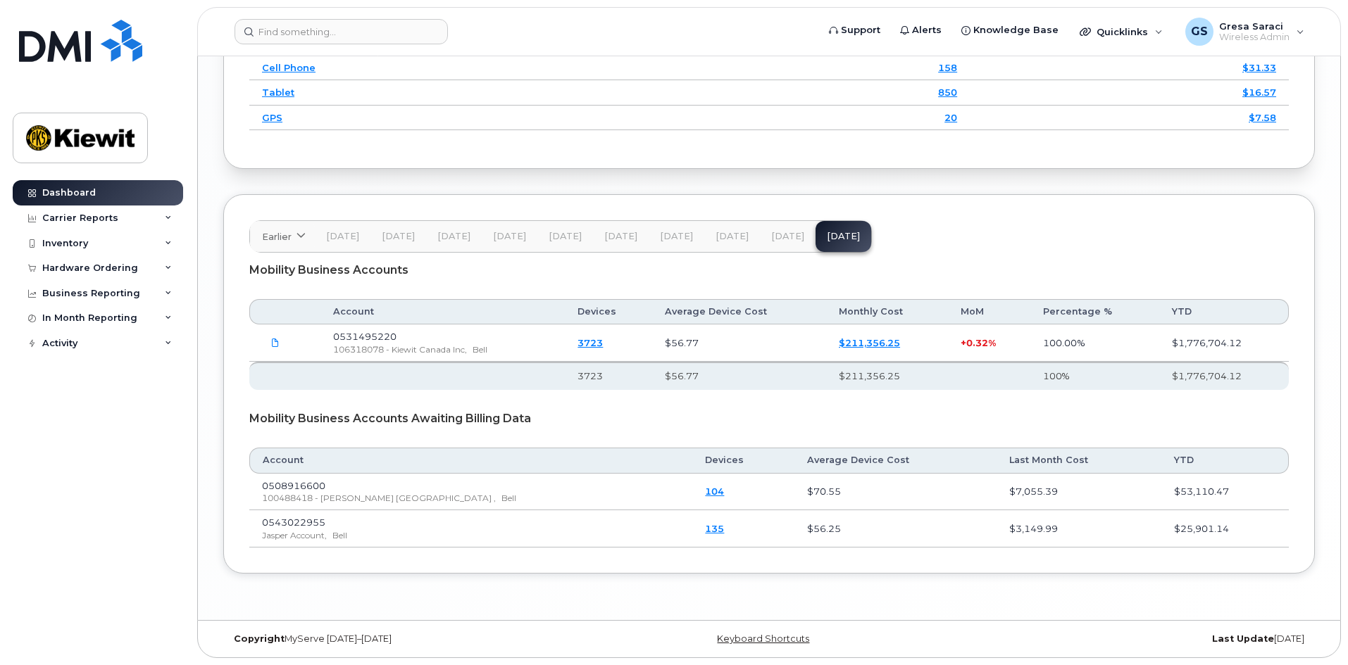
scroll to position [2126, 0]
click at [760, 642] on link "Keyboard Shortcuts" at bounding box center [763, 639] width 92 height 11
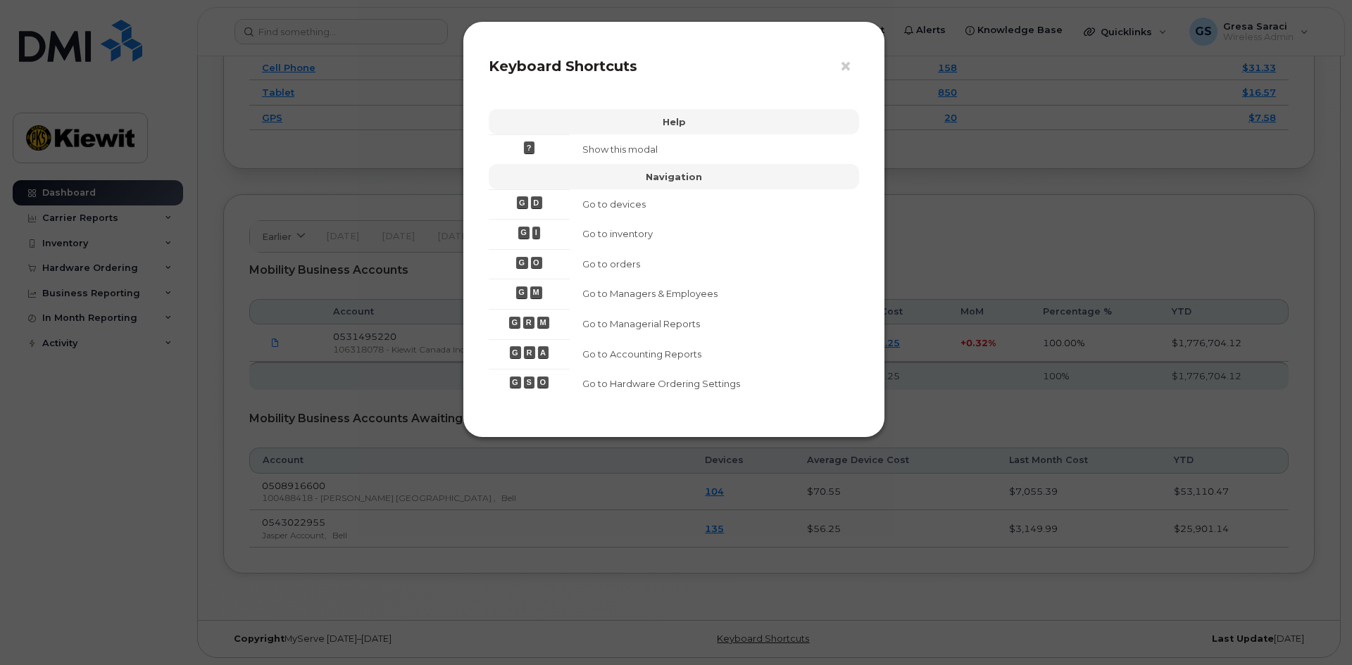
click at [739, 118] on th "Help" at bounding box center [674, 121] width 370 height 25
click at [847, 63] on span "×" at bounding box center [845, 67] width 13 height 26
